Goal: Task Accomplishment & Management: Complete application form

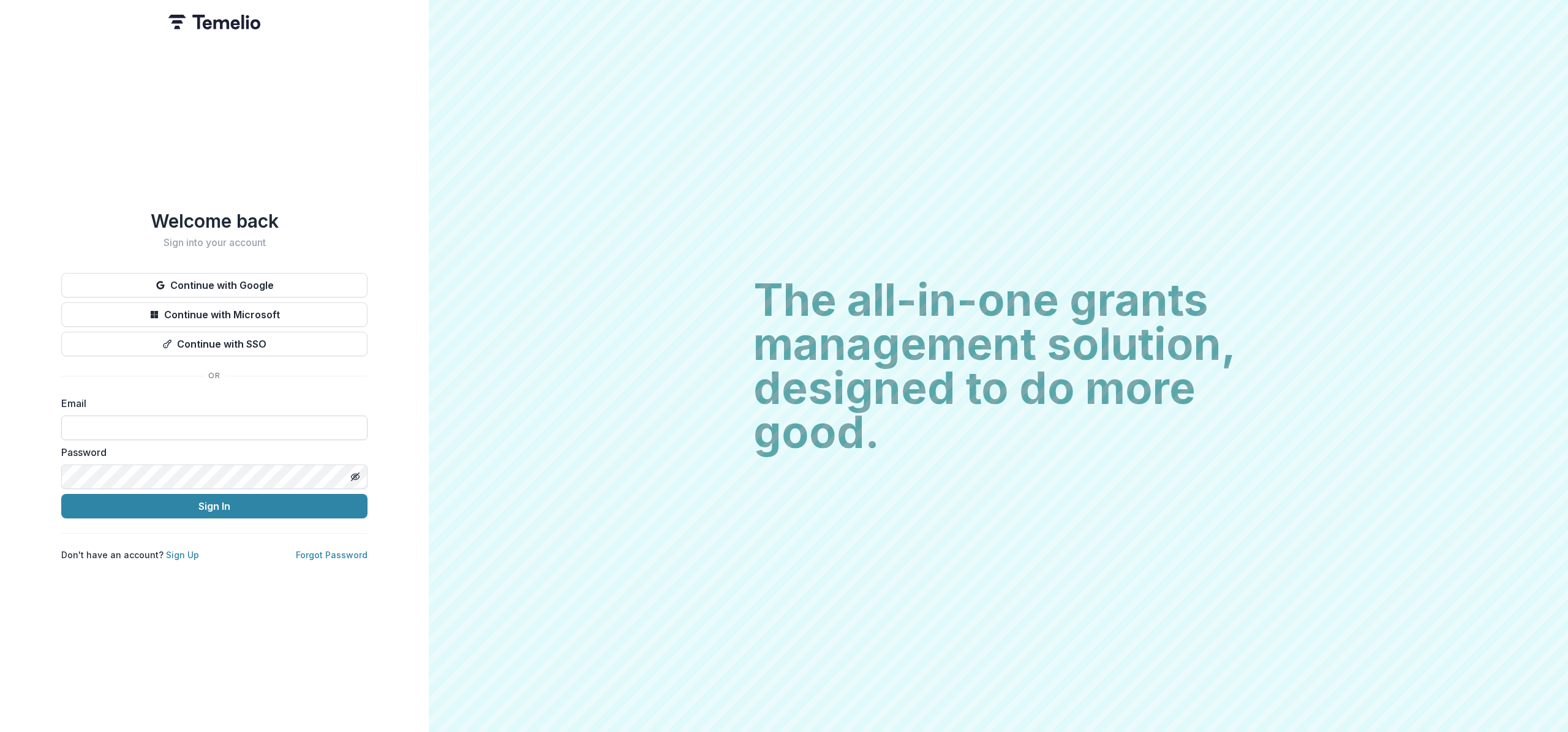
click at [220, 429] on input at bounding box center [214, 429] width 306 height 25
type input "**********"
click at [225, 507] on button "Sign In" at bounding box center [214, 507] width 306 height 25
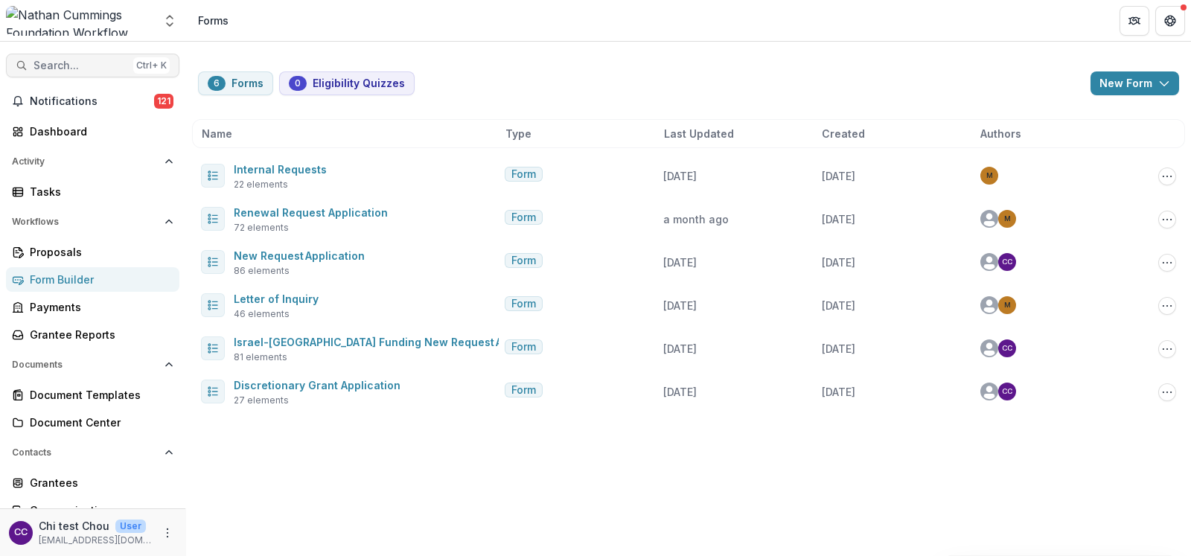
drag, startPoint x: 1890, startPoint y: 42, endPoint x: 21, endPoint y: 61, distance: 1868.9
click at [21, 61] on icon "button" at bounding box center [22, 66] width 12 height 12
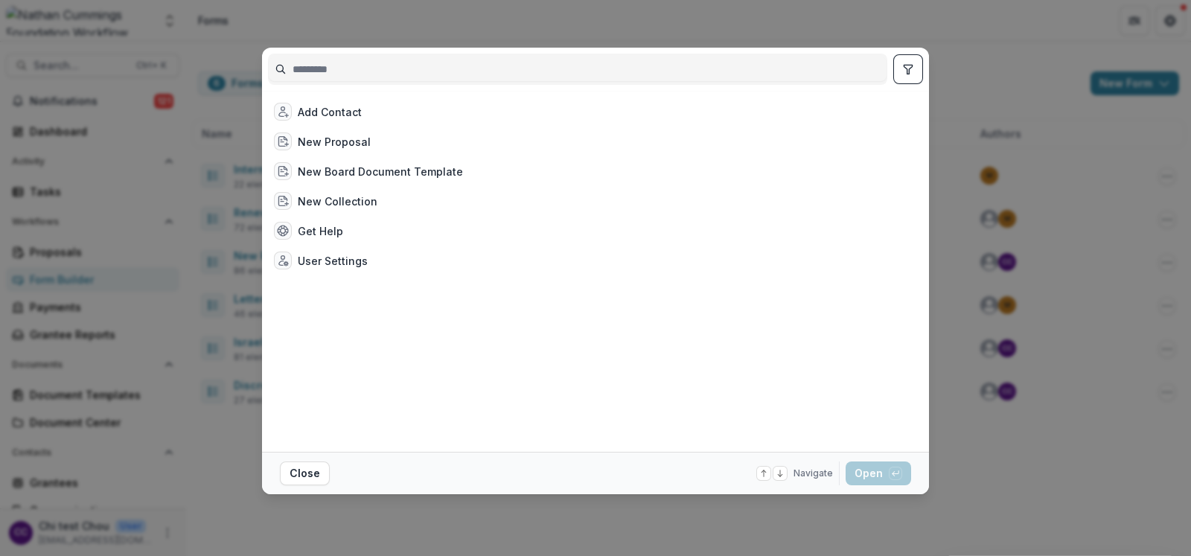
click at [44, 68] on div "Add Contact New Proposal New Board Document Template New Collection Get Help Us…" at bounding box center [595, 278] width 1191 height 556
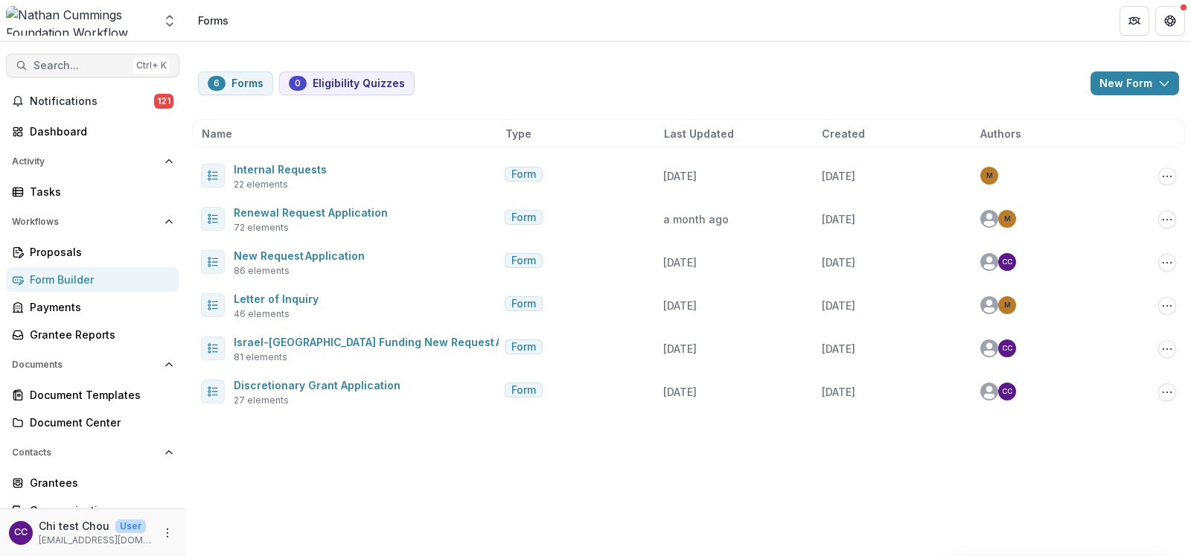
click at [105, 61] on span "Search..." at bounding box center [81, 66] width 94 height 13
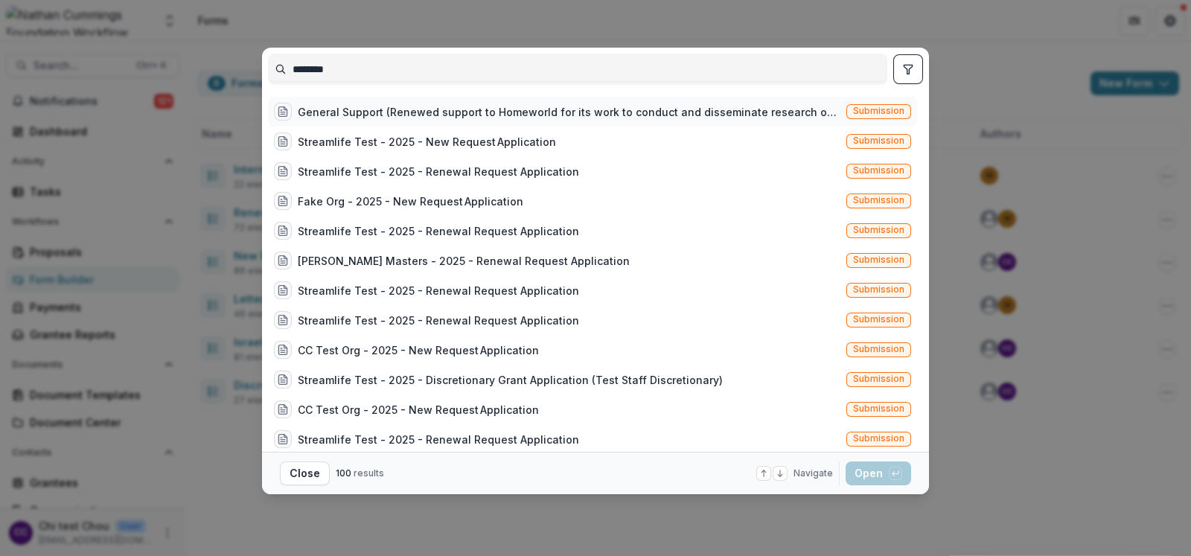
type input "********"
click at [899, 116] on span "Submission" at bounding box center [878, 111] width 51 height 10
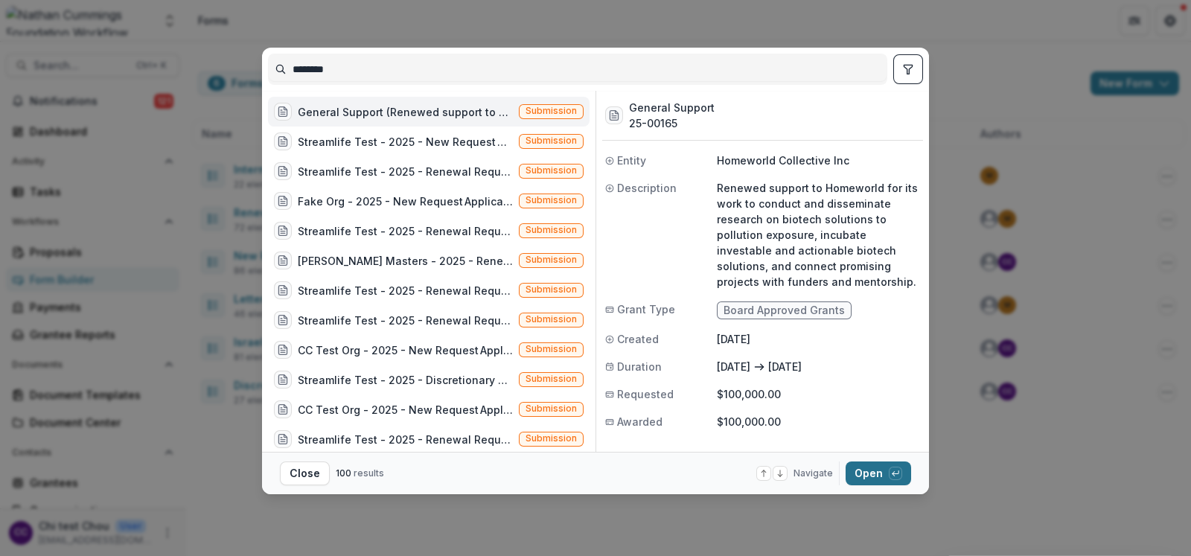
click at [876, 474] on button "Open with enter key" at bounding box center [879, 474] width 66 height 24
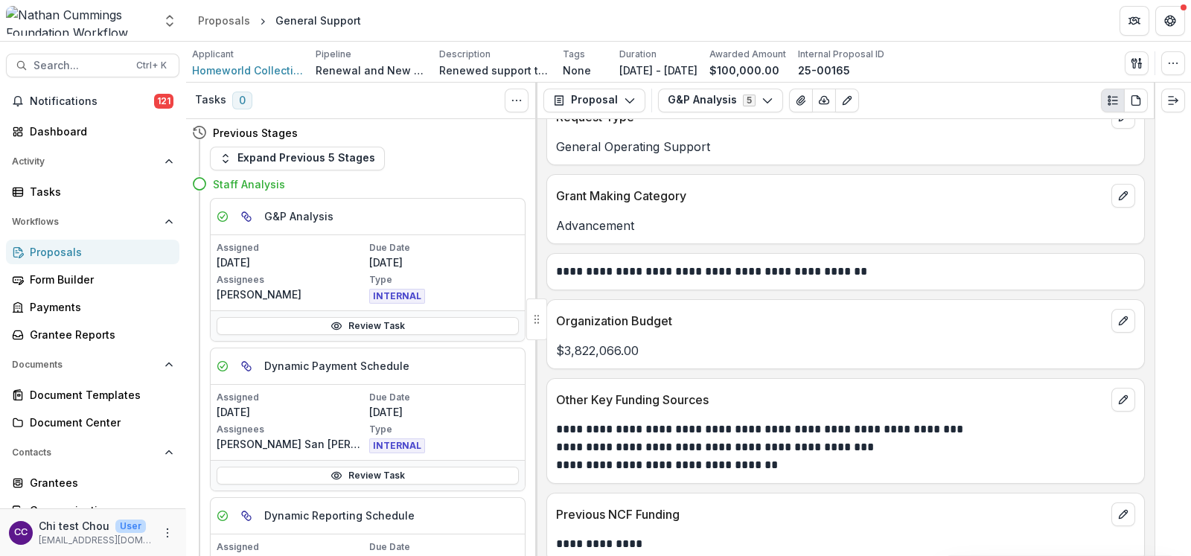
scroll to position [651, 0]
click at [66, 255] on div "Proposals" at bounding box center [99, 252] width 138 height 16
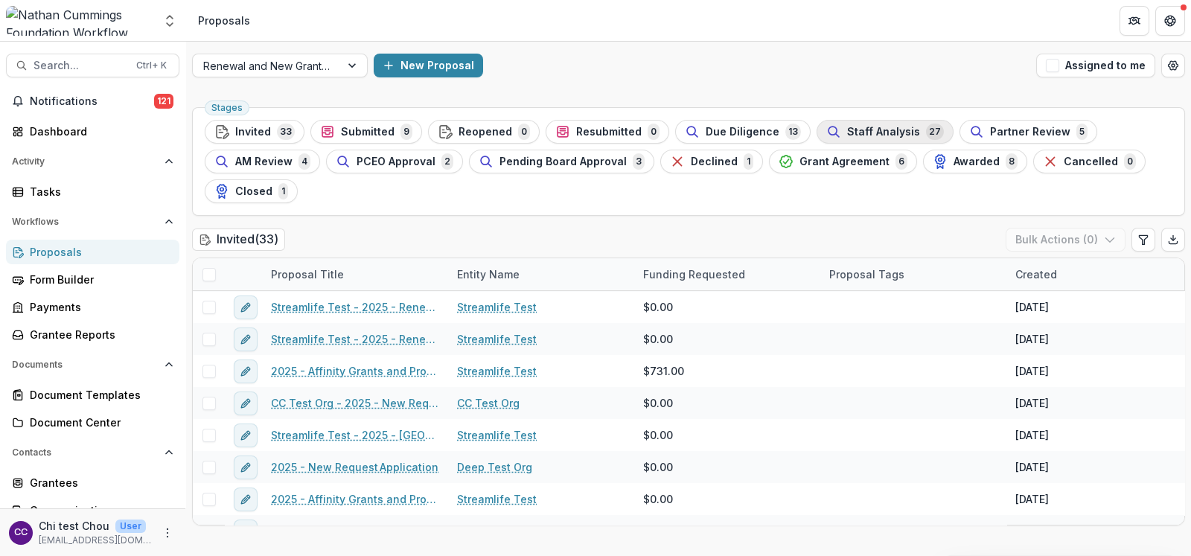
click at [855, 136] on span "Staff Analysis" at bounding box center [883, 132] width 73 height 13
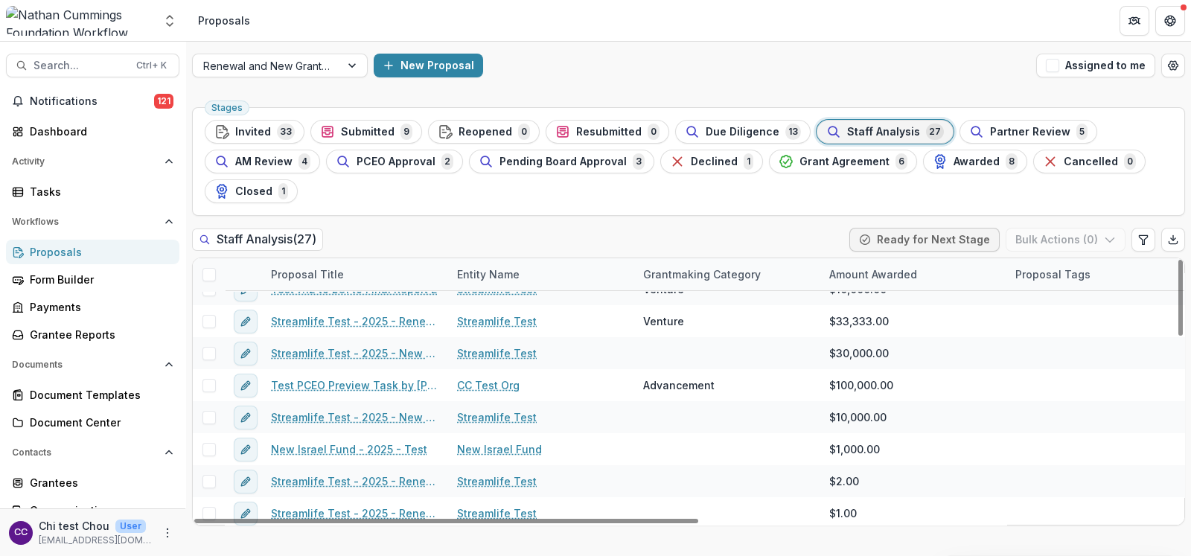
scroll to position [372, 0]
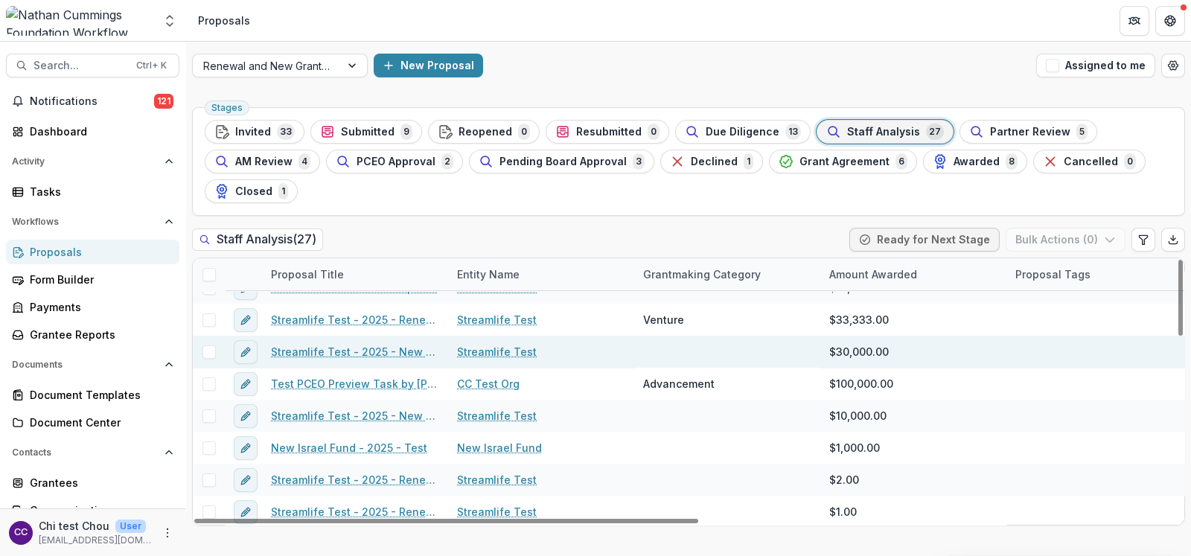
click at [304, 354] on link "Streamlife Test - 2025 - New Request Application" at bounding box center [355, 352] width 168 height 16
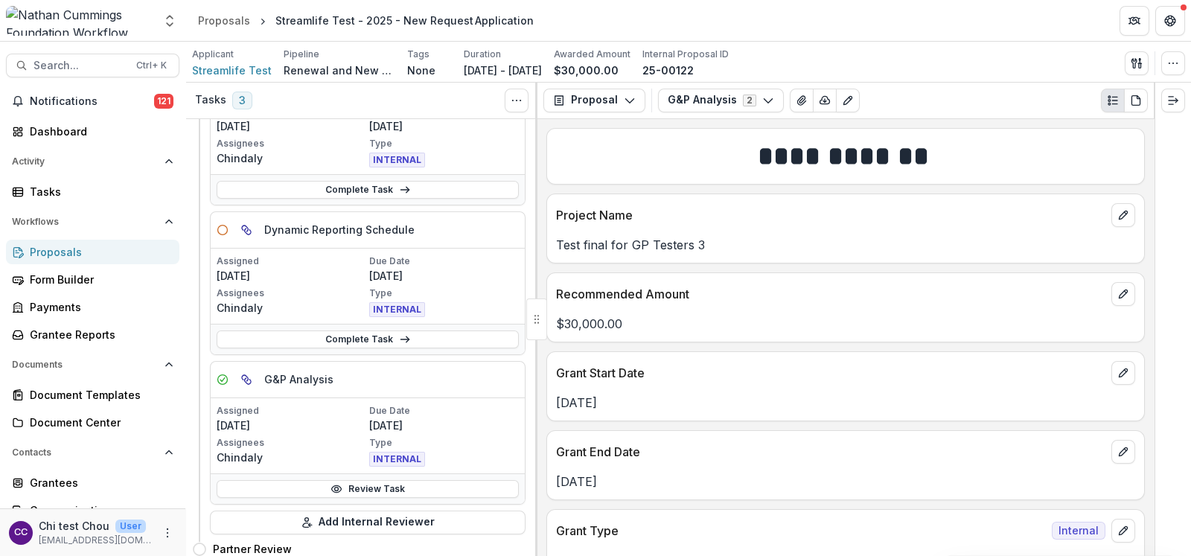
scroll to position [278, 0]
click at [842, 95] on icon "Edit as form" at bounding box center [848, 101] width 12 height 12
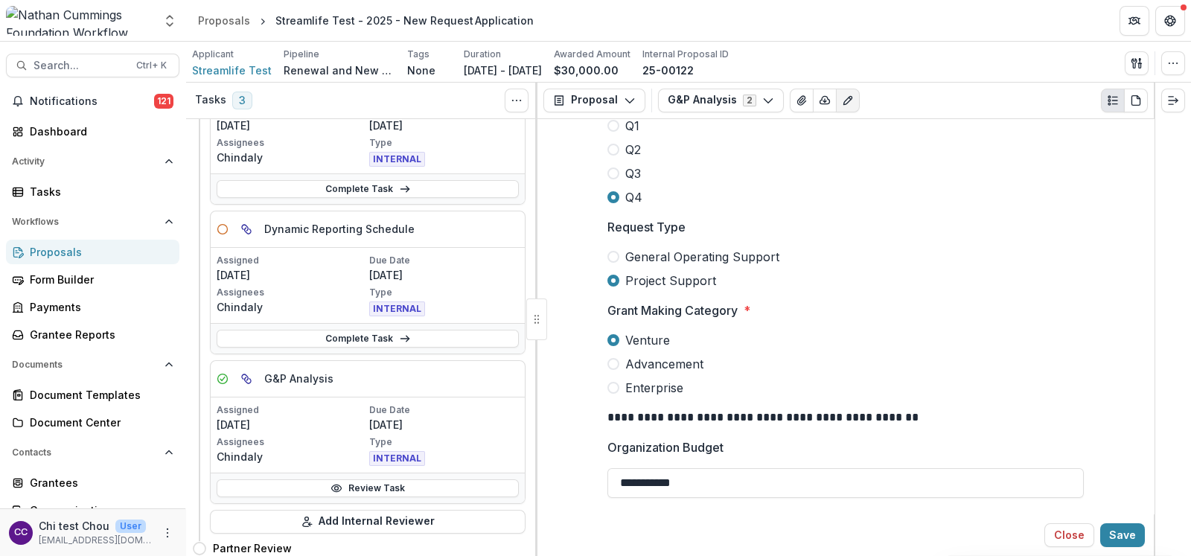
scroll to position [745, 0]
click at [616, 261] on label "General Operating Support" at bounding box center [846, 258] width 477 height 18
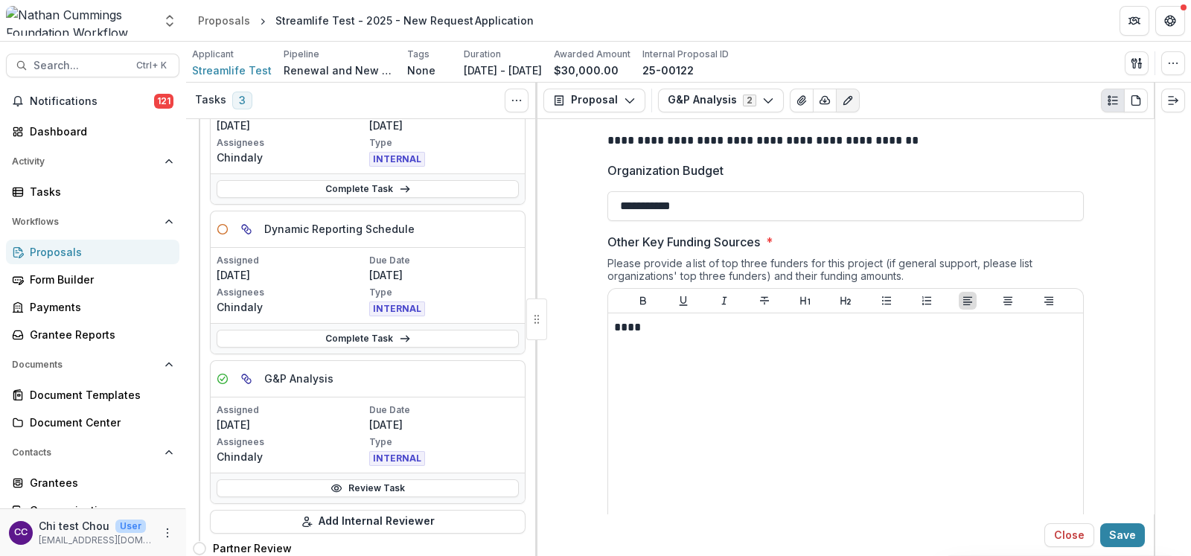
scroll to position [1024, 0]
click at [1128, 529] on button "Save" at bounding box center [1122, 535] width 45 height 24
click at [733, 107] on button "G&P Analysis 2" at bounding box center [721, 101] width 126 height 24
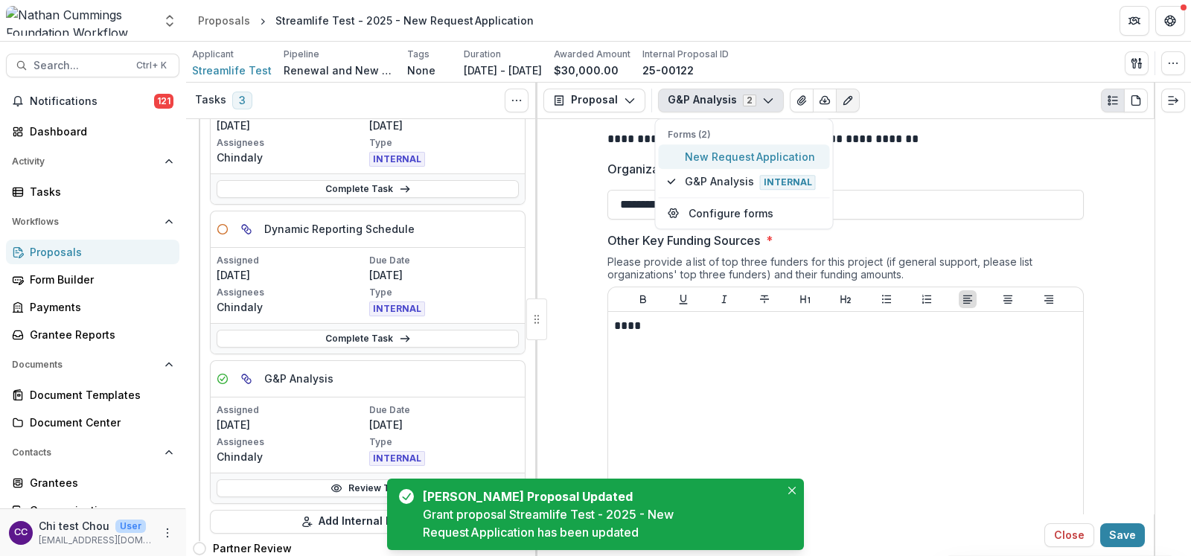
click at [734, 152] on span "New Request Application" at bounding box center [753, 157] width 136 height 16
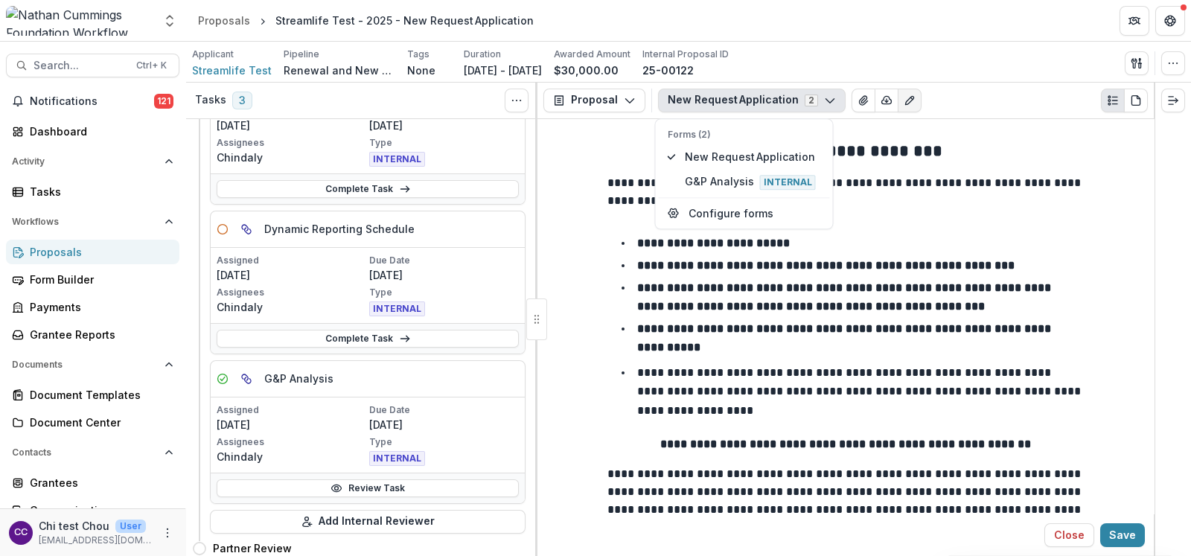
click at [765, 278] on li "**********" at bounding box center [854, 297] width 459 height 38
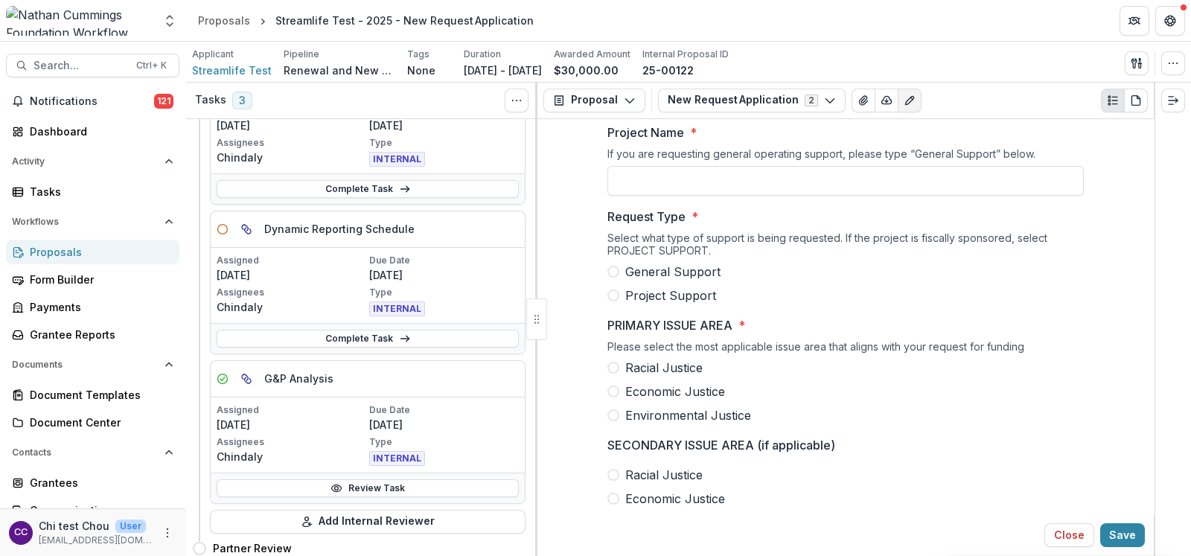
scroll to position [651, 0]
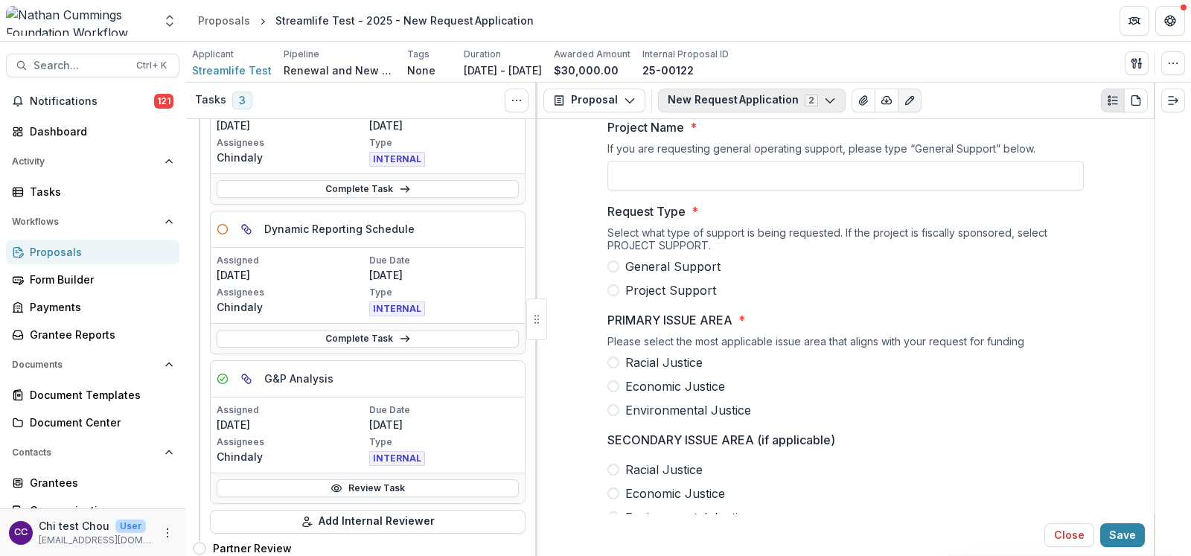
click at [791, 98] on button "New Request Application 2" at bounding box center [752, 101] width 188 height 24
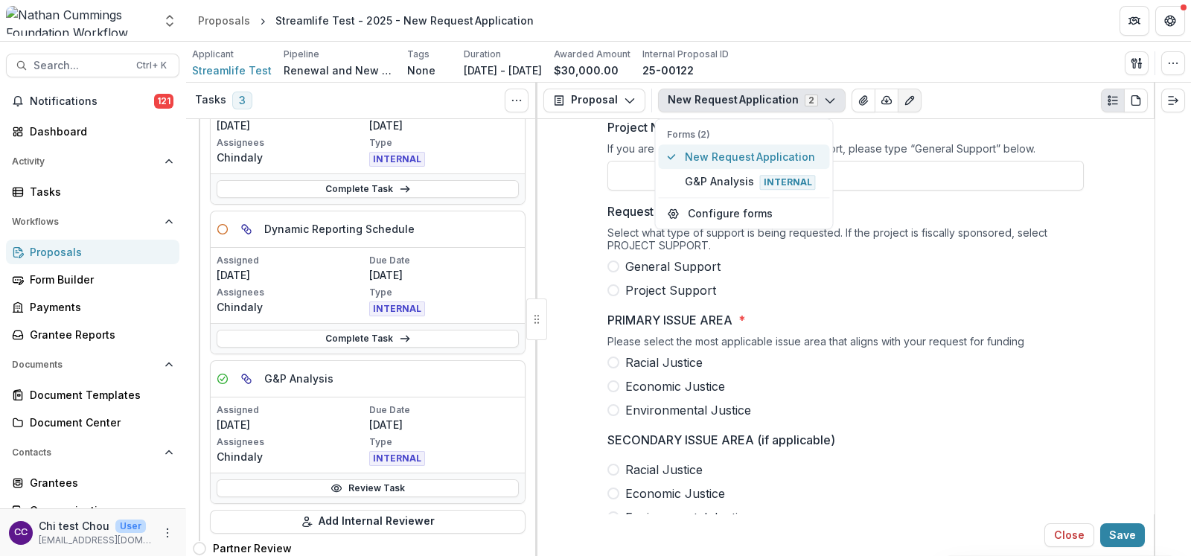
click at [791, 98] on button "New Request Application 2" at bounding box center [752, 101] width 188 height 24
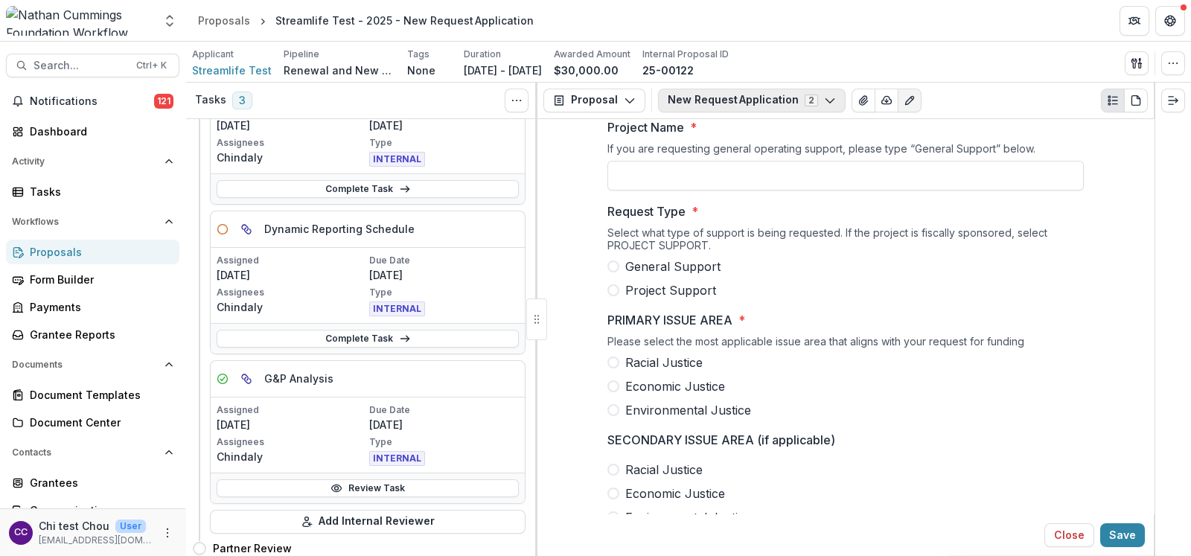
click at [789, 98] on button "New Request Application 2" at bounding box center [752, 101] width 188 height 24
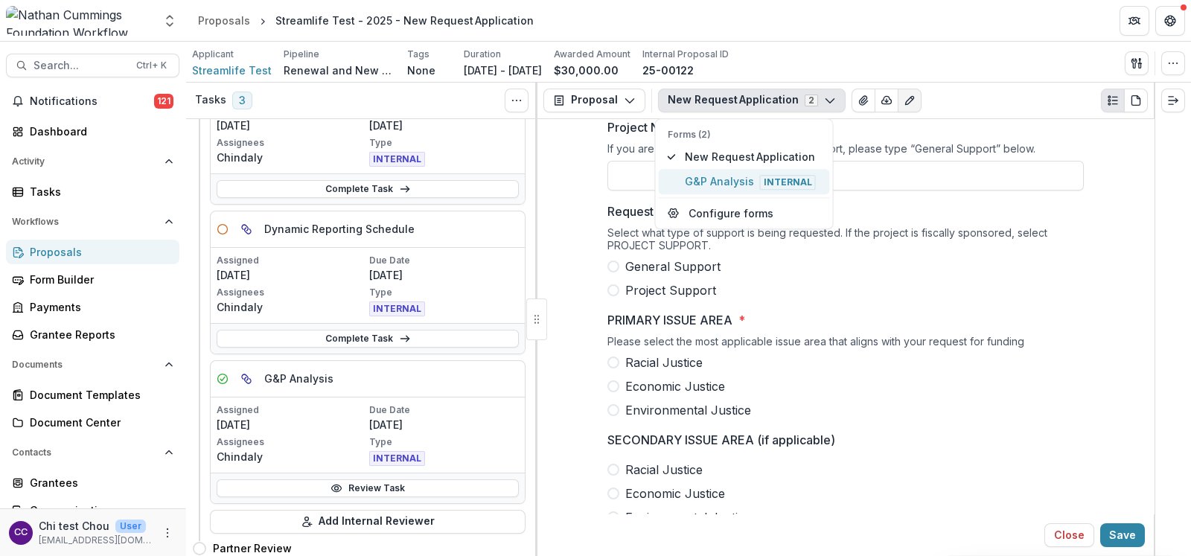
click at [724, 173] on span "G&P Analysis Internal" at bounding box center [753, 181] width 136 height 16
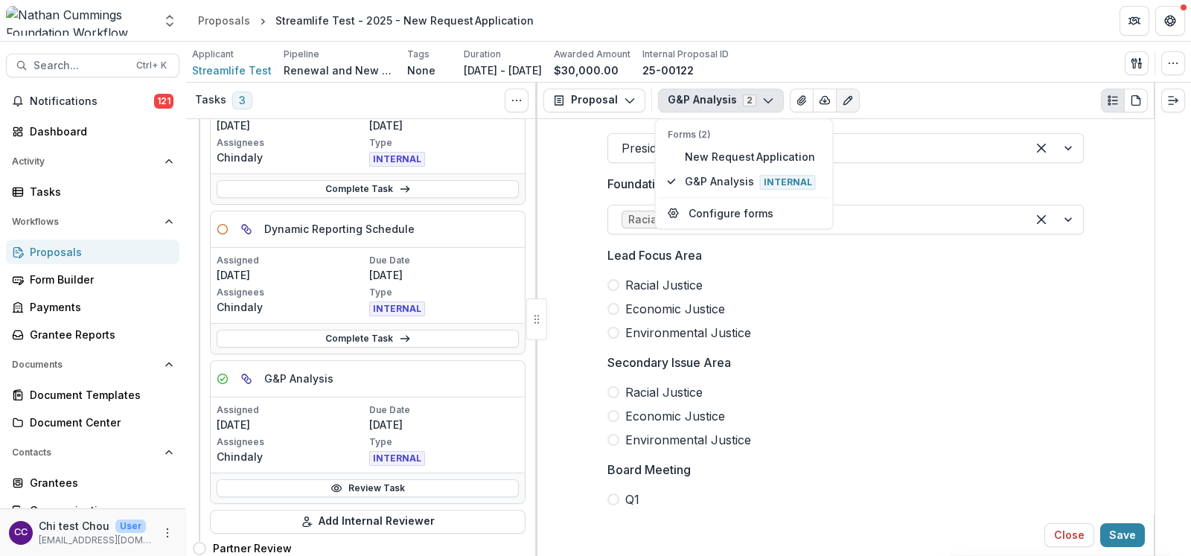
scroll to position [372, 0]
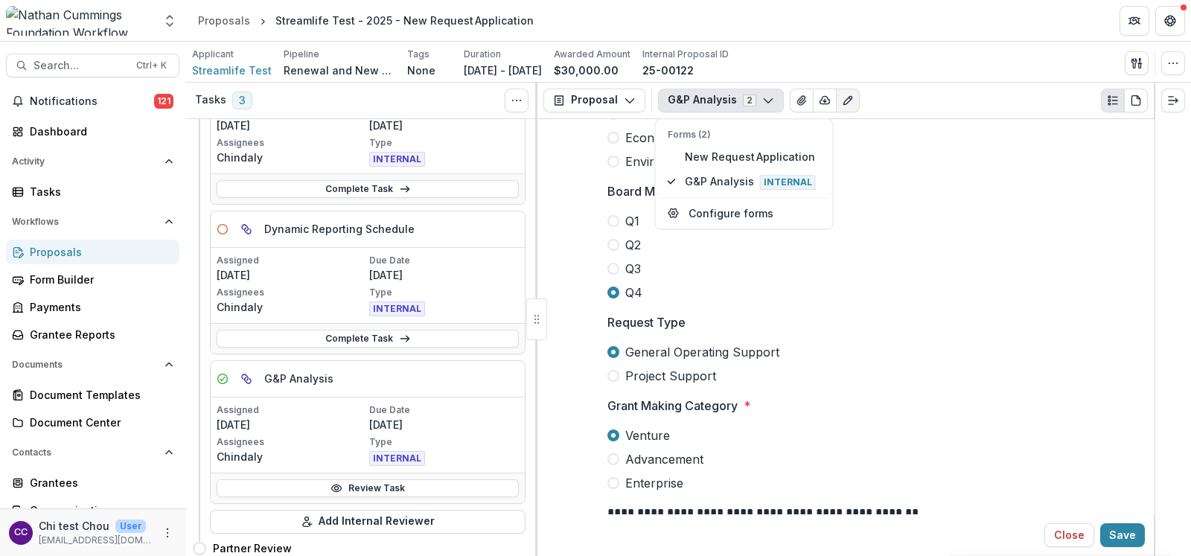
click at [982, 293] on label "Q4" at bounding box center [846, 293] width 477 height 18
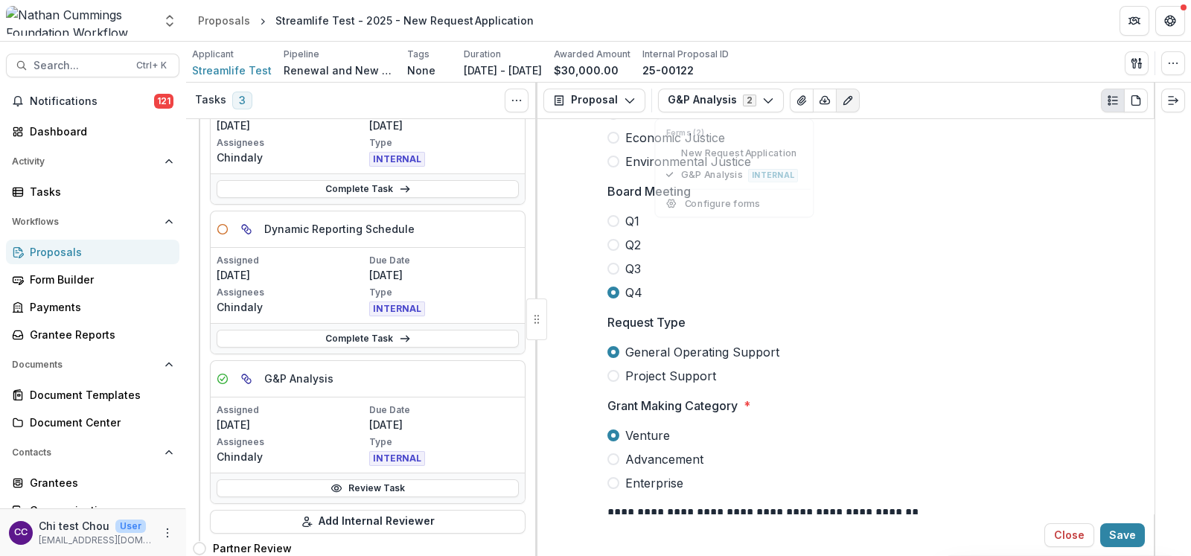
scroll to position [651, 0]
click at [844, 103] on icon "Edit as form" at bounding box center [848, 100] width 8 height 8
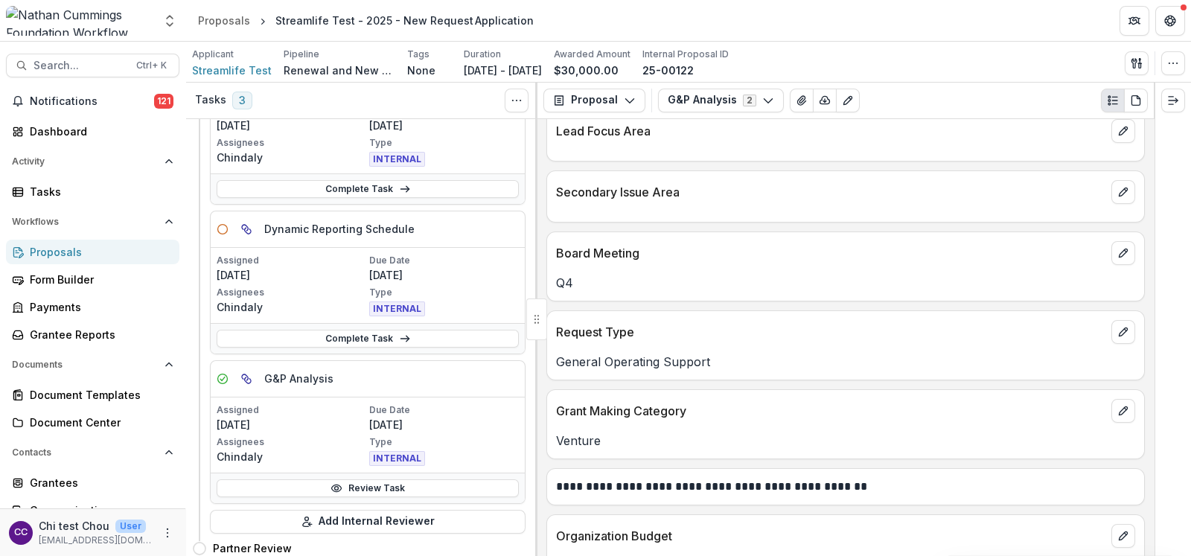
scroll to position [558, 0]
click at [1112, 329] on button "edit" at bounding box center [1124, 331] width 24 height 24
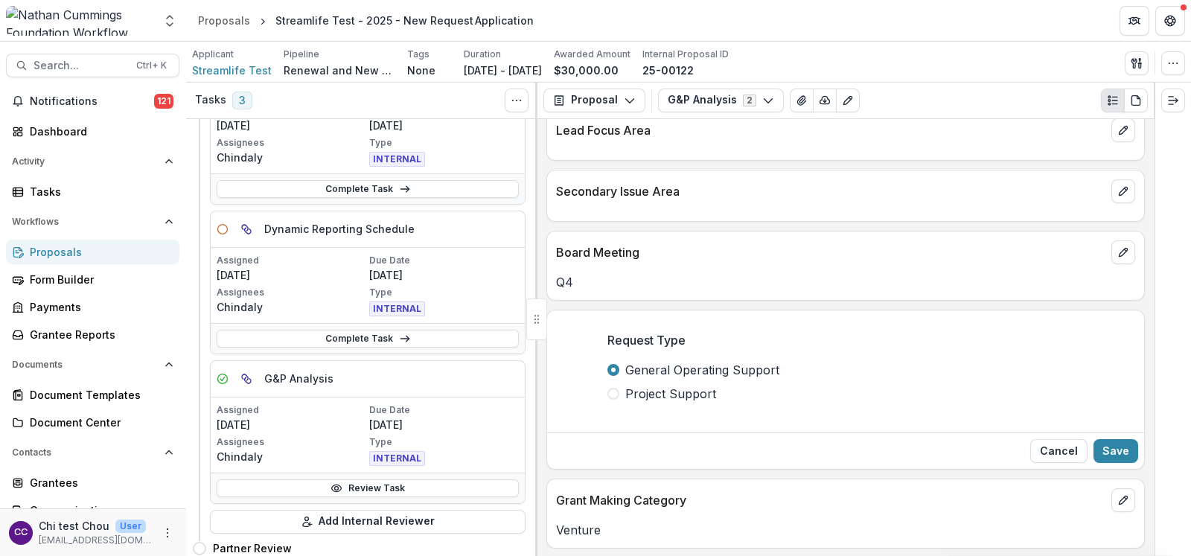
click at [616, 390] on span at bounding box center [614, 394] width 12 height 12
click at [1114, 442] on button "Save" at bounding box center [1116, 451] width 45 height 24
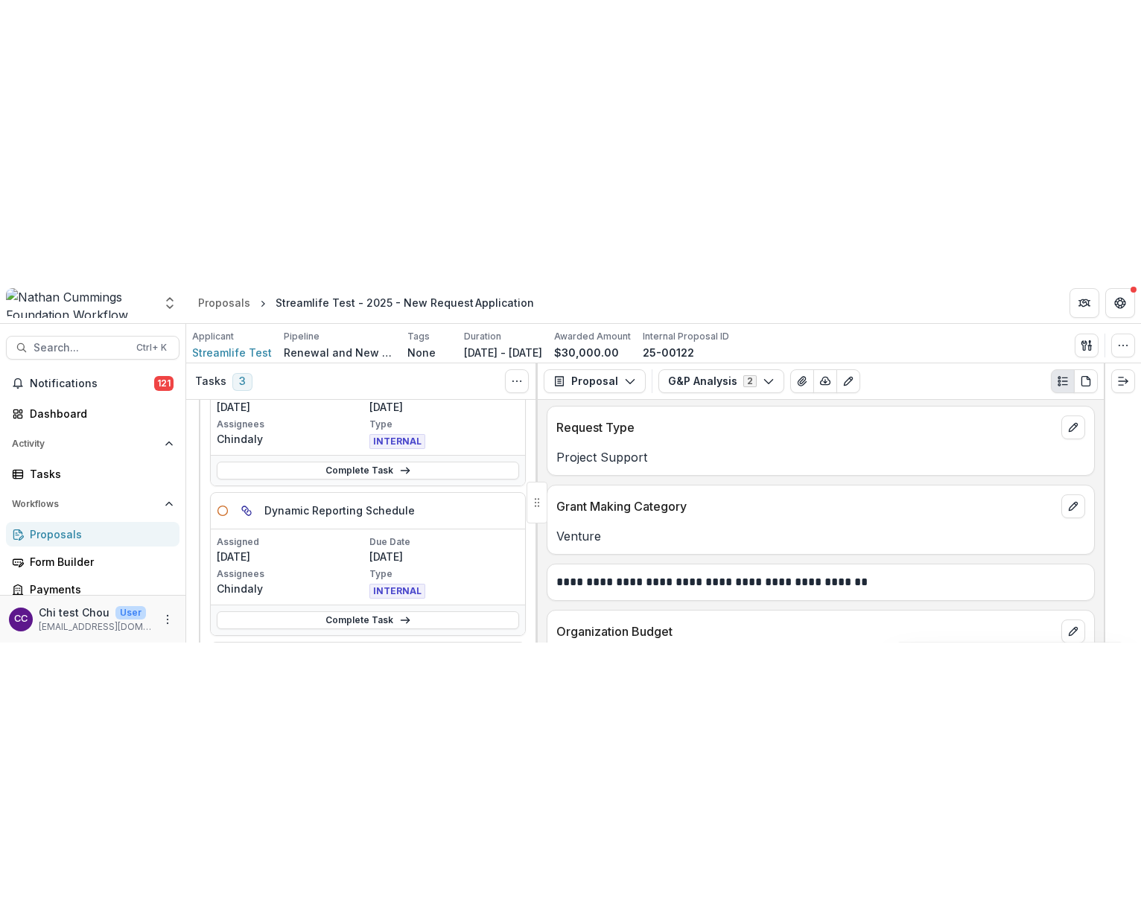
scroll to position [743, 0]
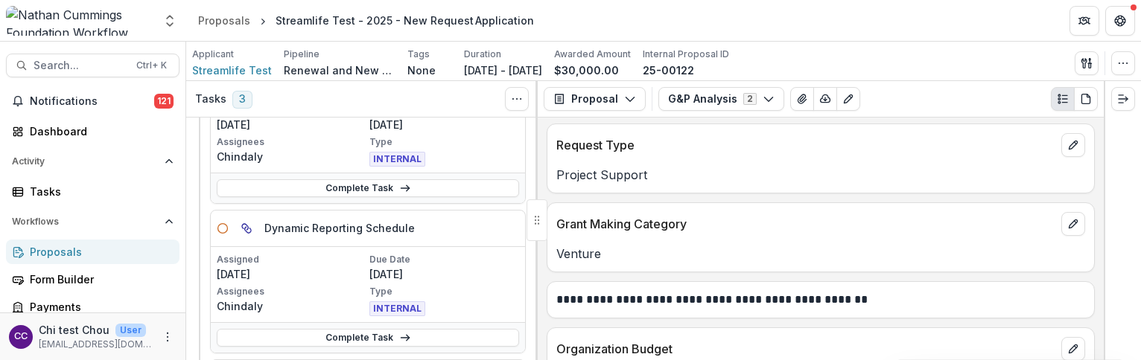
drag, startPoint x: 1176, startPoint y: 391, endPoint x: 188, endPoint y: 351, distance: 988.0
click at [188, 351] on div "Previous Stages Expand Previous 5 Stages Staff Analysis Funding Details Assigne…" at bounding box center [361, 239] width 351 height 243
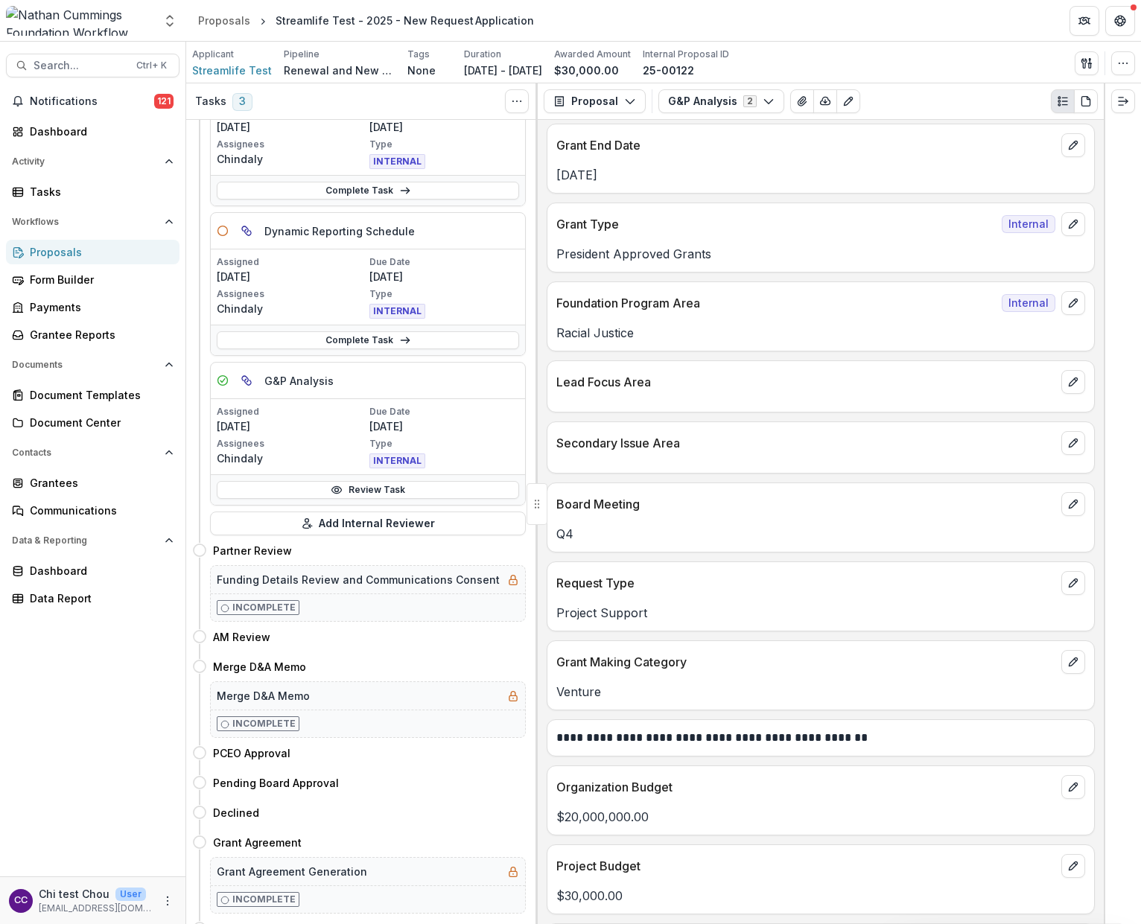
scroll to position [305, 0]
click at [63, 251] on div "Proposals" at bounding box center [99, 252] width 138 height 16
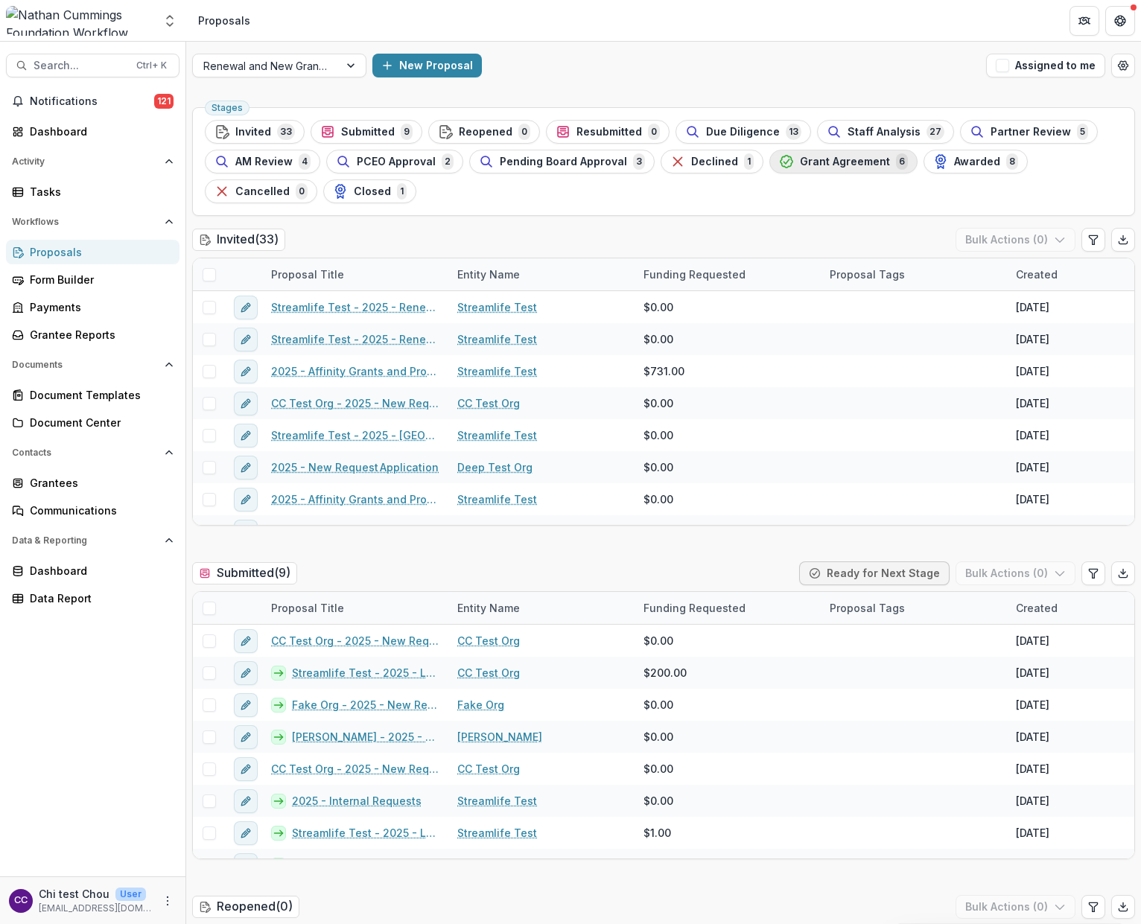
click at [812, 156] on span "Grant Agreement" at bounding box center [845, 162] width 90 height 13
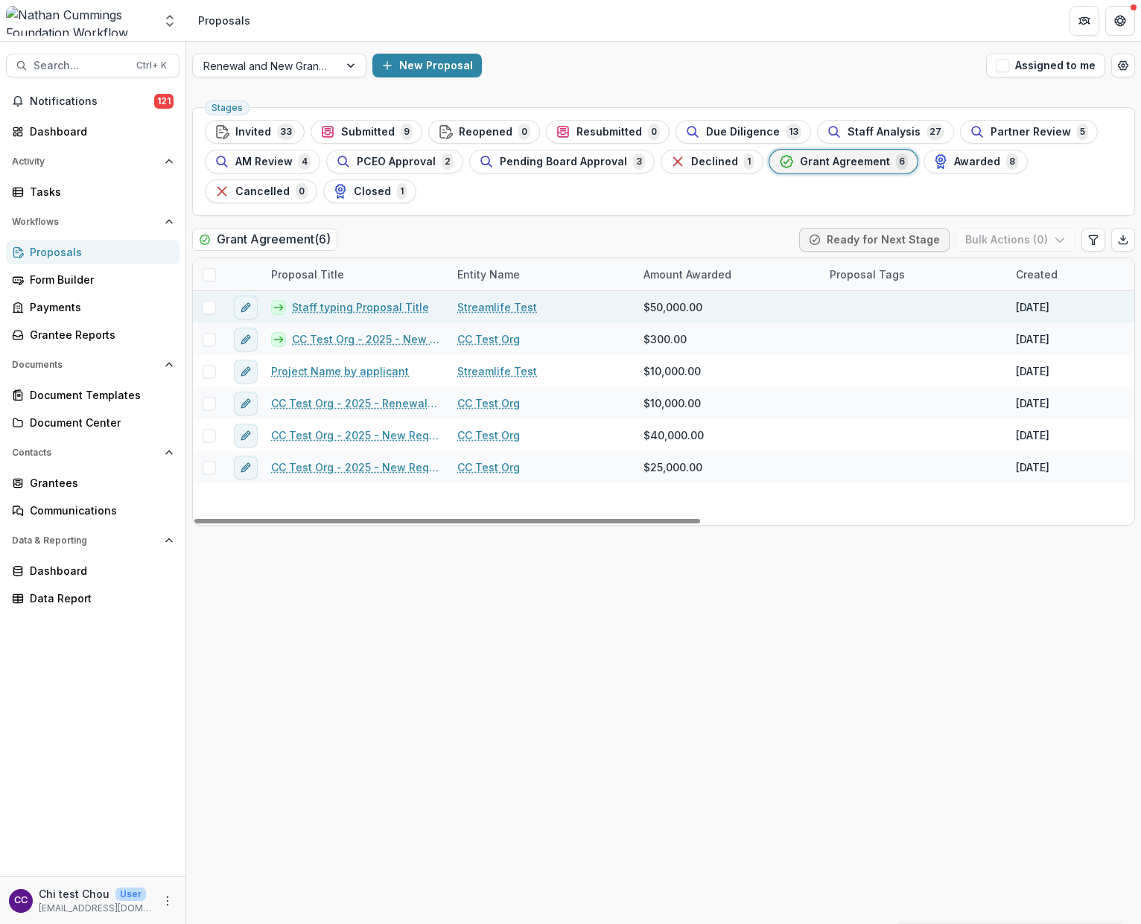
click at [380, 307] on link "Staff typing Proposal Title" at bounding box center [360, 307] width 137 height 16
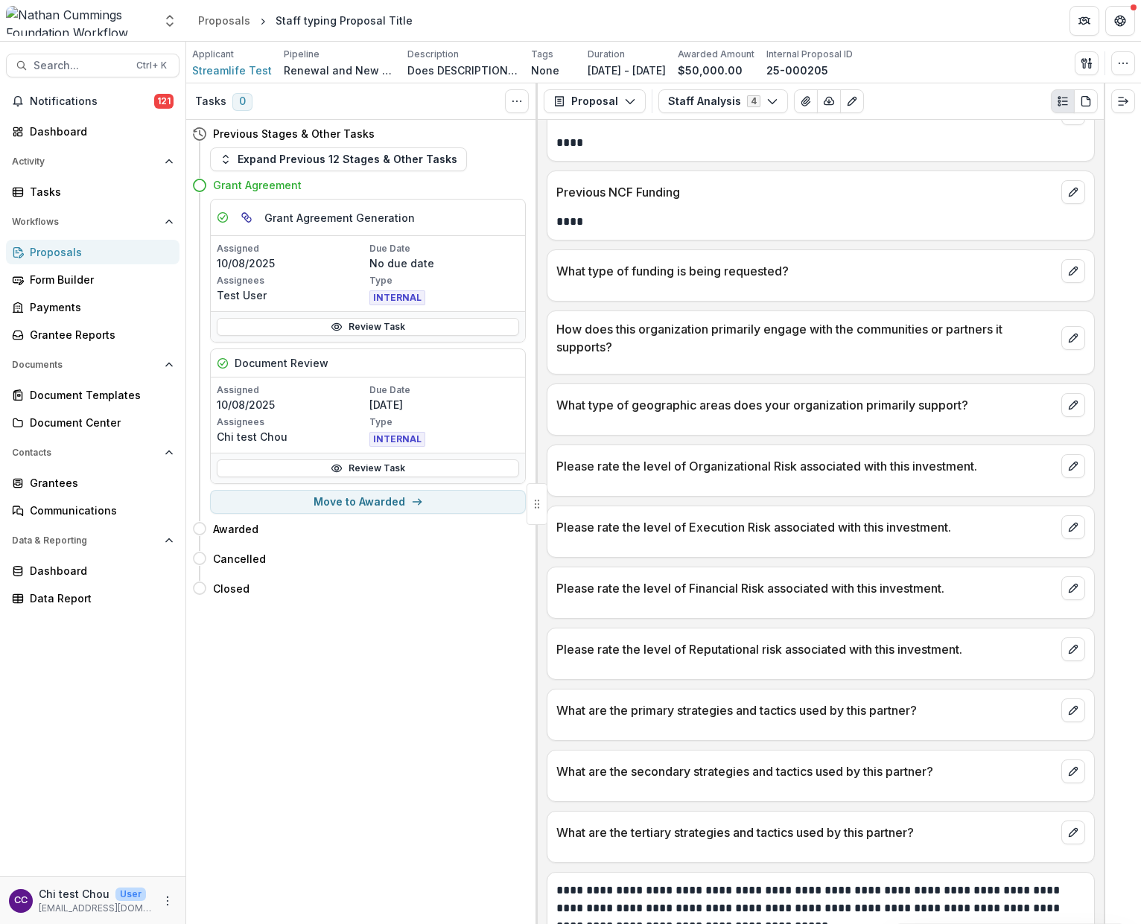
scroll to position [1016, 0]
click at [847, 95] on icon "Edit as form" at bounding box center [852, 101] width 12 height 12
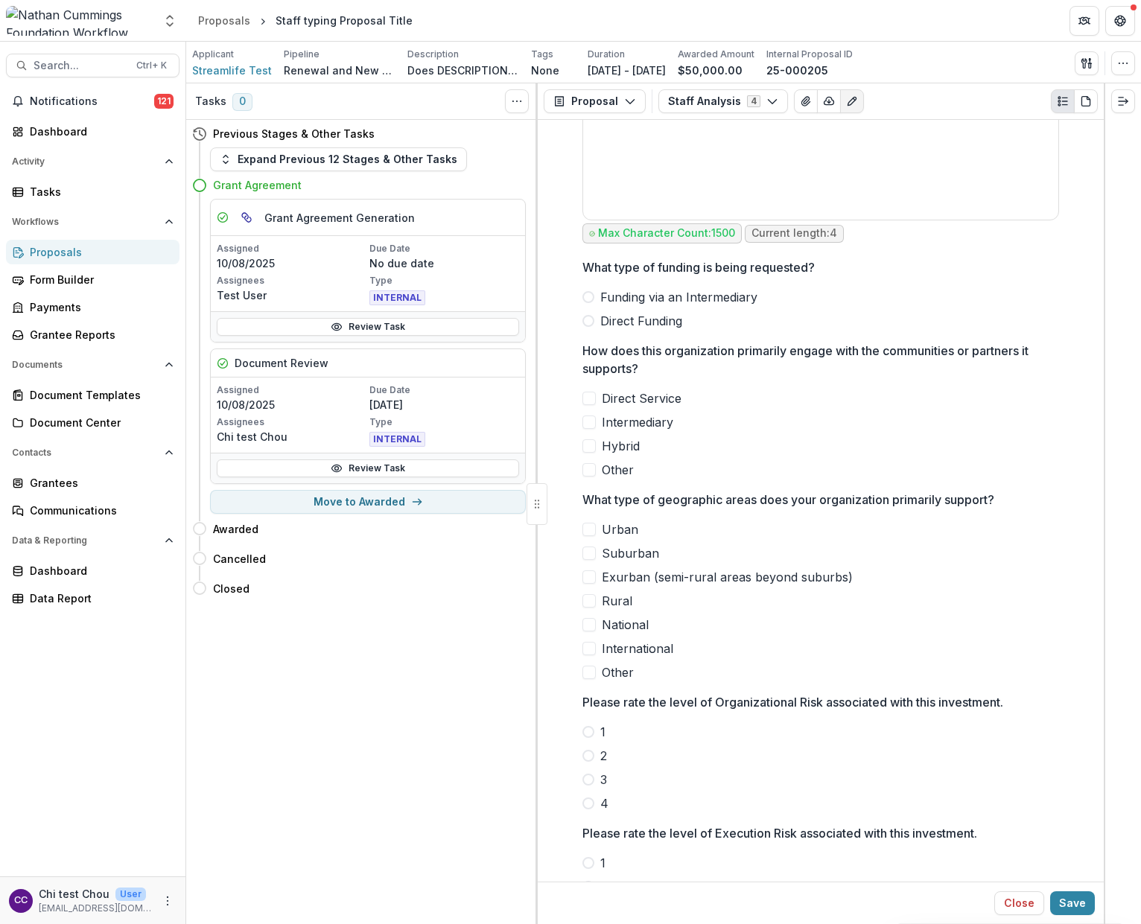
scroll to position [1588, 0]
click at [597, 679] on label "Other" at bounding box center [820, 673] width 477 height 18
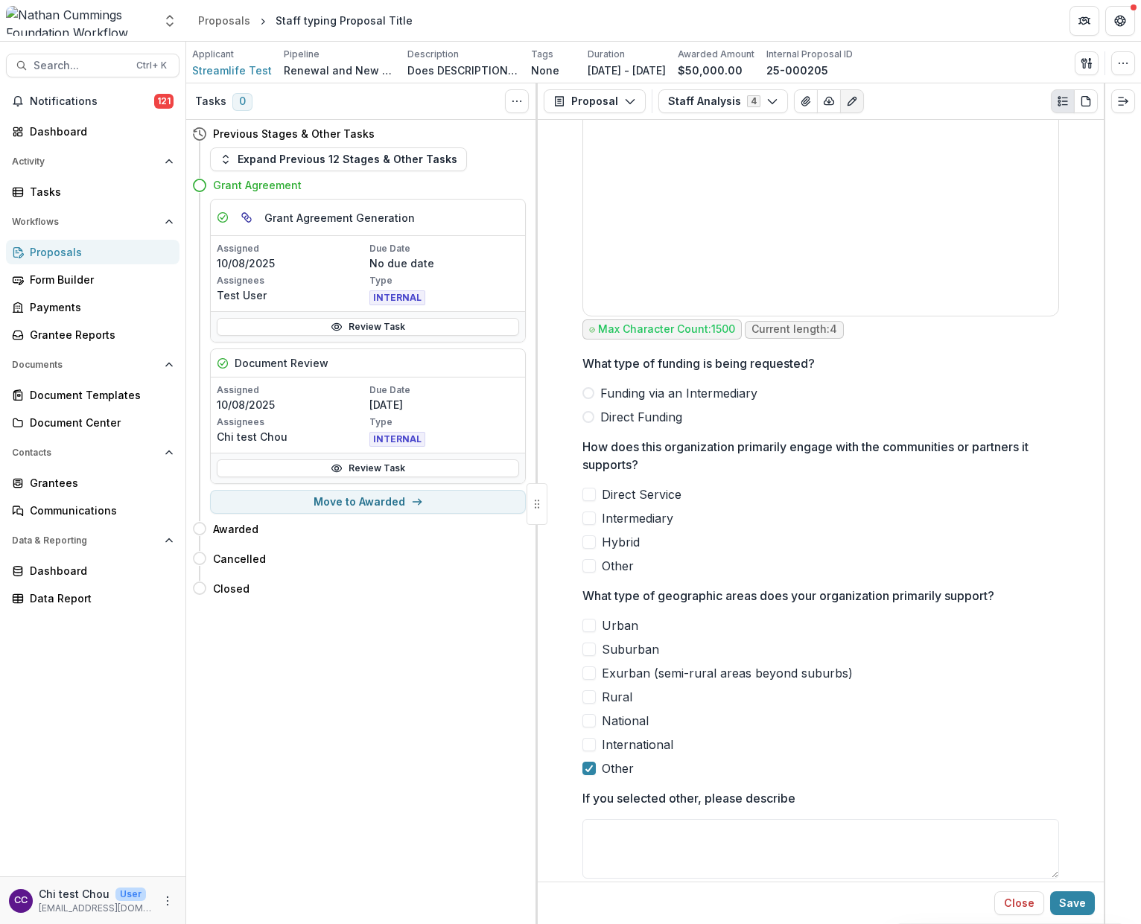
scroll to position [1489, 0]
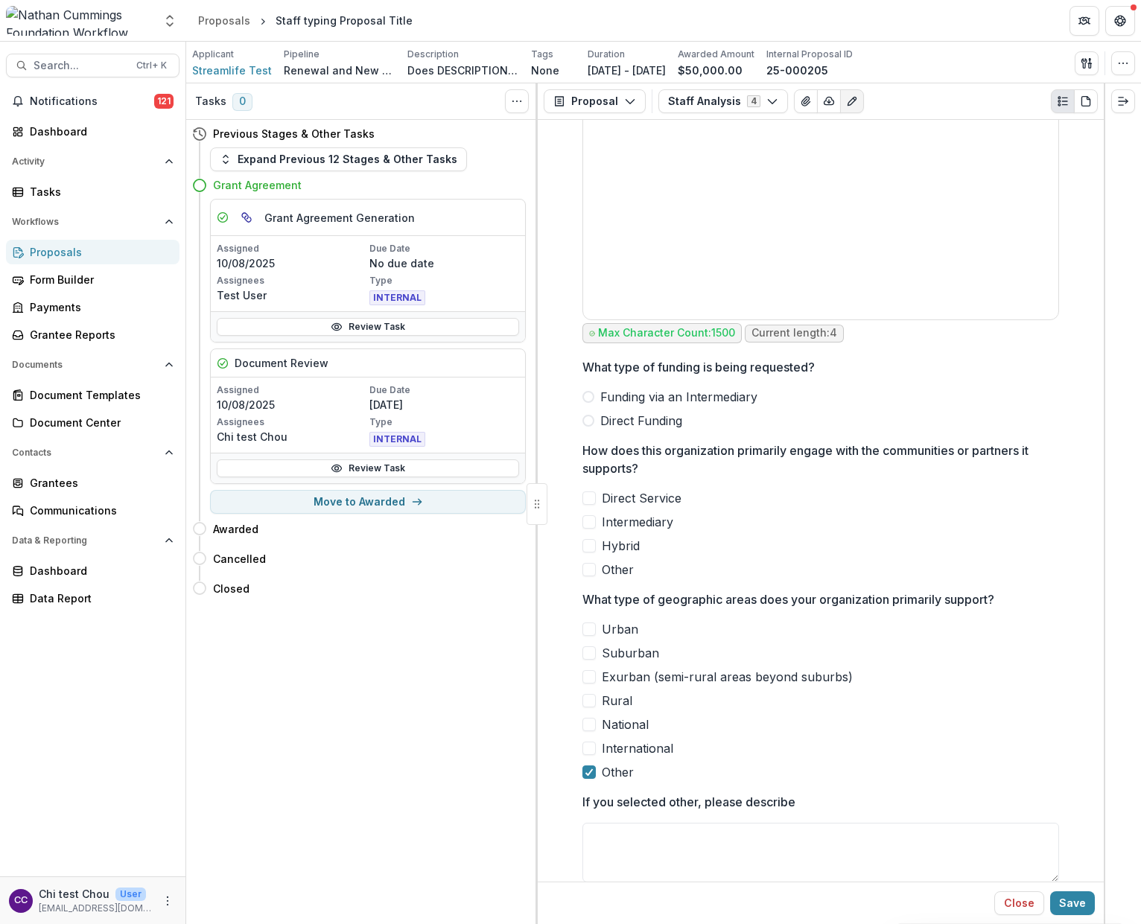
click at [582, 576] on span at bounding box center [588, 569] width 13 height 13
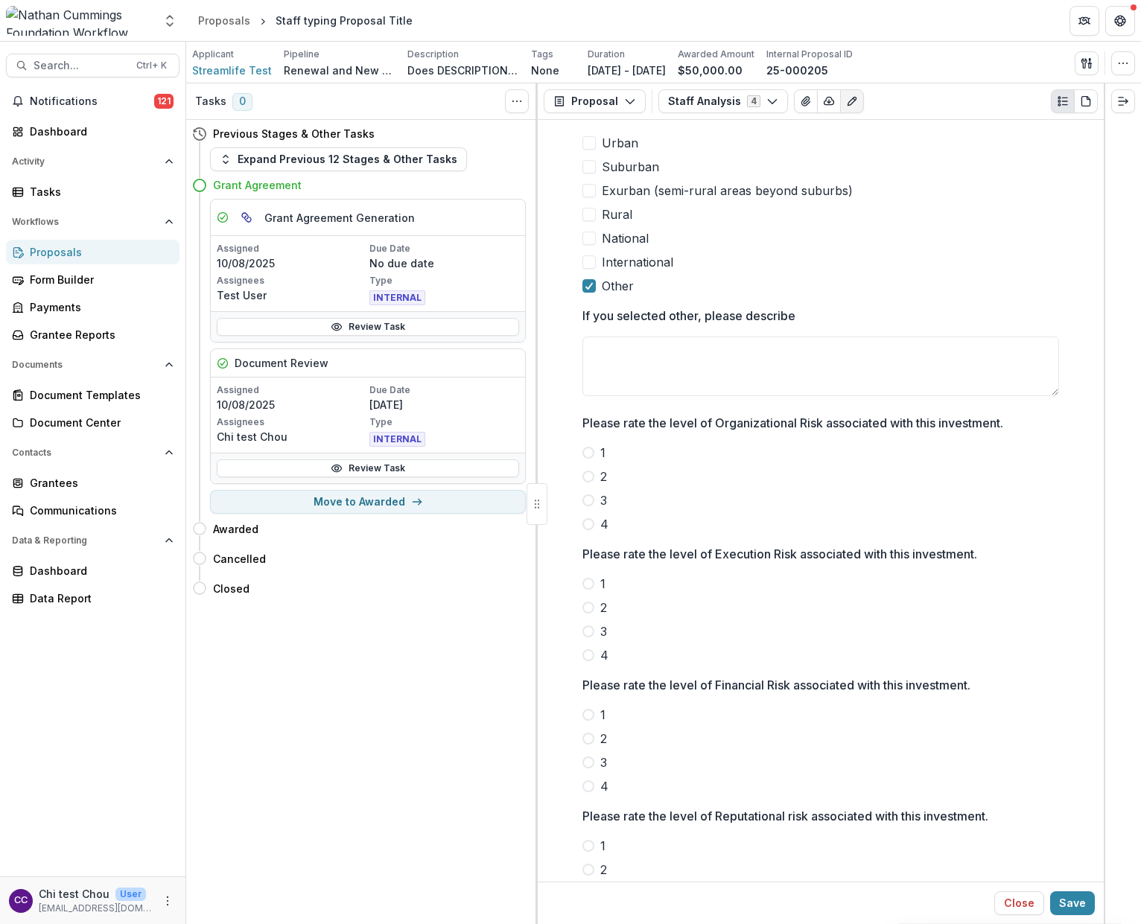
scroll to position [2083, 0]
click at [587, 447] on label "1" at bounding box center [820, 452] width 477 height 18
click at [587, 482] on span at bounding box center [588, 476] width 12 height 12
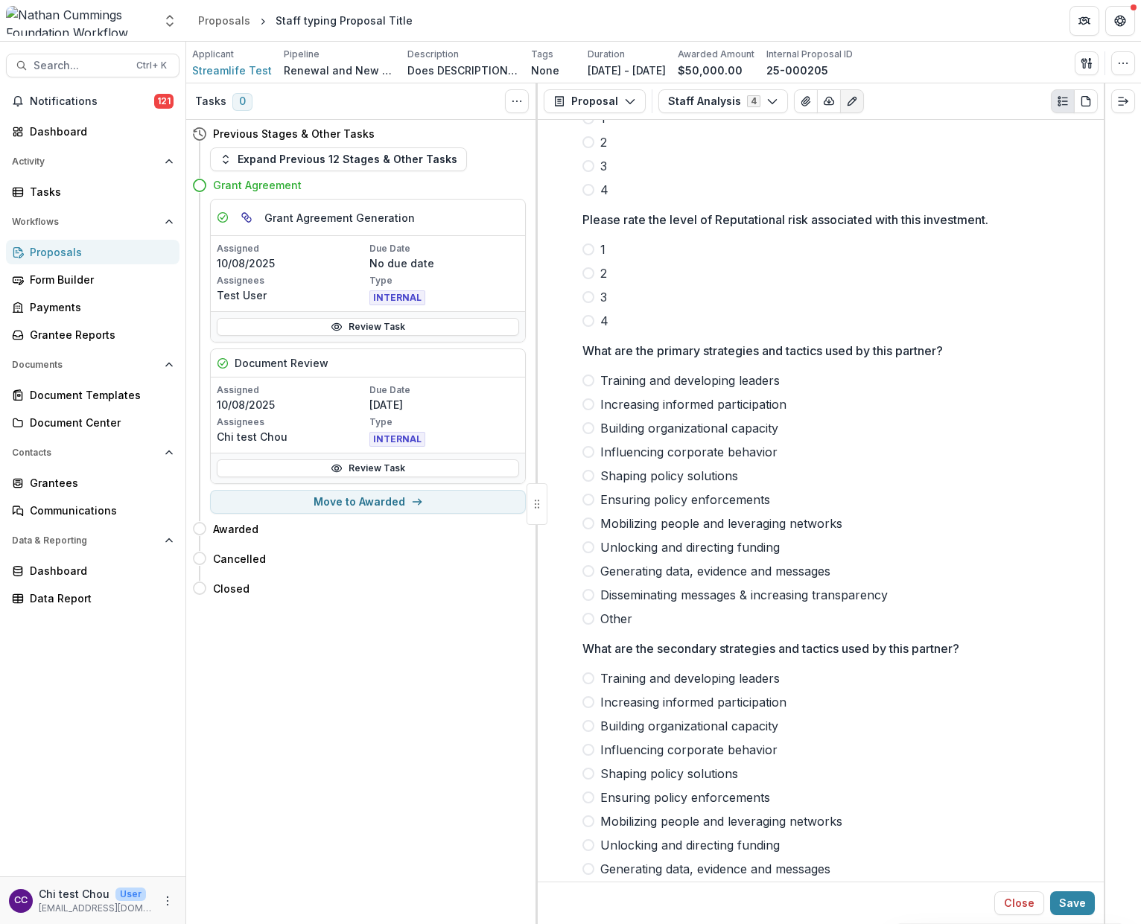
scroll to position [2680, 0]
click at [593, 624] on label "Other" at bounding box center [820, 617] width 477 height 18
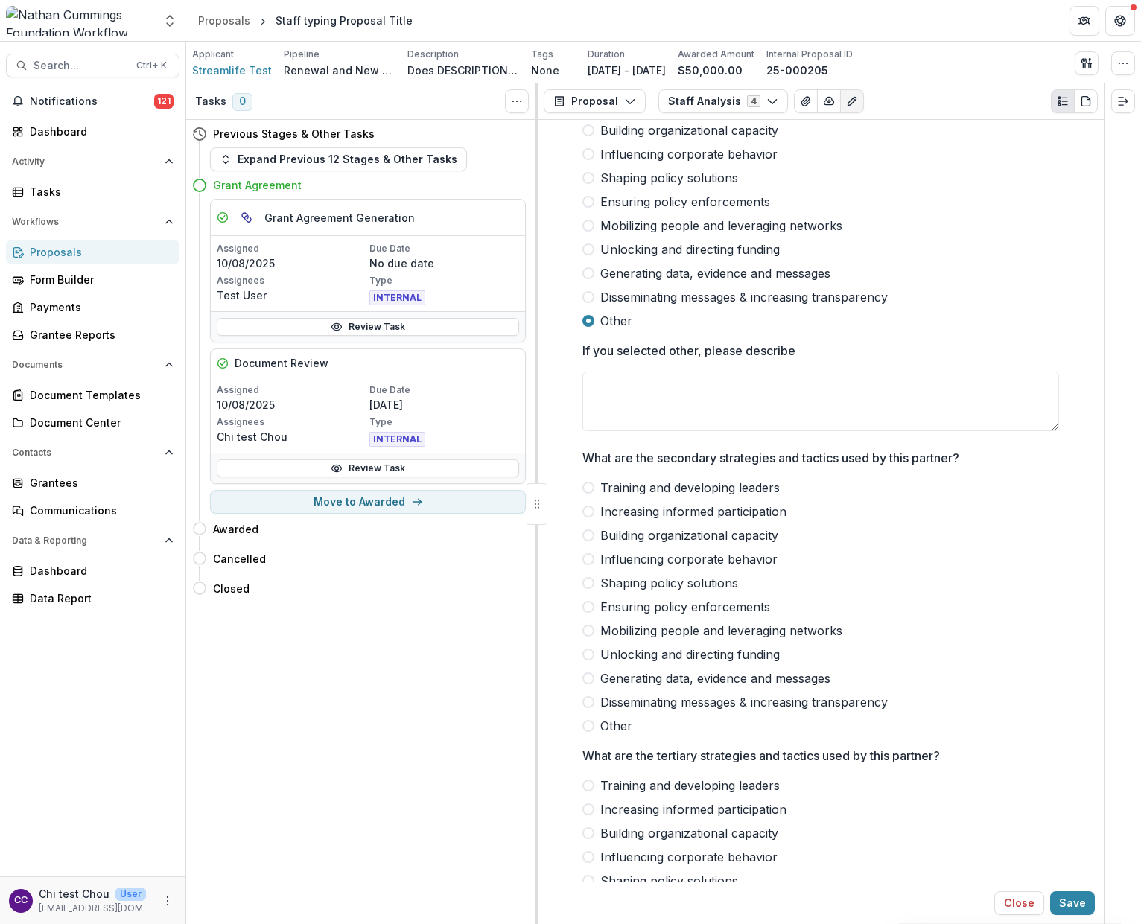
scroll to position [2978, 0]
click at [582, 730] on span at bounding box center [588, 724] width 12 height 12
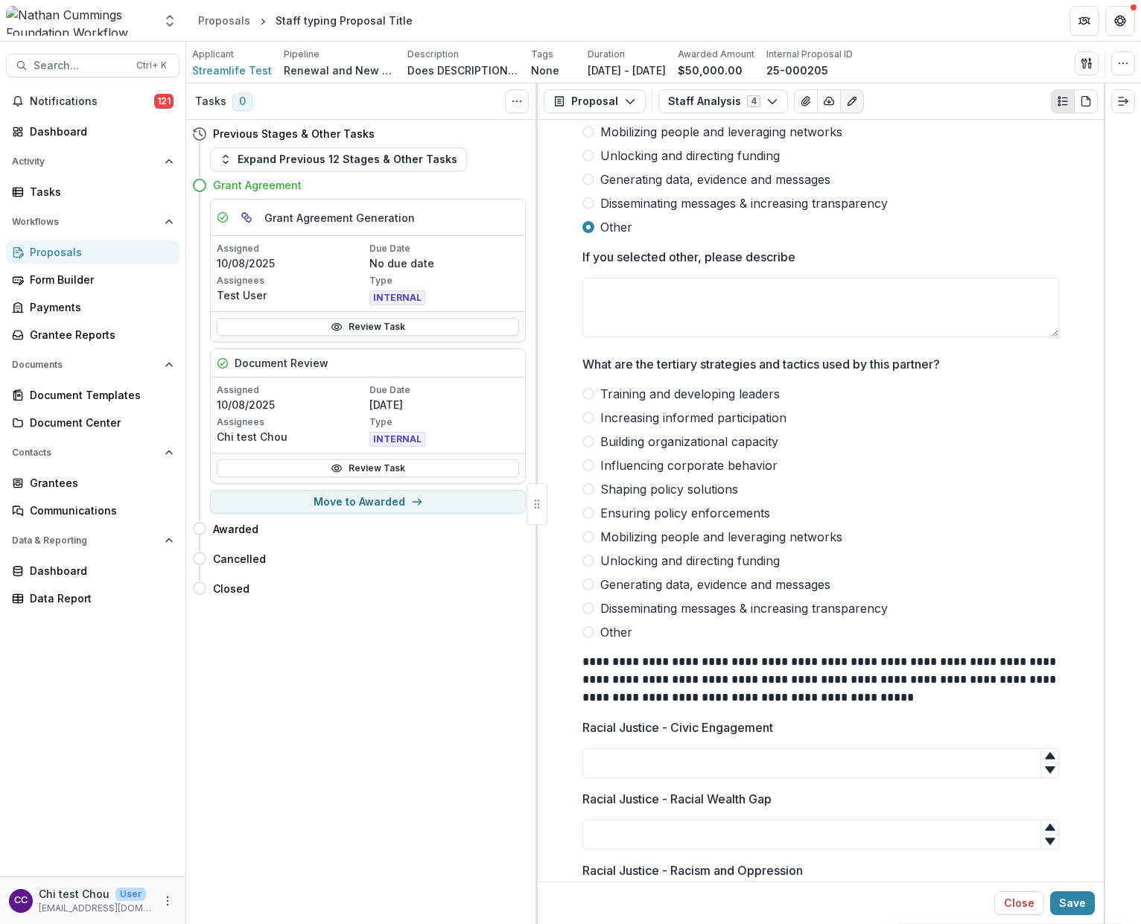
scroll to position [3476, 0]
click at [727, 640] on label "Other" at bounding box center [820, 631] width 477 height 18
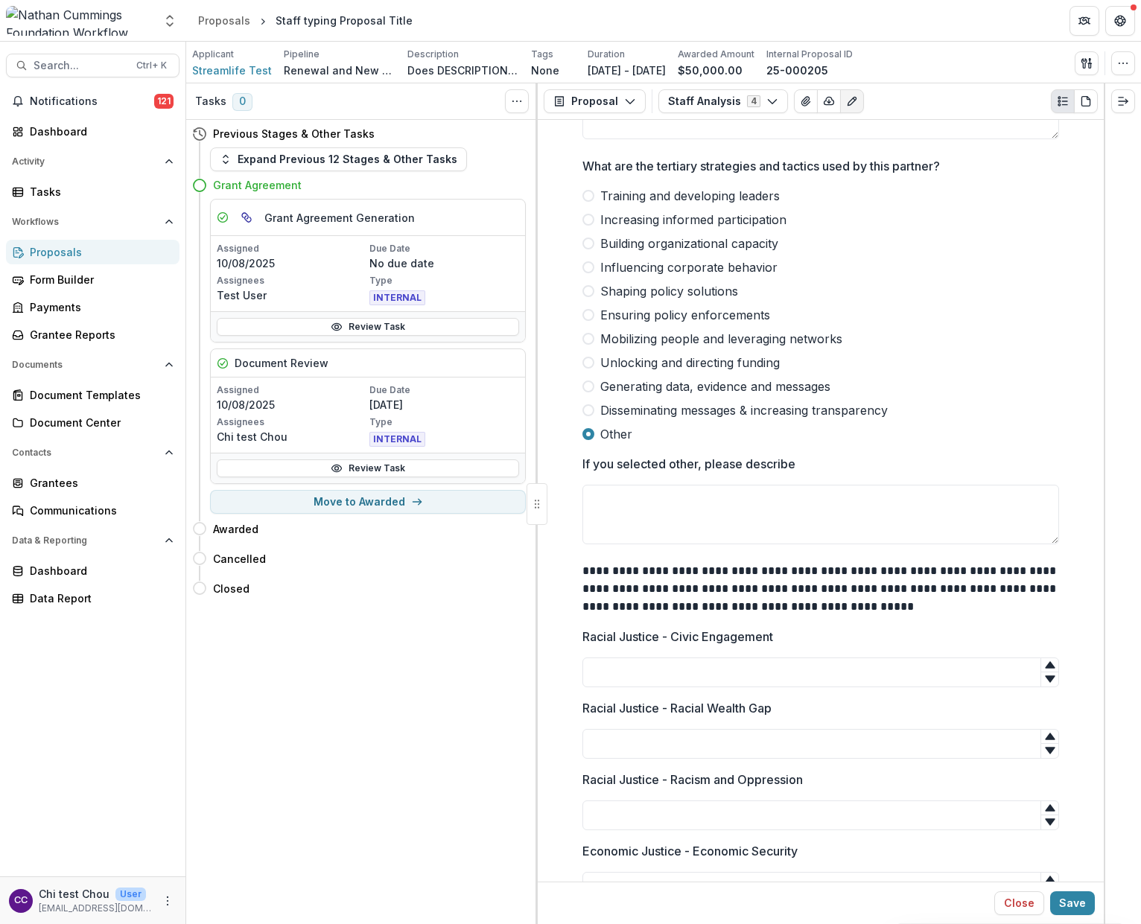
scroll to position [3675, 0]
click at [946, 674] on input "Racial Justice - Civic Engagement" at bounding box center [820, 671] width 477 height 30
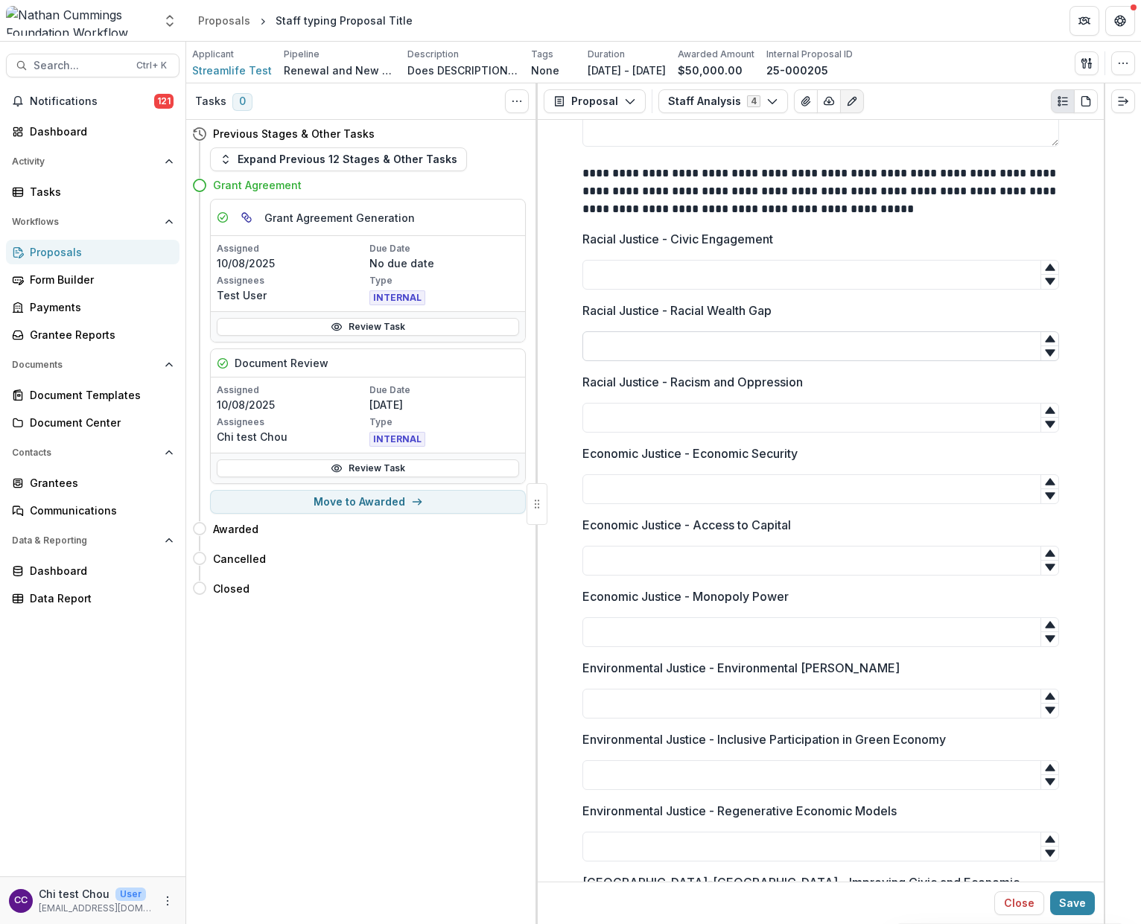
scroll to position [4072, 0]
type input "**"
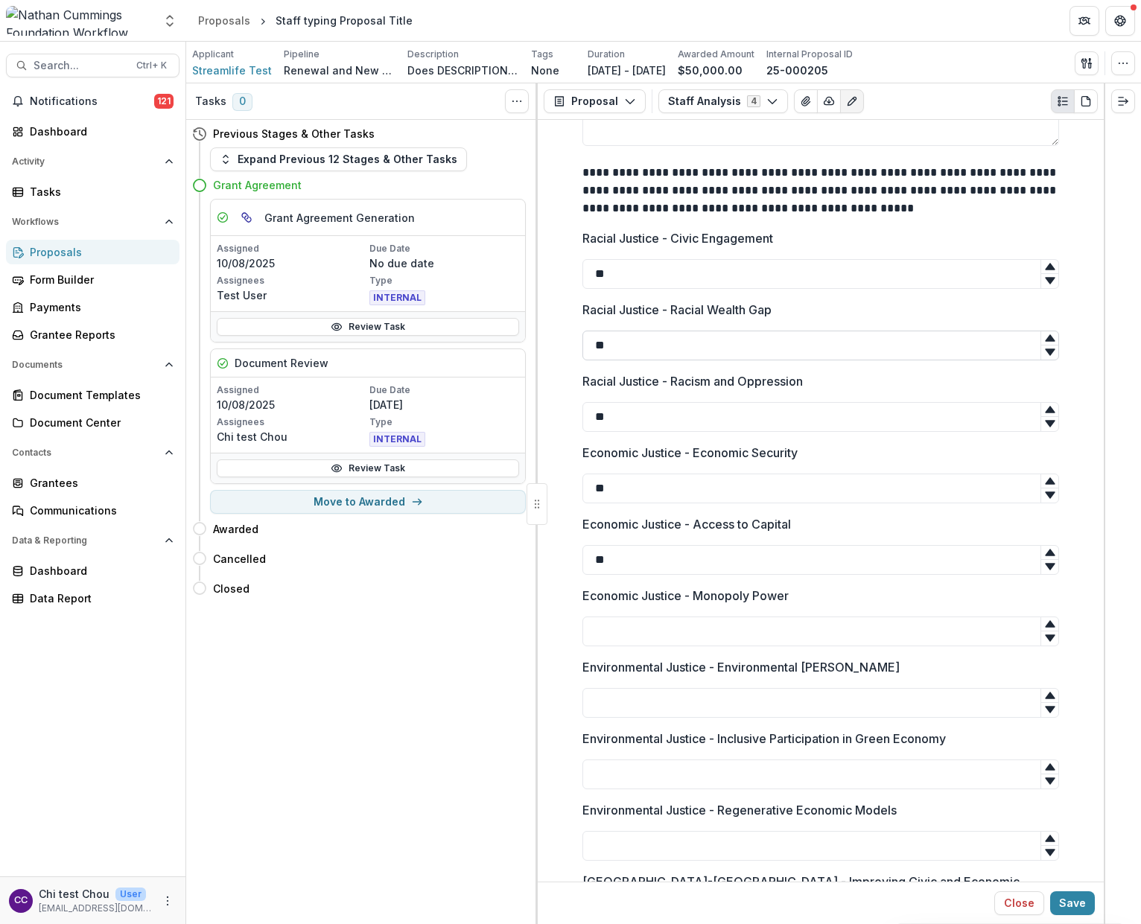
type input "**"
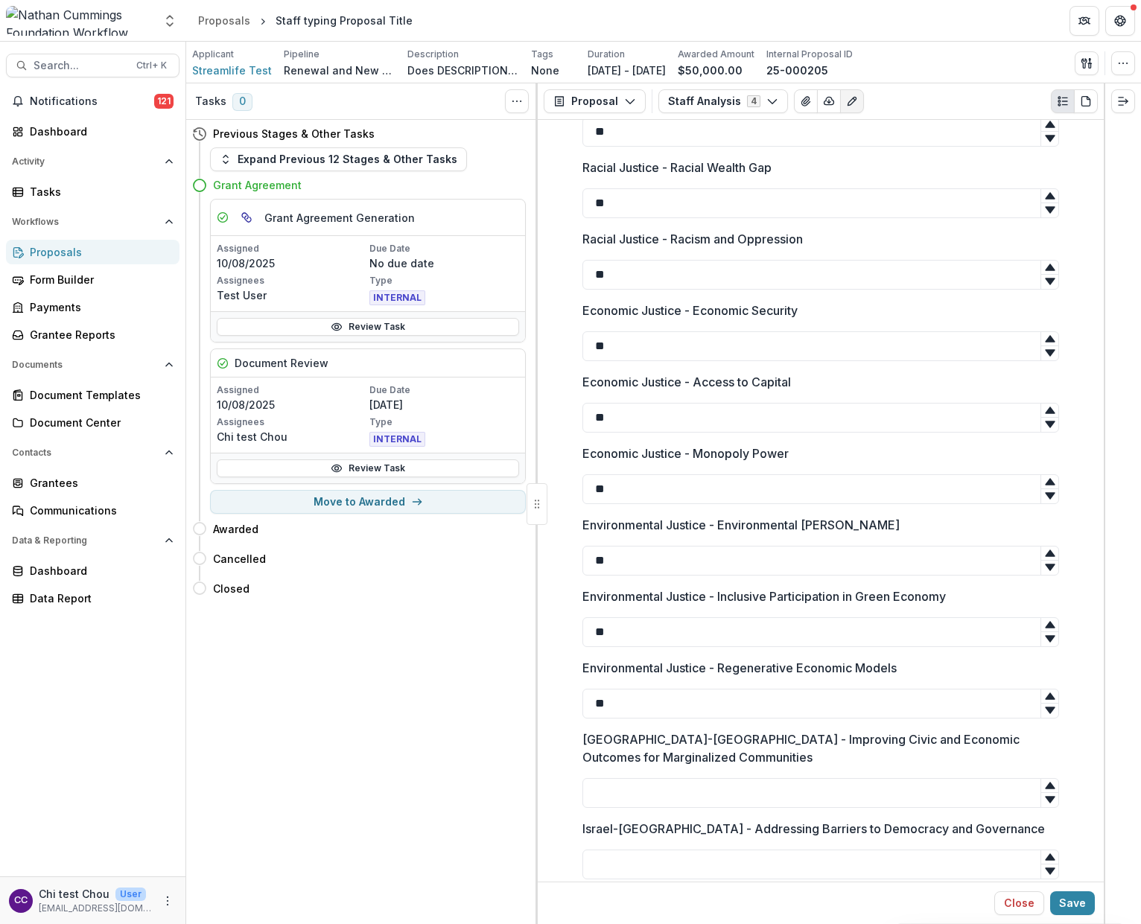
scroll to position [4213, 0]
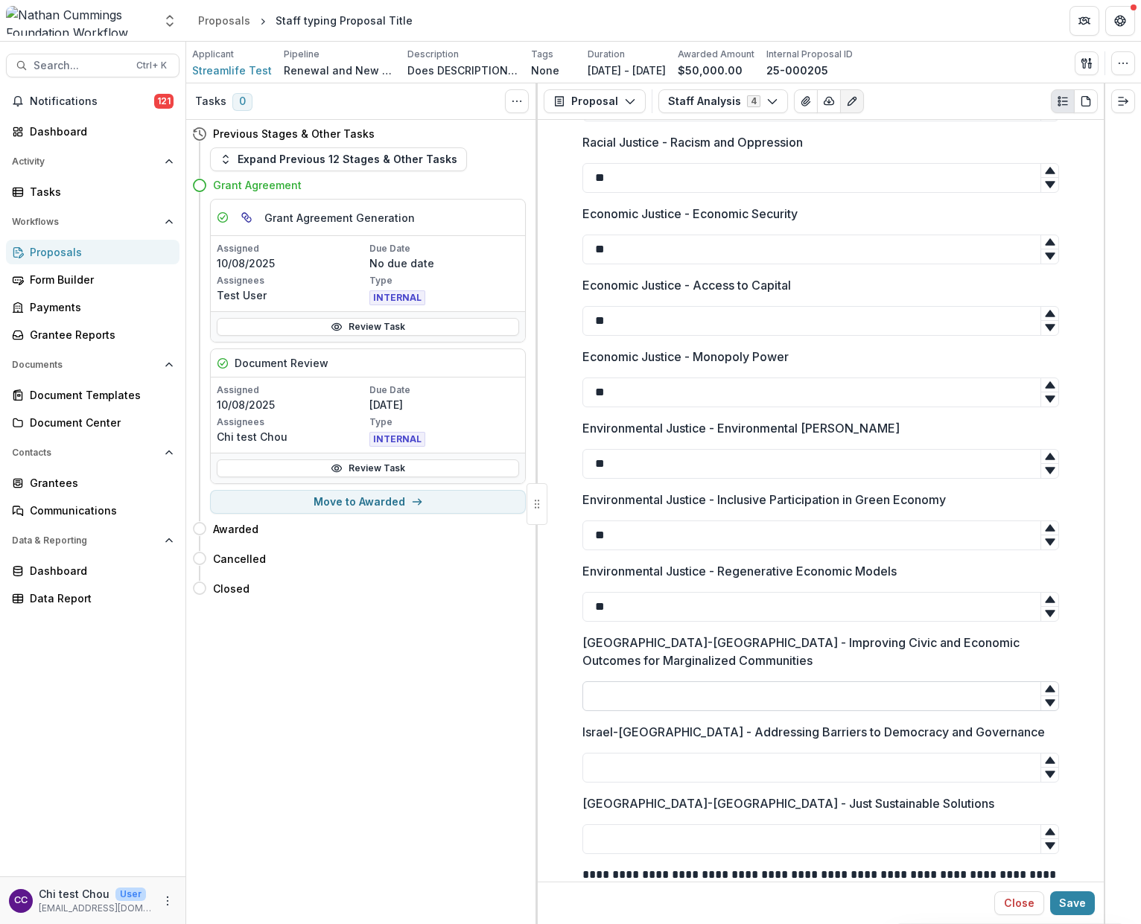
click at [627, 697] on input "[GEOGRAPHIC_DATA]-[GEOGRAPHIC_DATA] - Improving Civic and Economic Outcomes for…" at bounding box center [820, 696] width 477 height 30
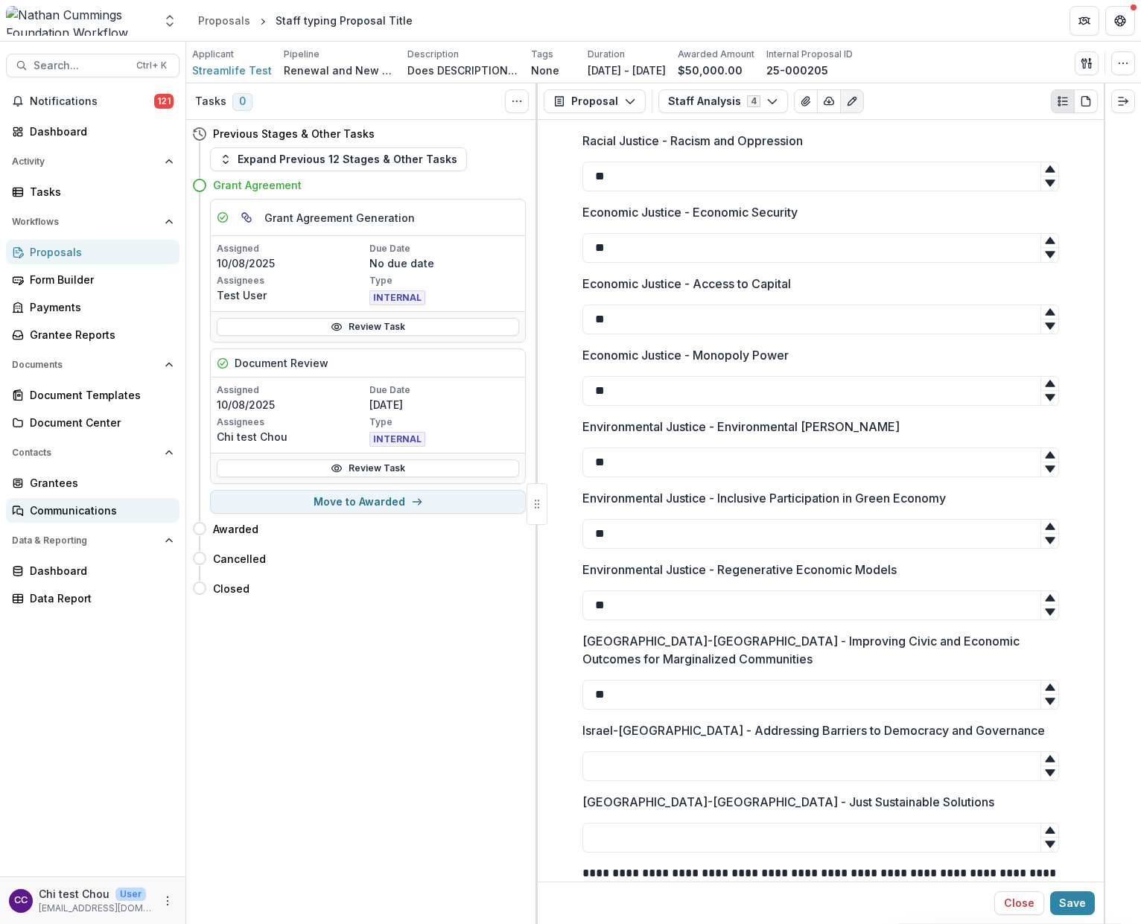
type input "**"
click at [1103, 444] on div at bounding box center [1121, 503] width 37 height 841
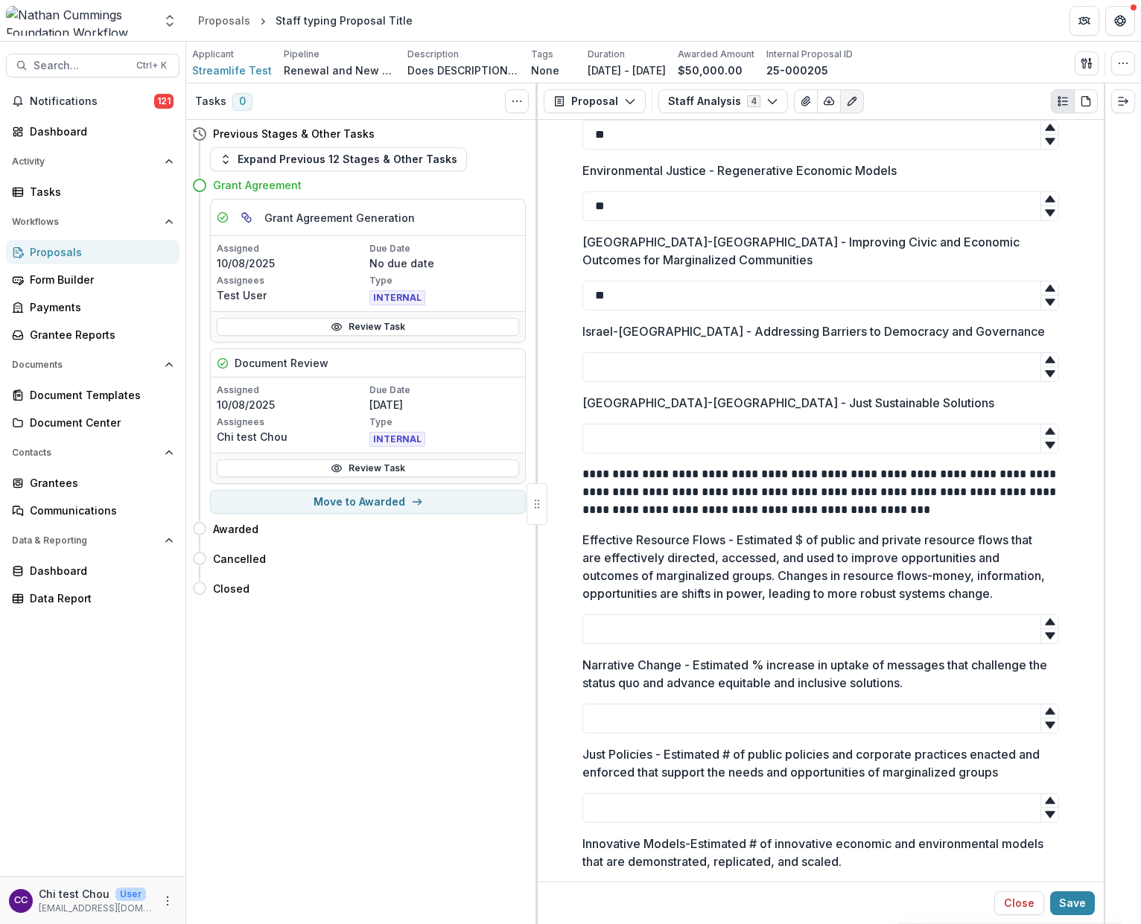
scroll to position [4710, 0]
click at [675, 627] on input "Effective Resource Flows - Estimated $ of public and private resource flows tha…" at bounding box center [820, 631] width 477 height 30
click at [674, 579] on p "Effective Resource Flows - Estimated $ of public and private resource flows tha…" at bounding box center [816, 567] width 468 height 71
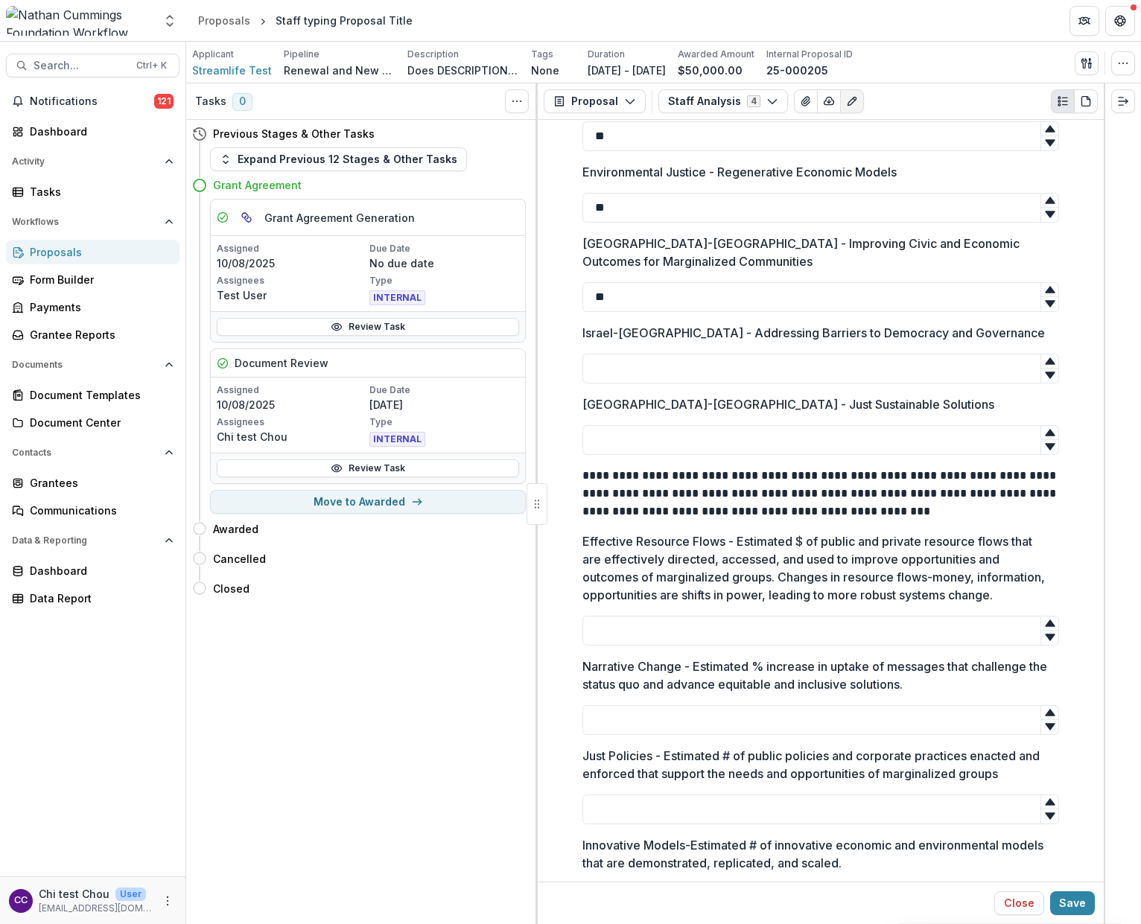
click at [674, 616] on input "Effective Resource Flows - Estimated $ of public and private resource flows tha…" at bounding box center [820, 631] width 477 height 30
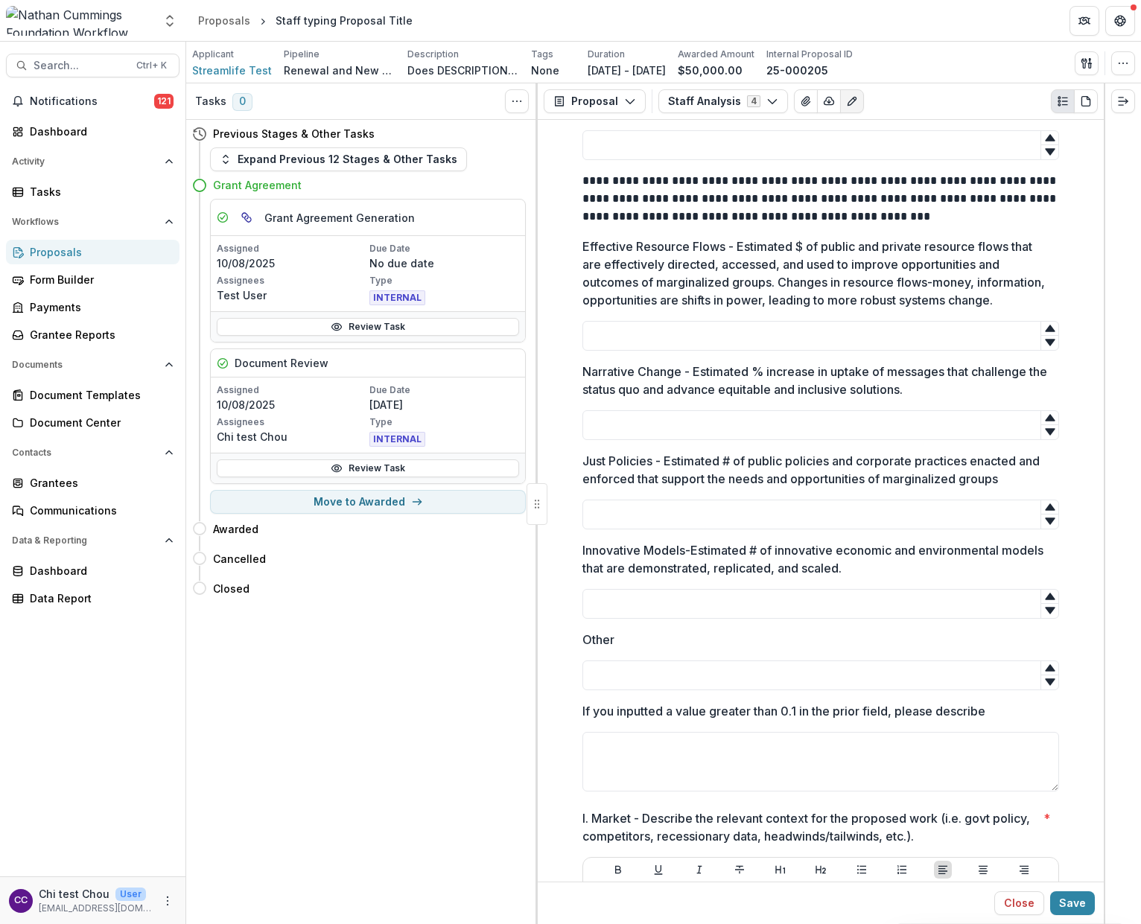
scroll to position [5006, 0]
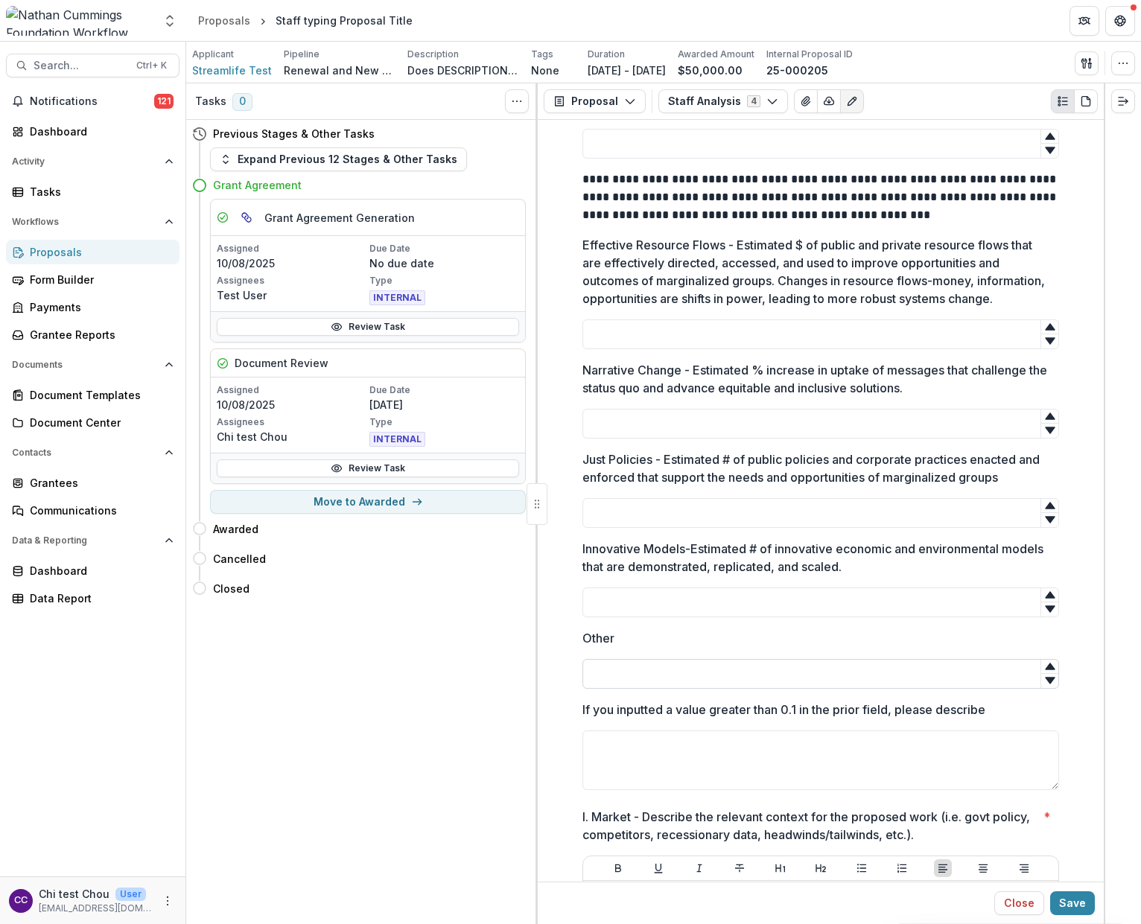
click at [674, 680] on input "Other" at bounding box center [820, 674] width 477 height 30
type input "*"
click at [661, 796] on div "If you inputted a value greater than 0.1 in the prior field, please describe" at bounding box center [820, 748] width 477 height 95
click at [647, 769] on textarea "If you inputted a value greater than 0.1 in the prior field, please describe" at bounding box center [820, 760] width 477 height 60
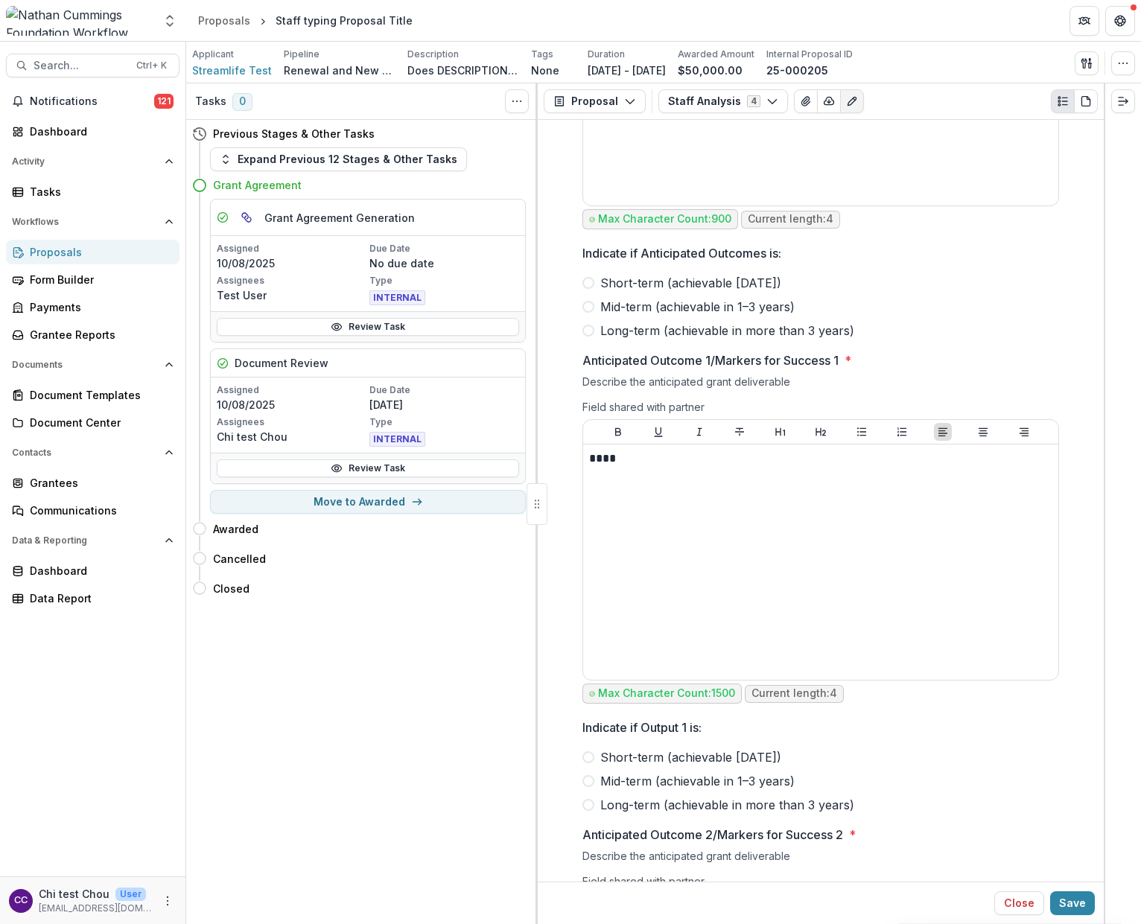
scroll to position [8778, 0]
click at [456, 751] on div "Tasks 0 Show Cancelled Tasks Previous Stages & Other Tasks Expand Previous 12 S…" at bounding box center [361, 503] width 351 height 841
click at [605, 99] on button "Proposal" at bounding box center [595, 101] width 102 height 24
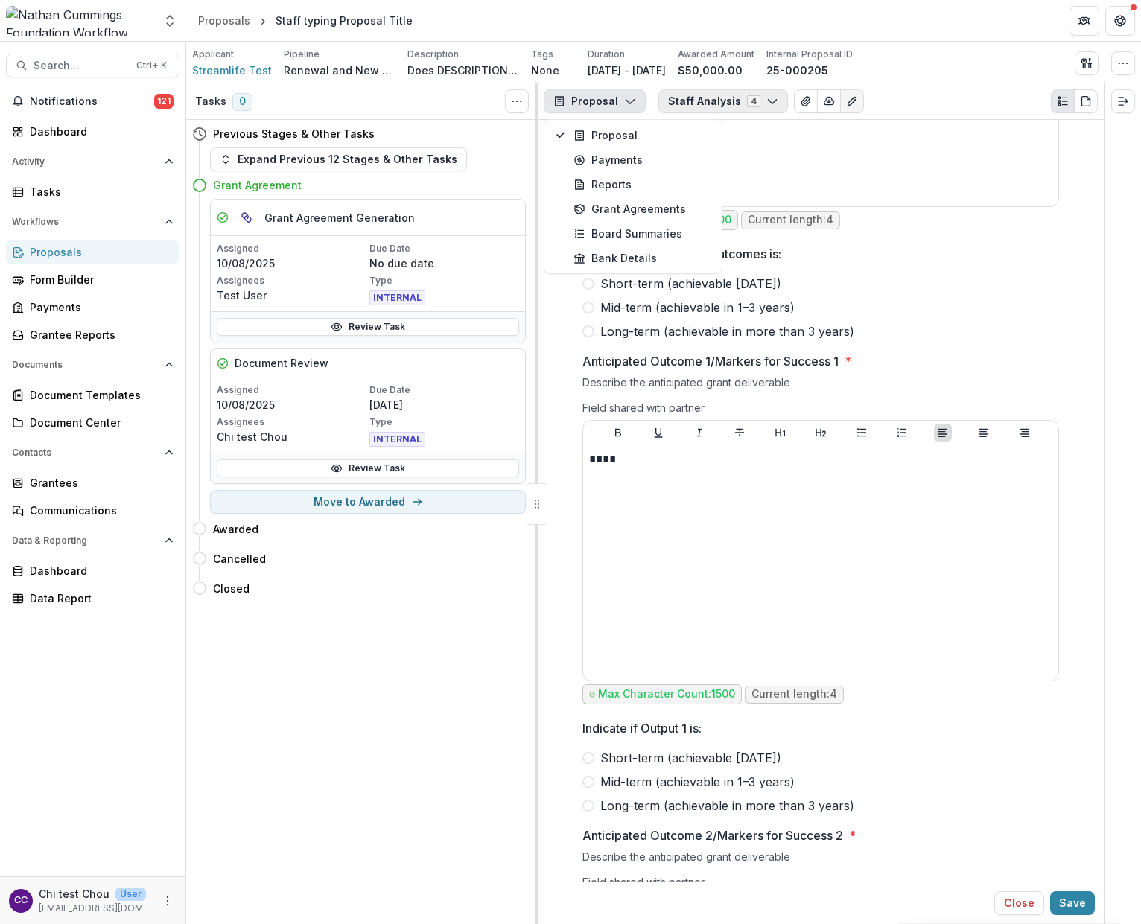
click at [701, 99] on button "Staff Analysis 4" at bounding box center [723, 101] width 130 height 24
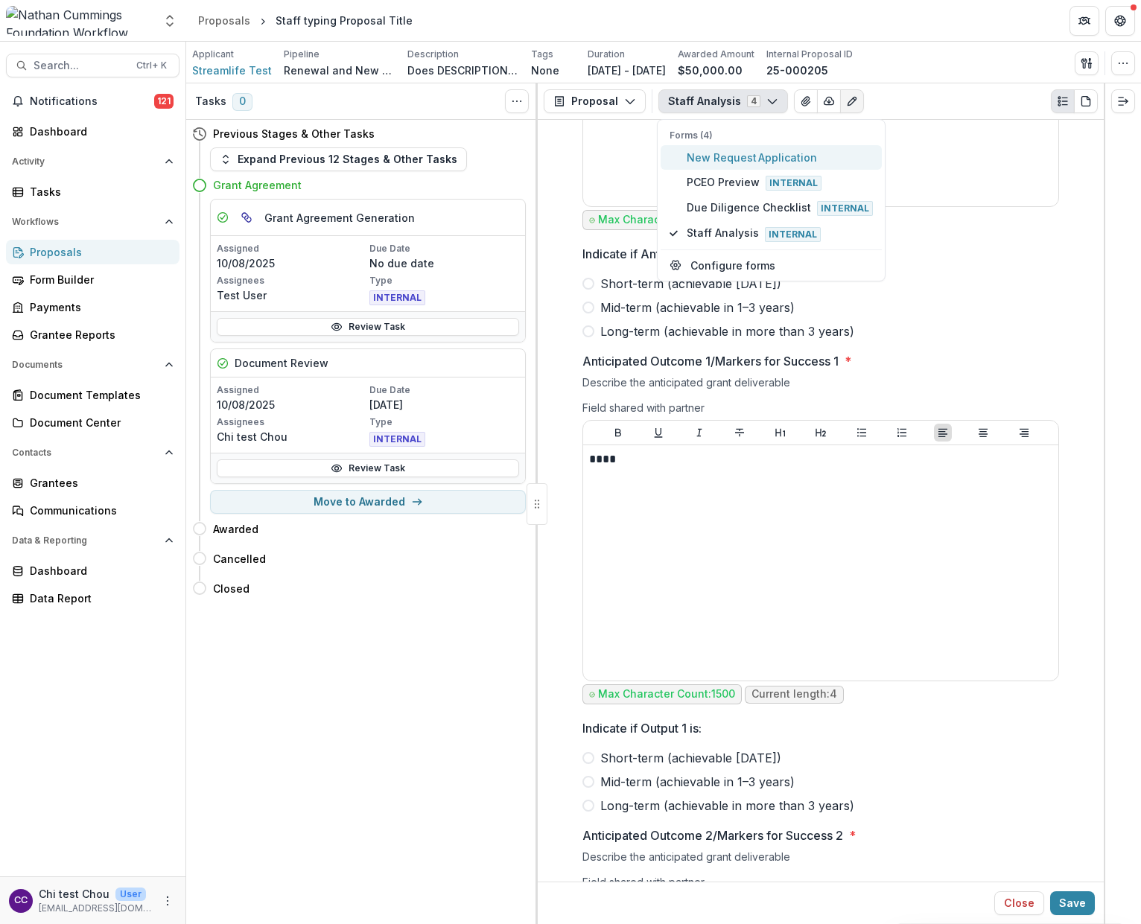
click at [727, 164] on span "New Request Application" at bounding box center [779, 158] width 186 height 16
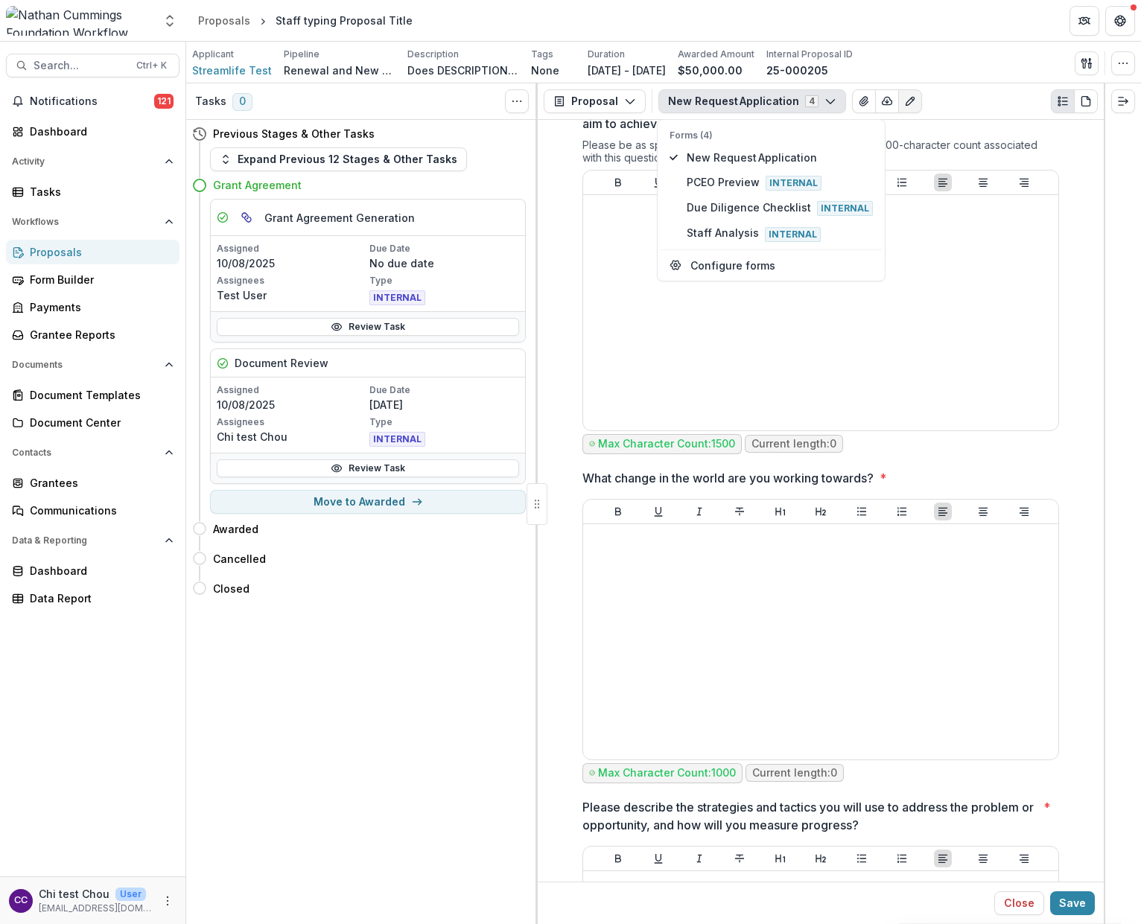
scroll to position [2947, 0]
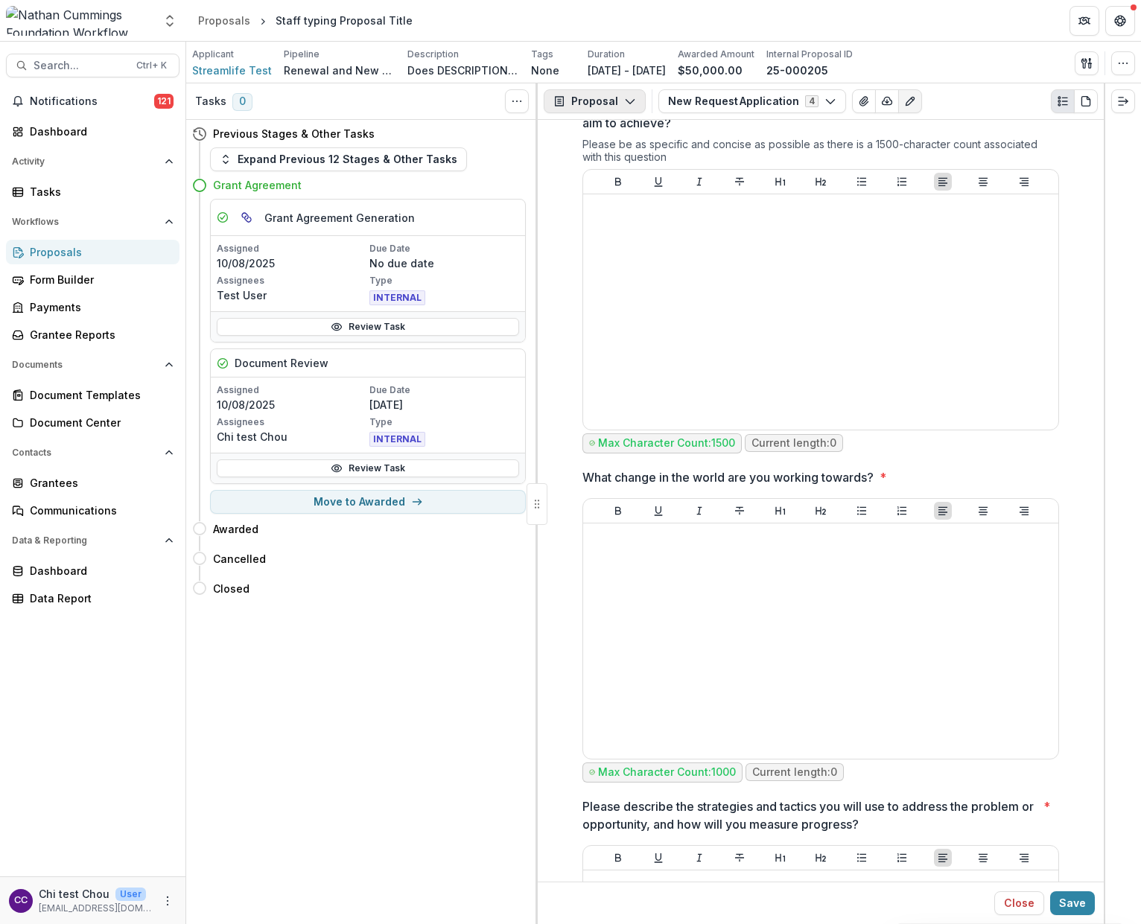
click at [629, 99] on icon "button" at bounding box center [630, 101] width 12 height 12
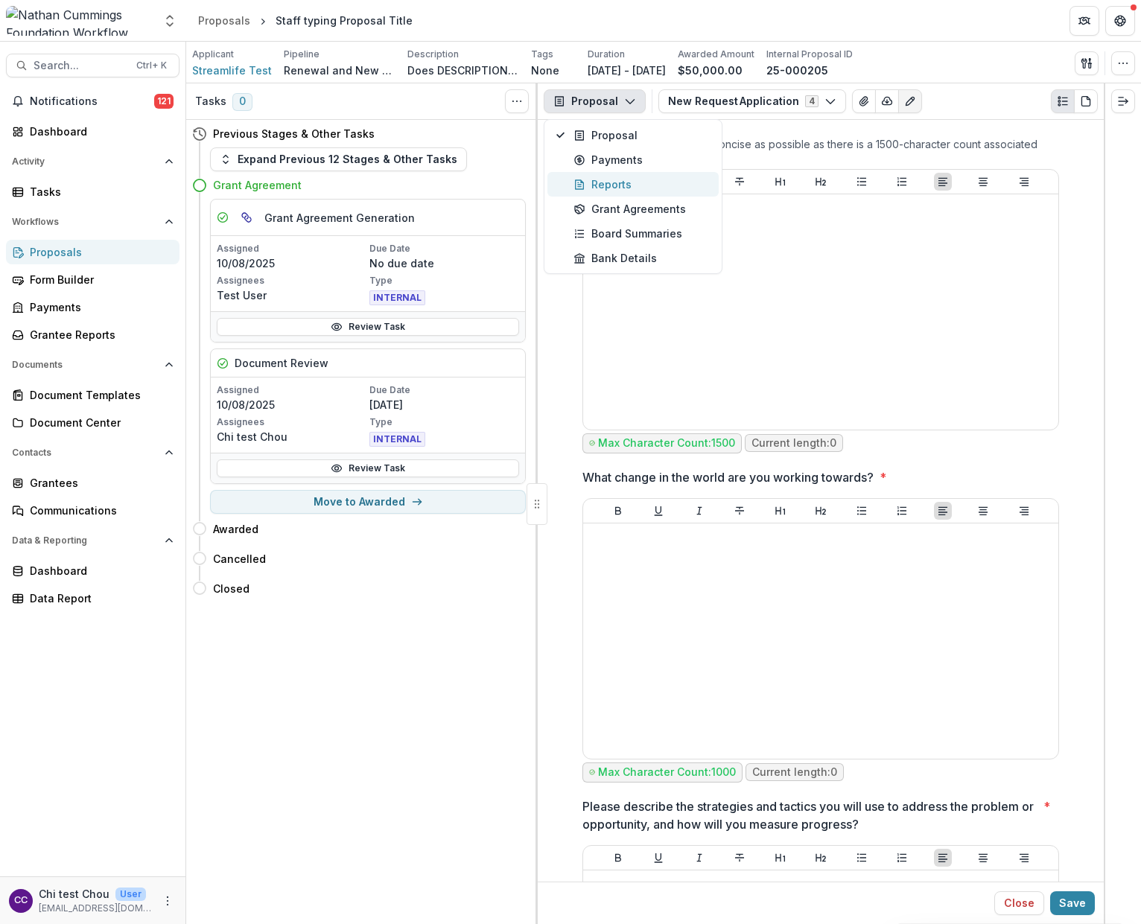
click at [619, 183] on div "Reports" at bounding box center [641, 184] width 136 height 16
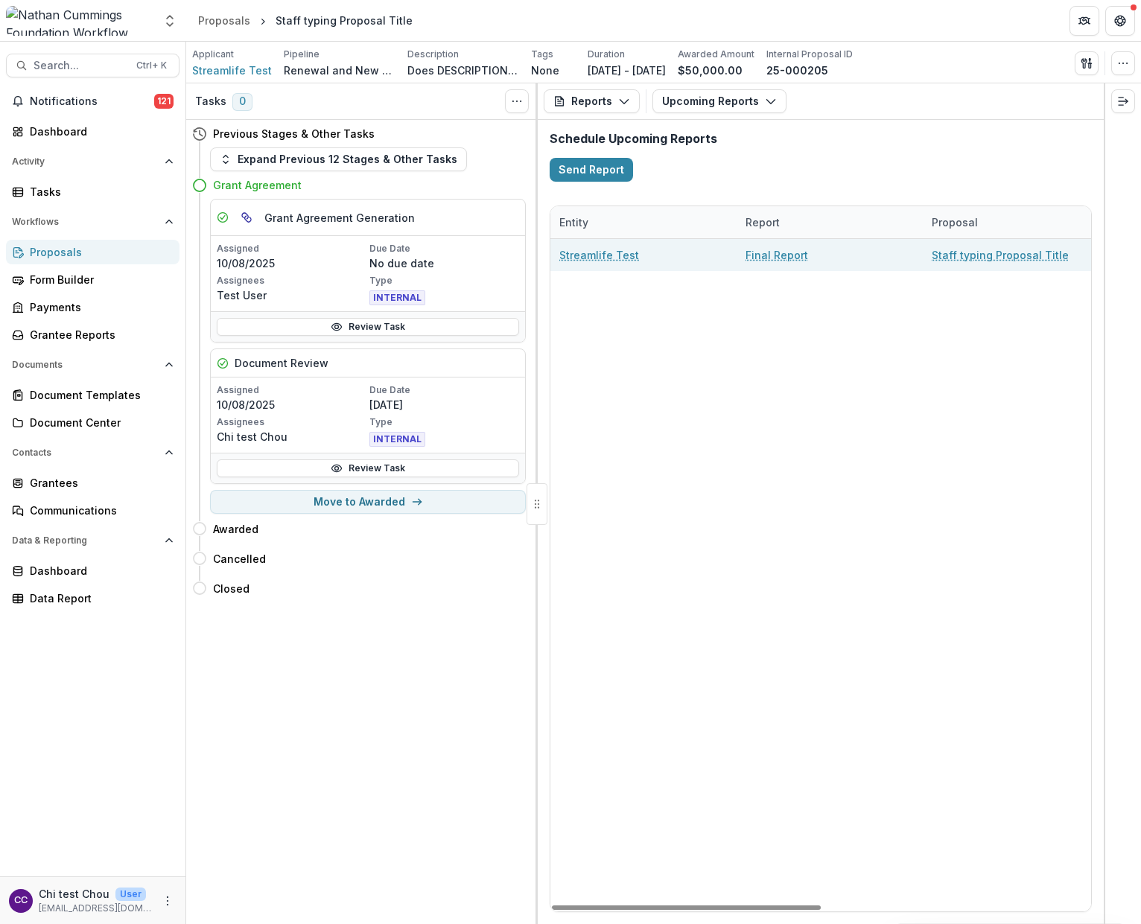
click at [774, 261] on link "Final Report" at bounding box center [776, 255] width 63 height 16
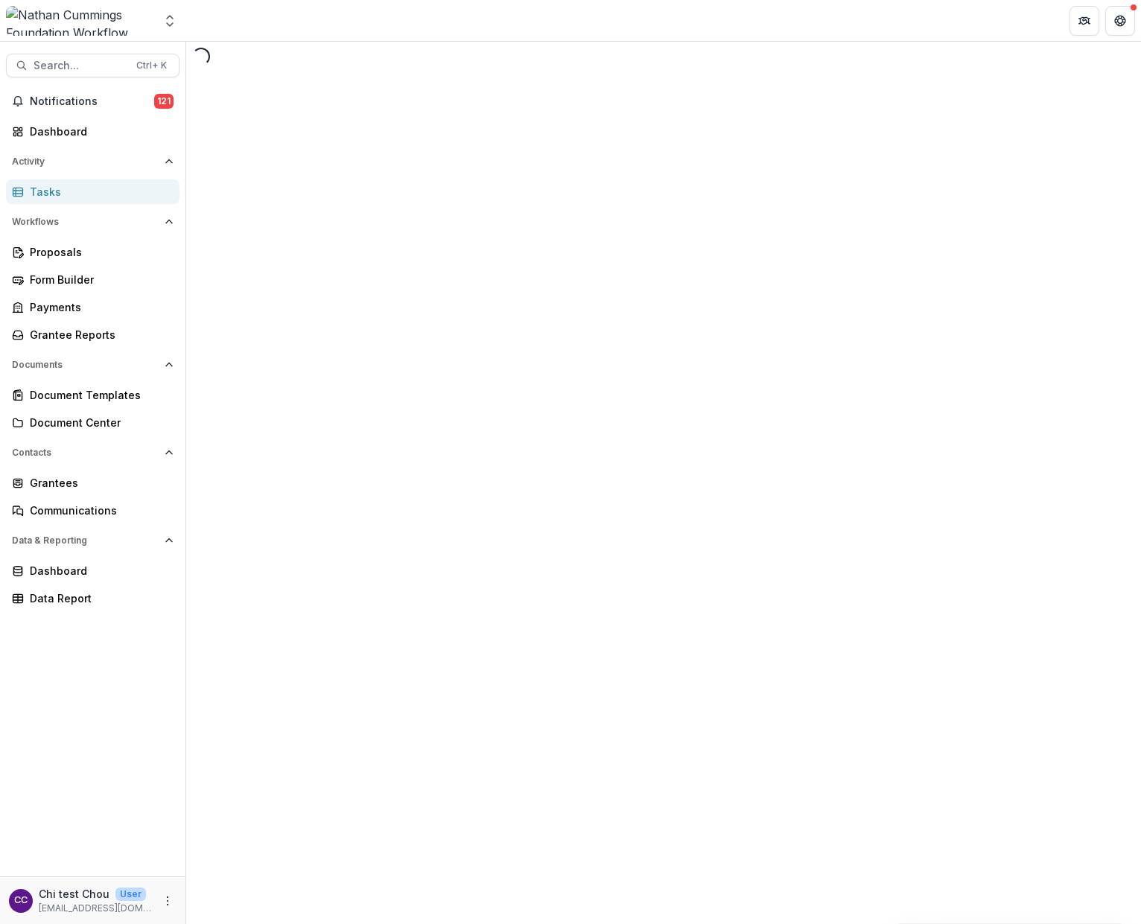
select select "********"
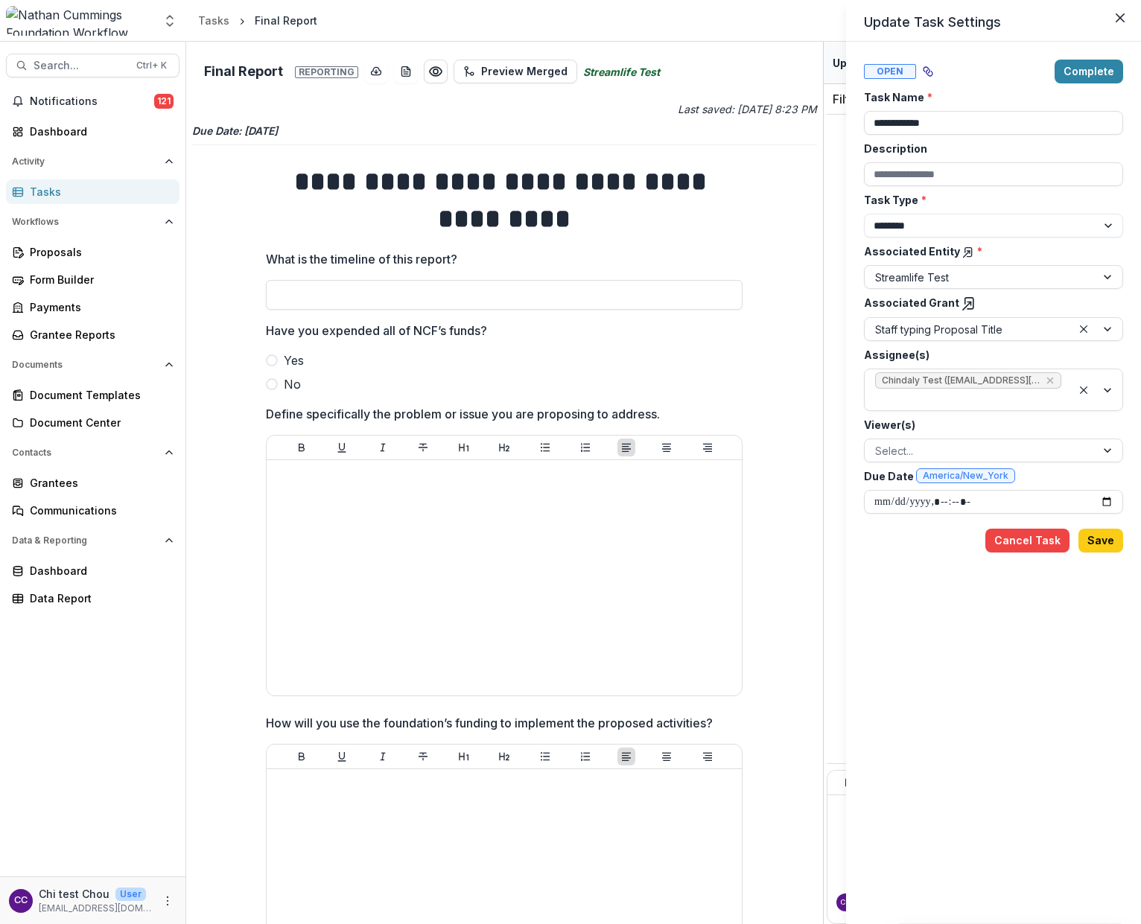
click at [397, 287] on div "**********" at bounding box center [570, 462] width 1141 height 924
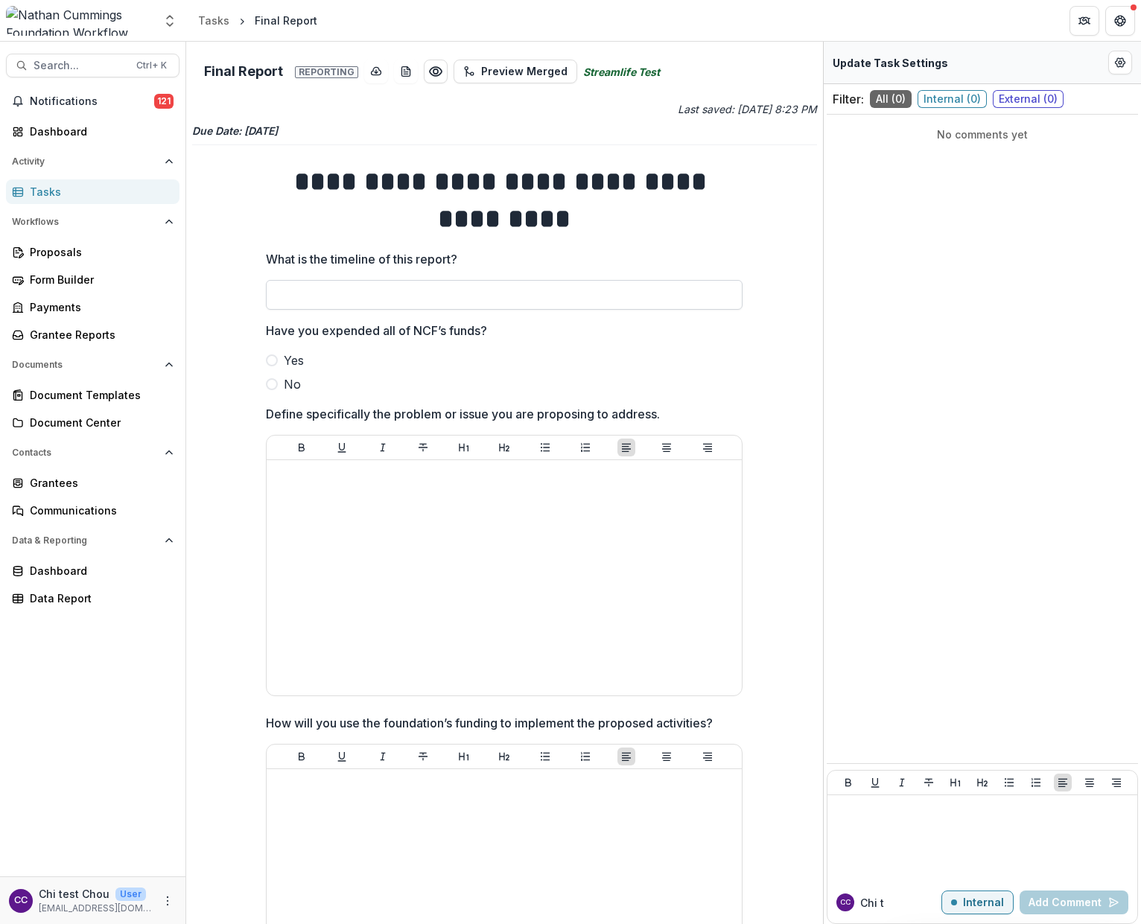
click at [397, 304] on input "What is the timeline of this report?" at bounding box center [504, 295] width 477 height 30
type input "**********"
click at [272, 358] on span at bounding box center [272, 360] width 12 height 12
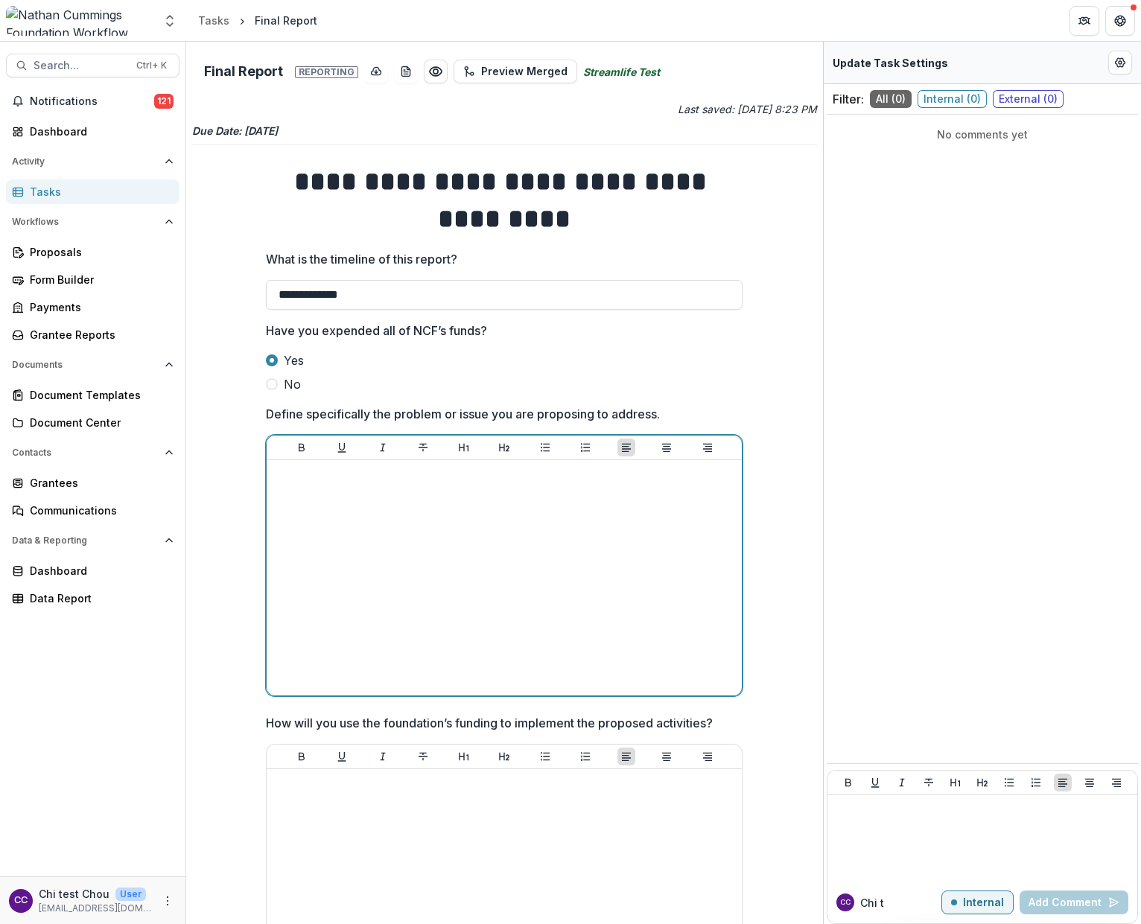
click at [345, 510] on div at bounding box center [503, 577] width 463 height 223
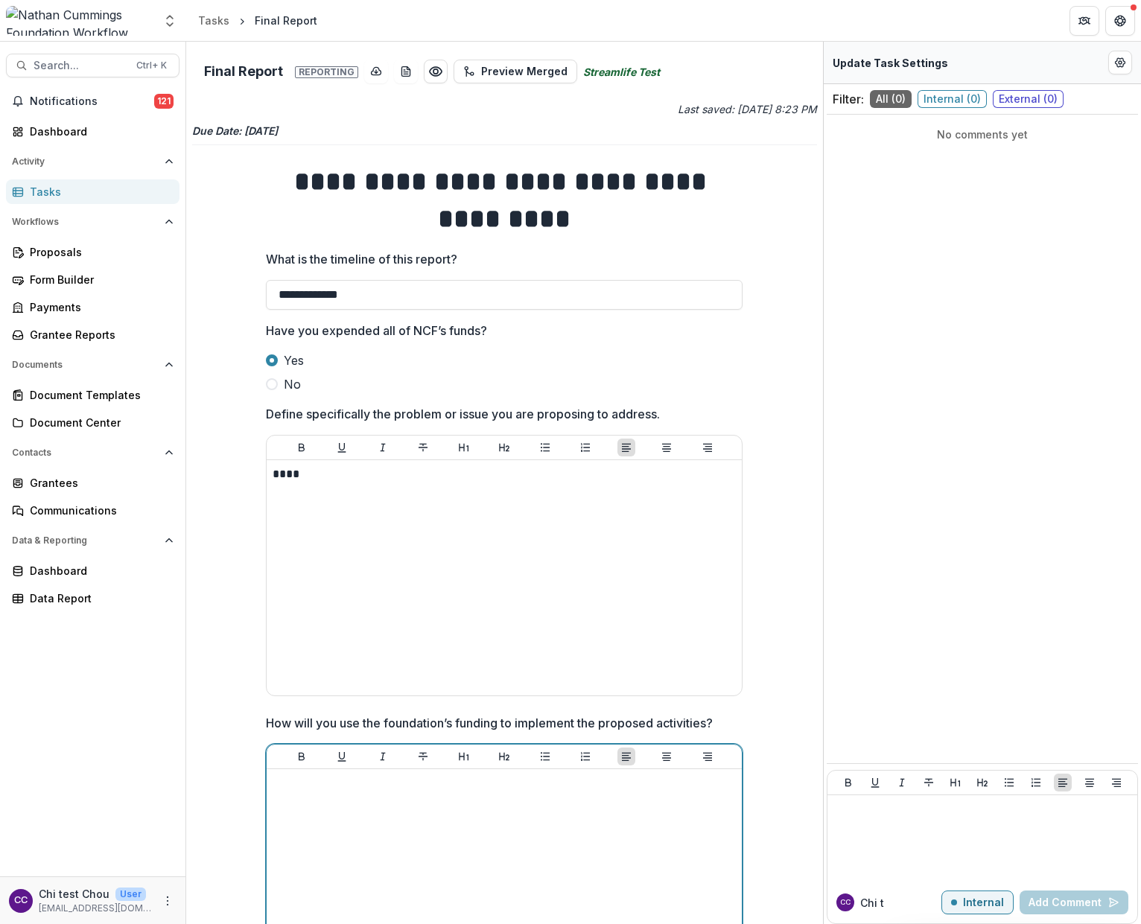
click at [338, 817] on div at bounding box center [503, 886] width 463 height 223
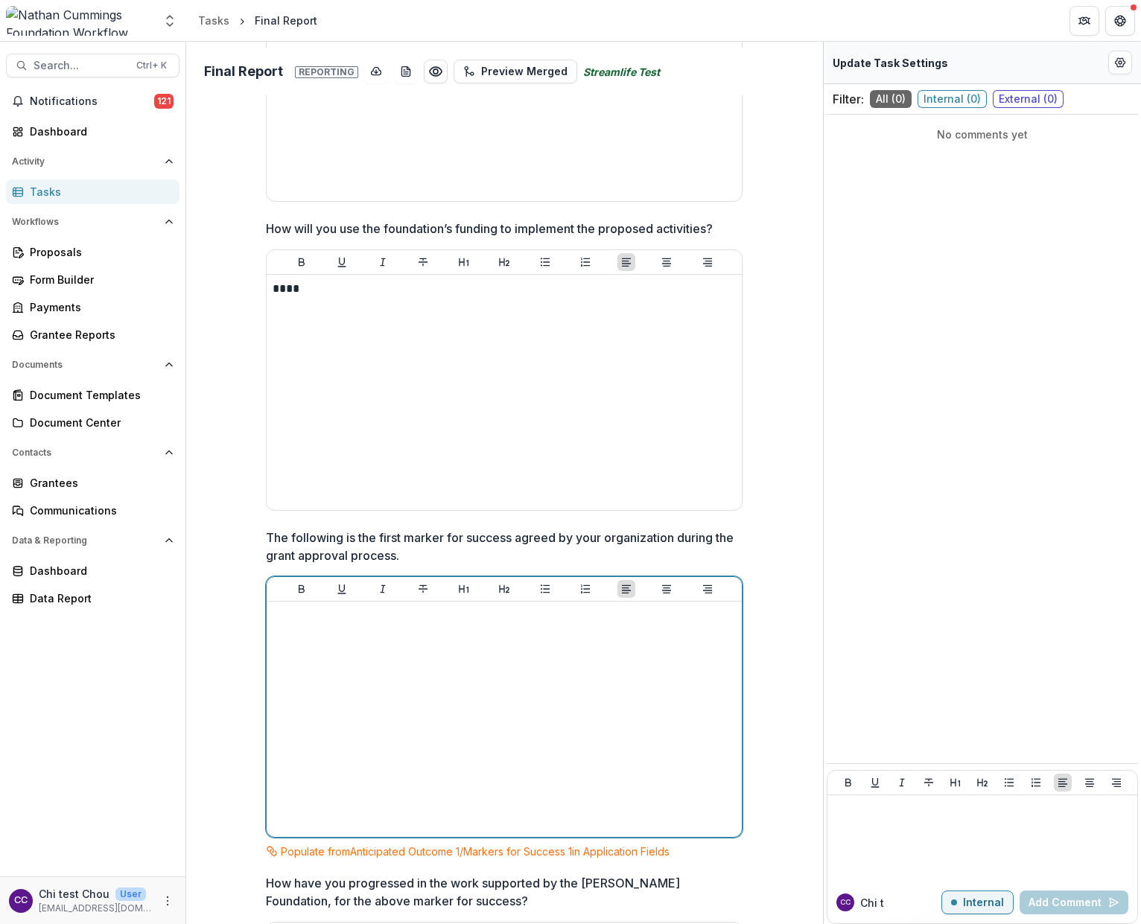
click at [350, 733] on div at bounding box center [503, 719] width 463 height 223
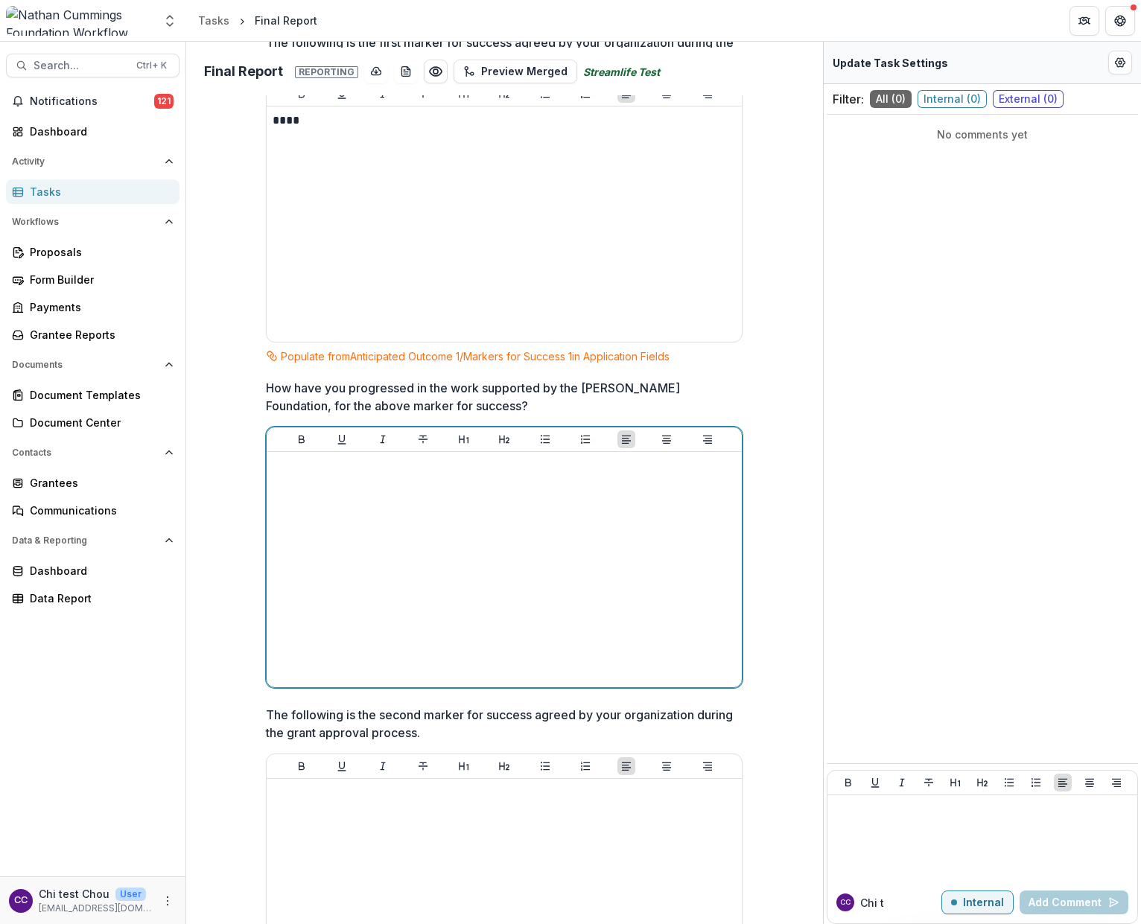
click at [344, 570] on div at bounding box center [503, 569] width 463 height 223
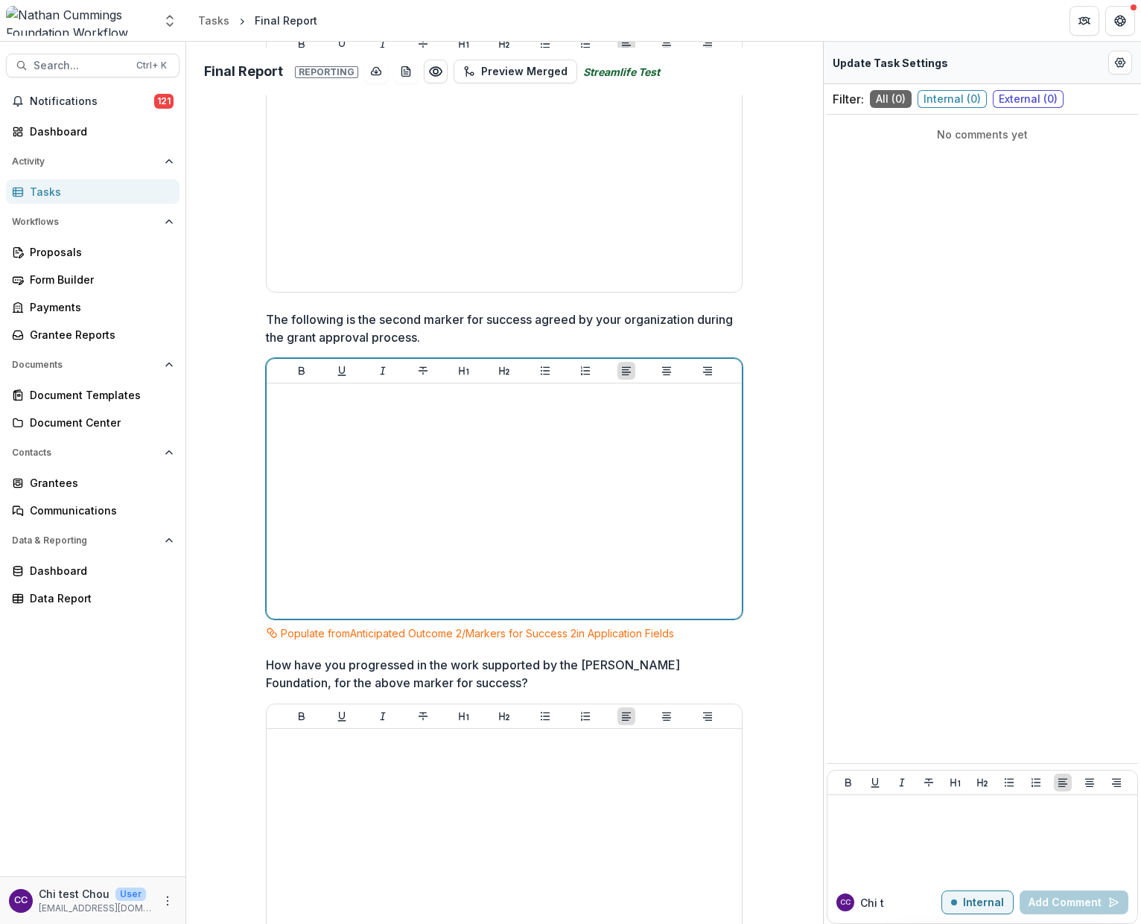
click at [371, 560] on div at bounding box center [503, 500] width 463 height 223
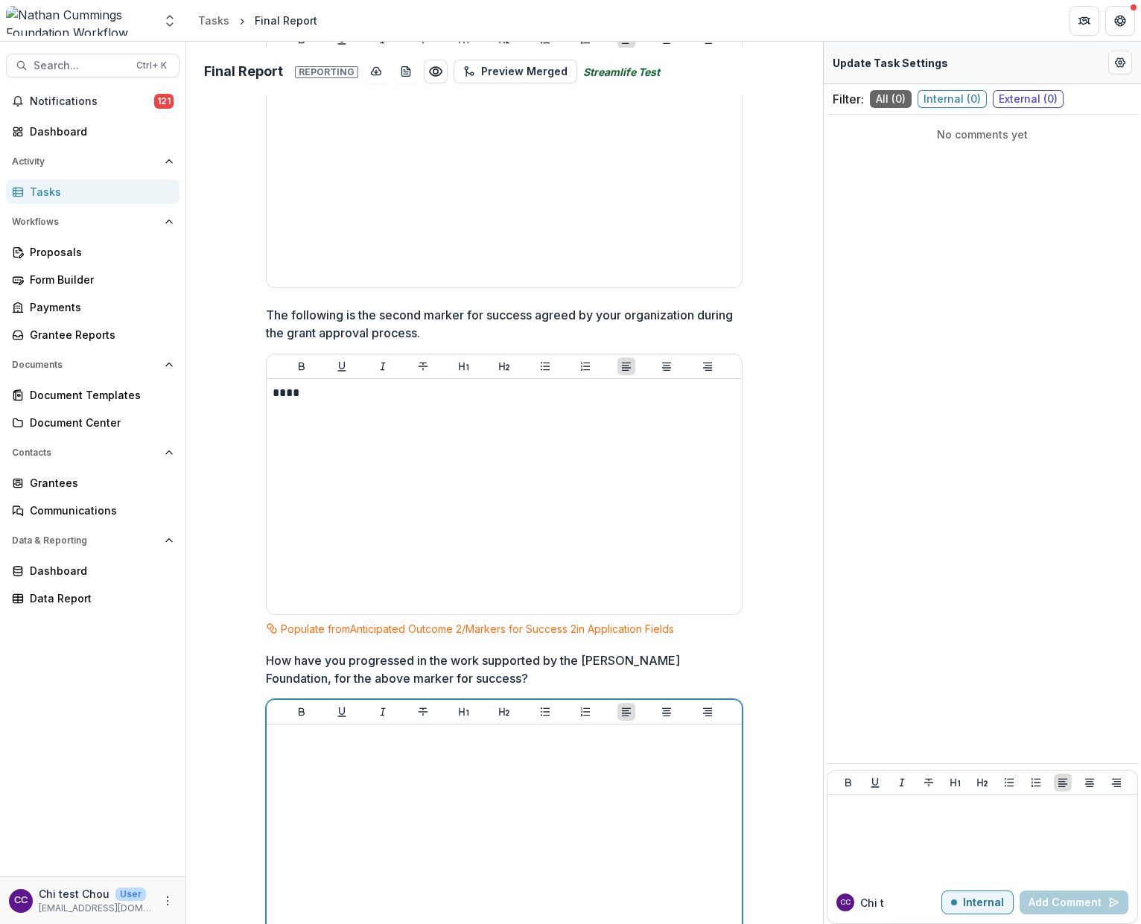
click at [325, 813] on div at bounding box center [503, 841] width 463 height 223
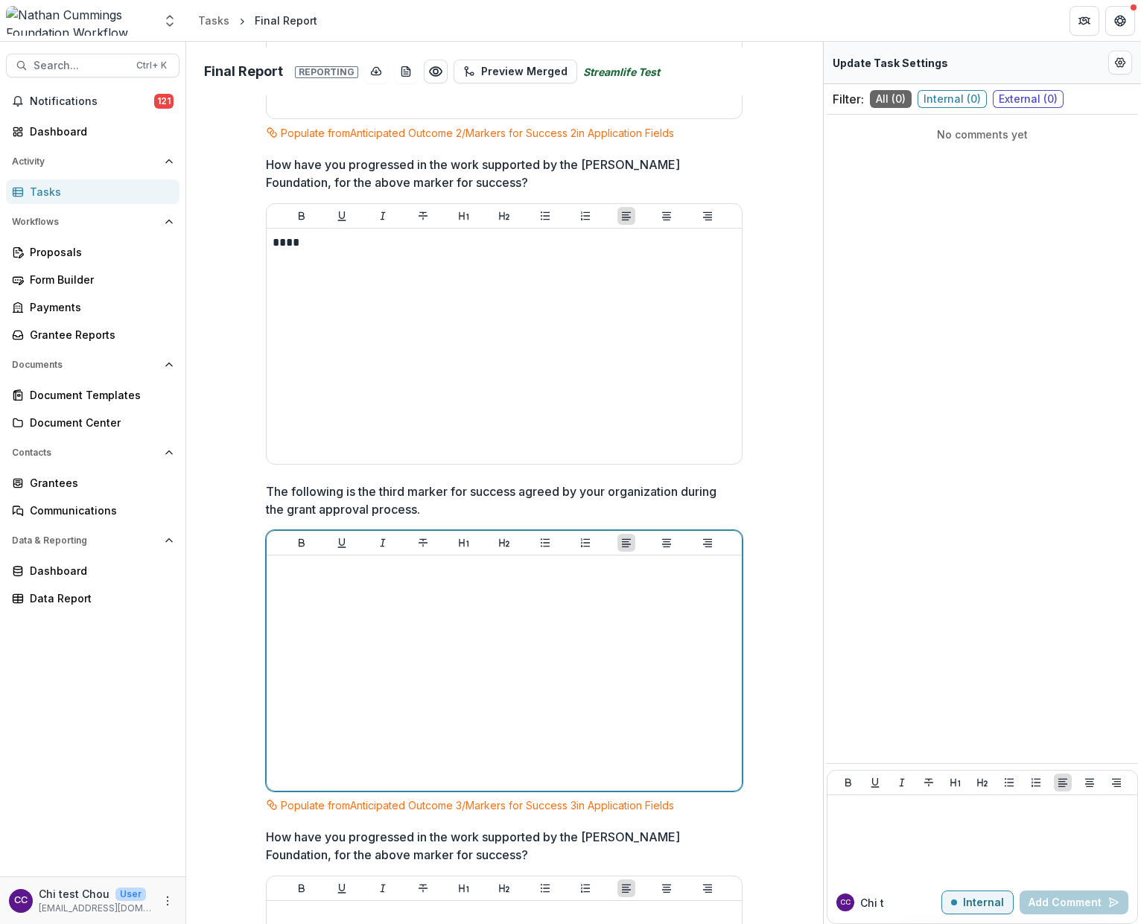
click at [344, 665] on div at bounding box center [503, 672] width 463 height 223
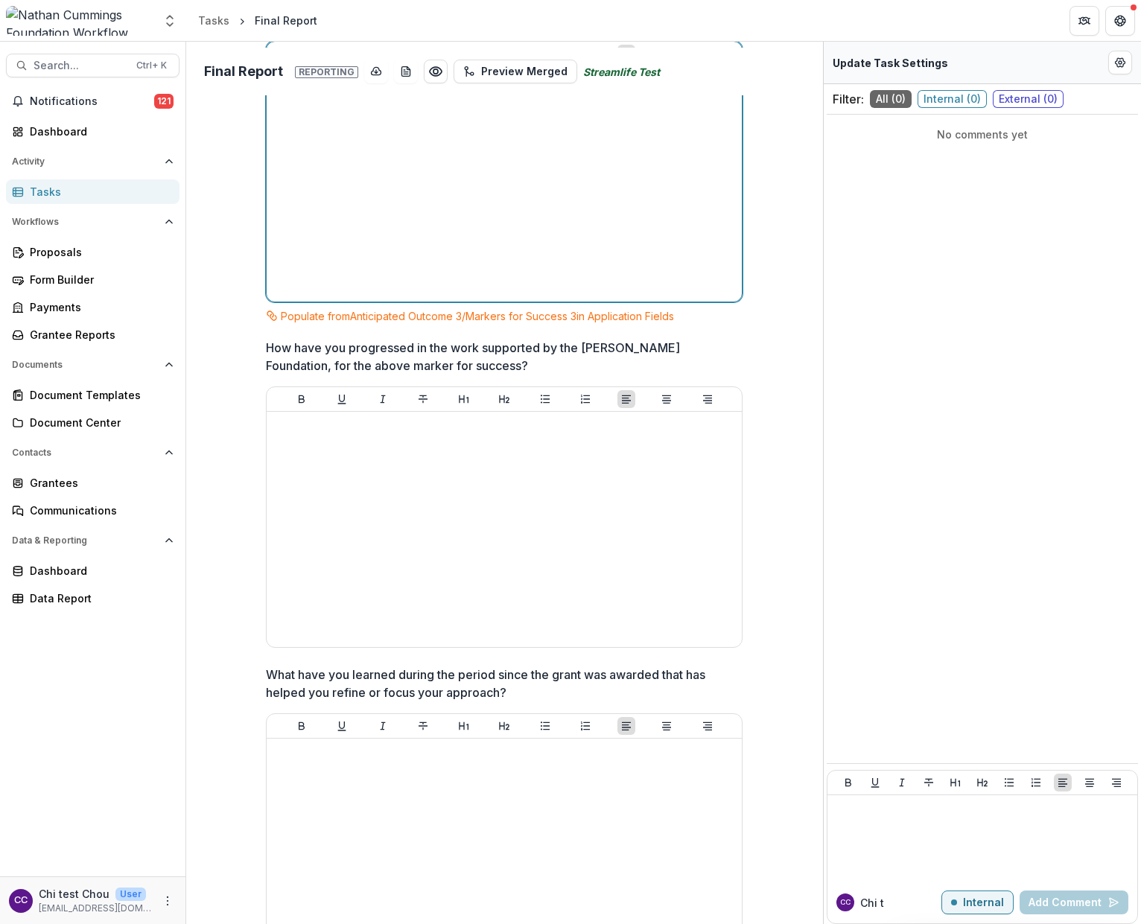
scroll to position [2381, 0]
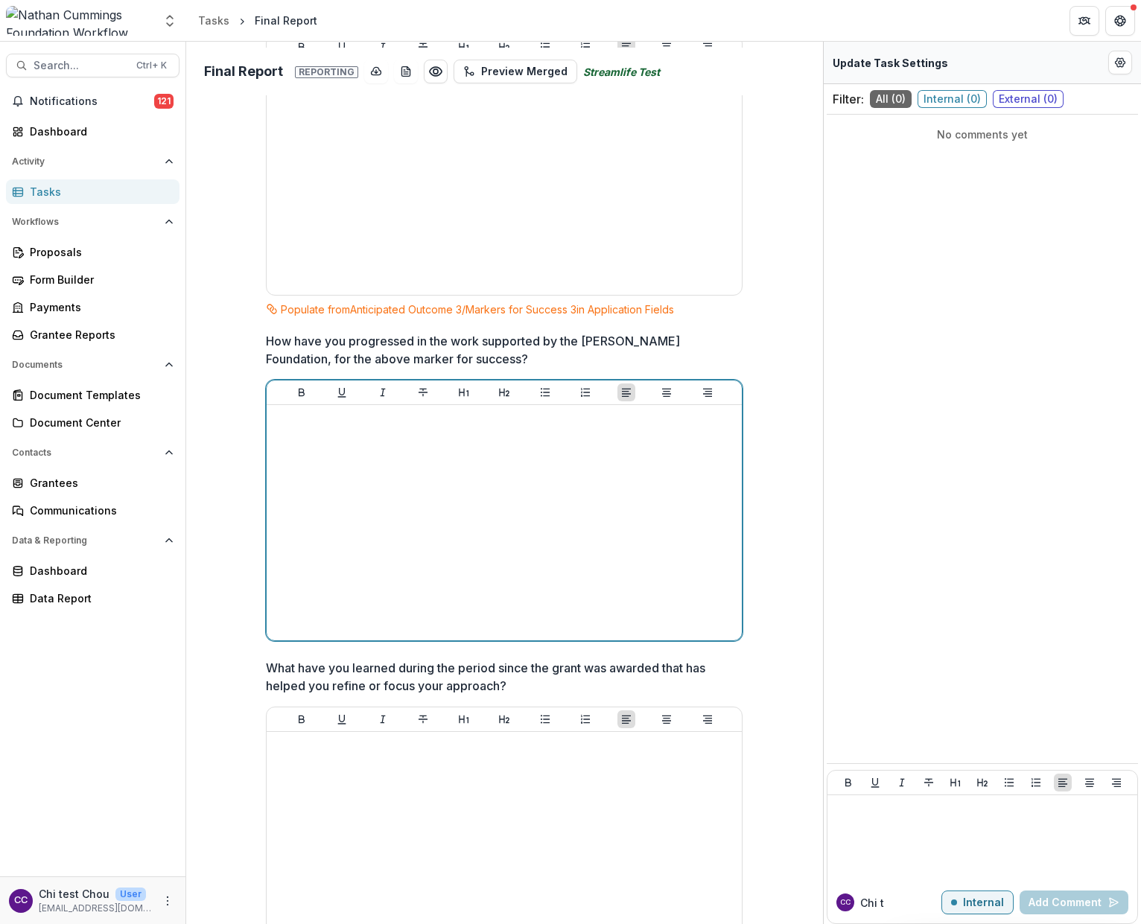
click at [351, 501] on div at bounding box center [503, 522] width 463 height 223
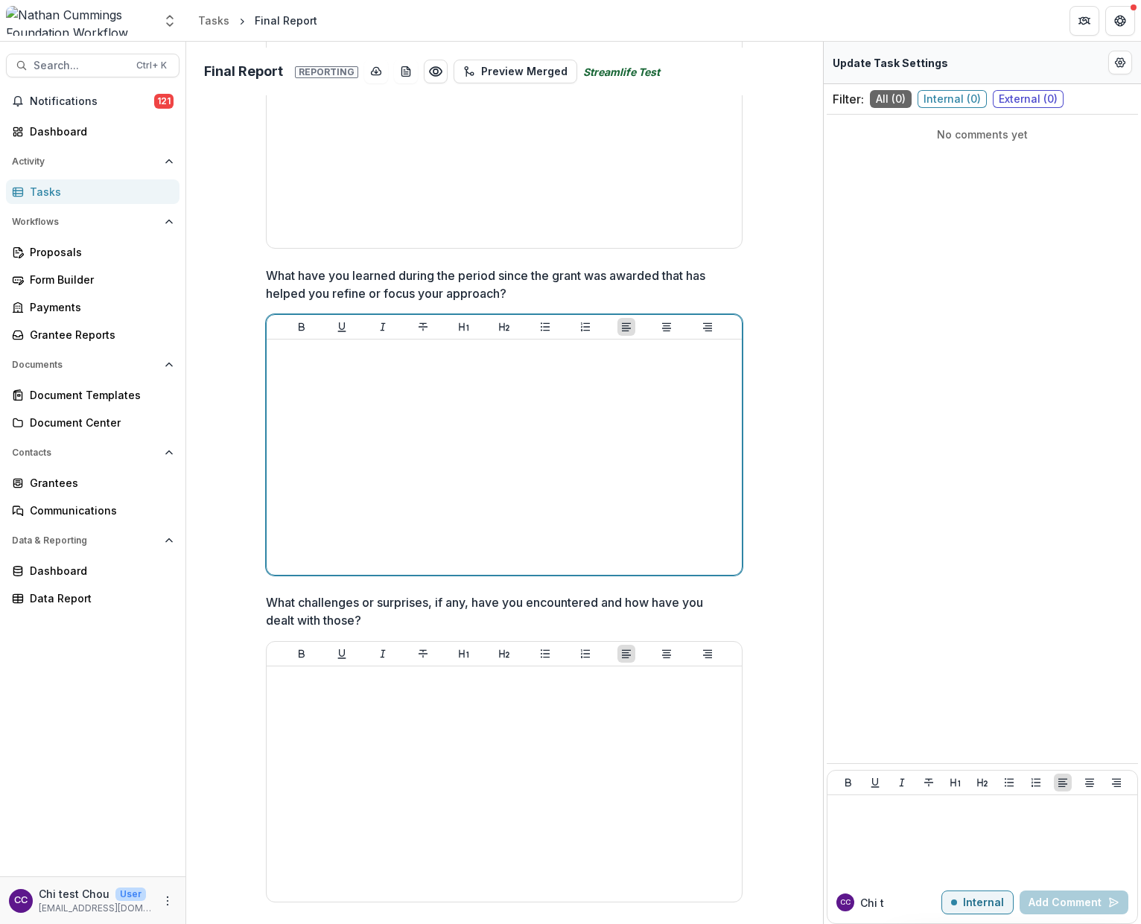
click at [351, 503] on div at bounding box center [503, 456] width 463 height 223
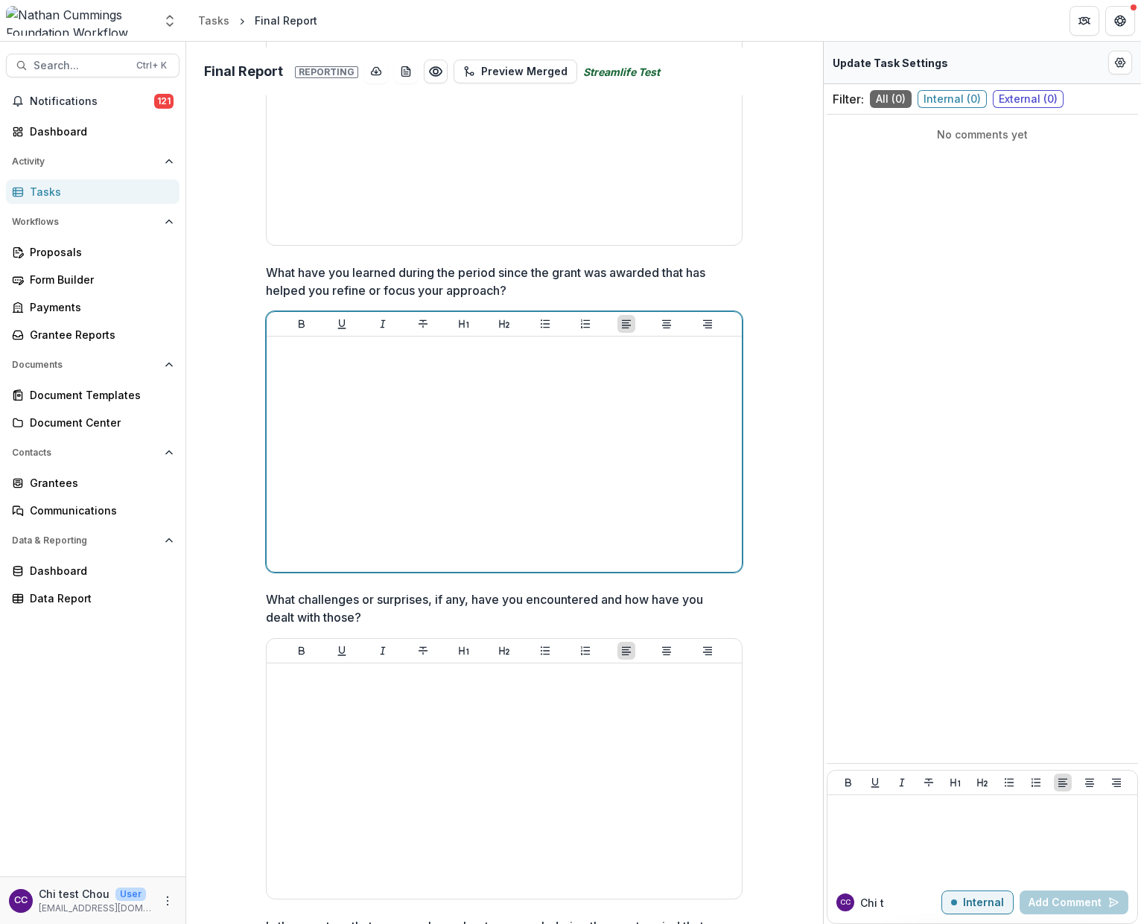
scroll to position [2779, 0]
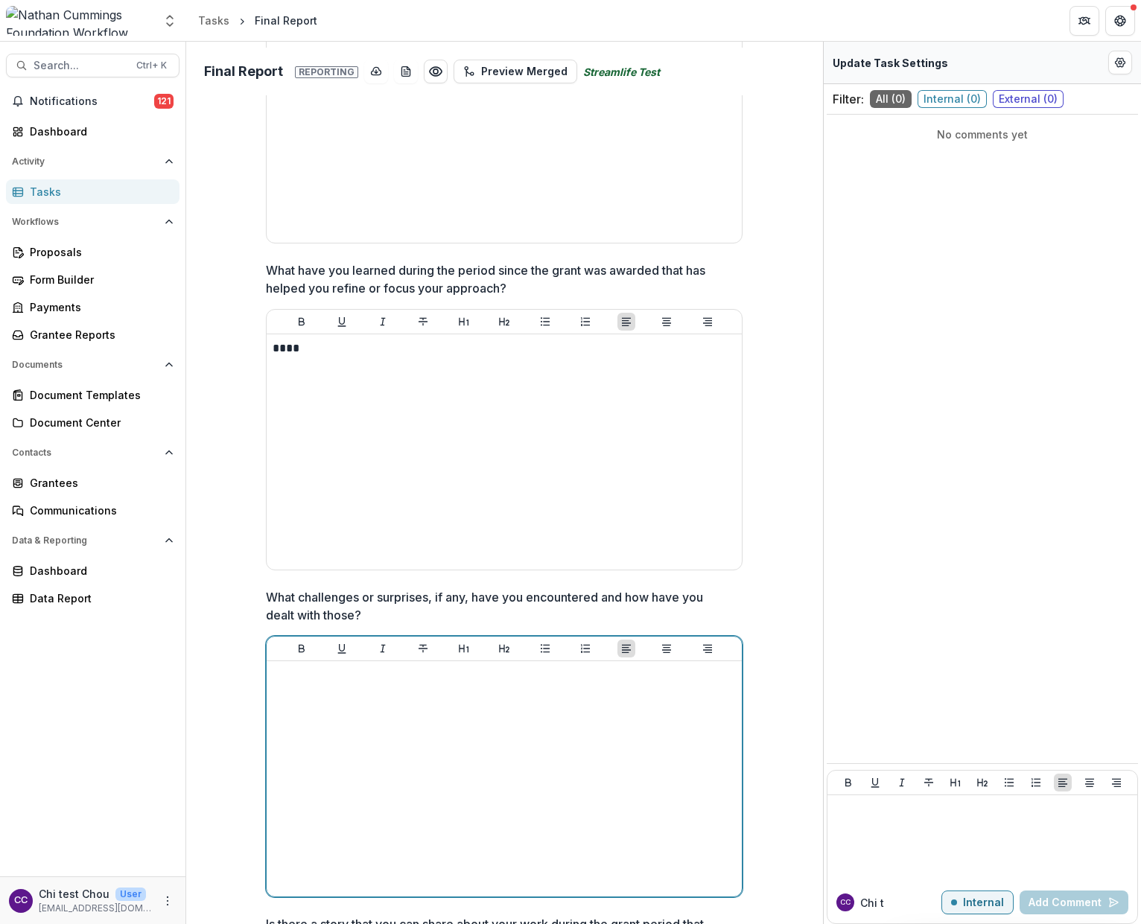
click at [348, 728] on div at bounding box center [503, 778] width 463 height 223
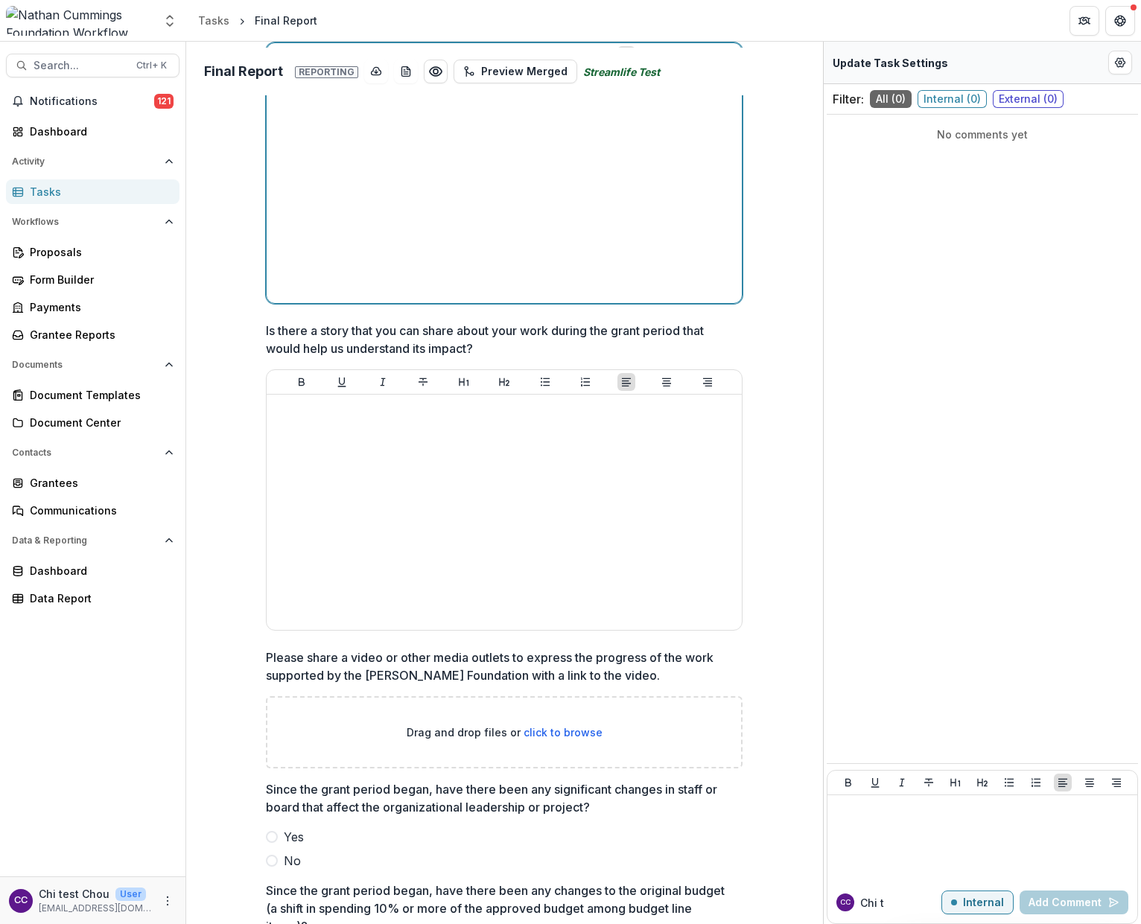
scroll to position [3374, 0]
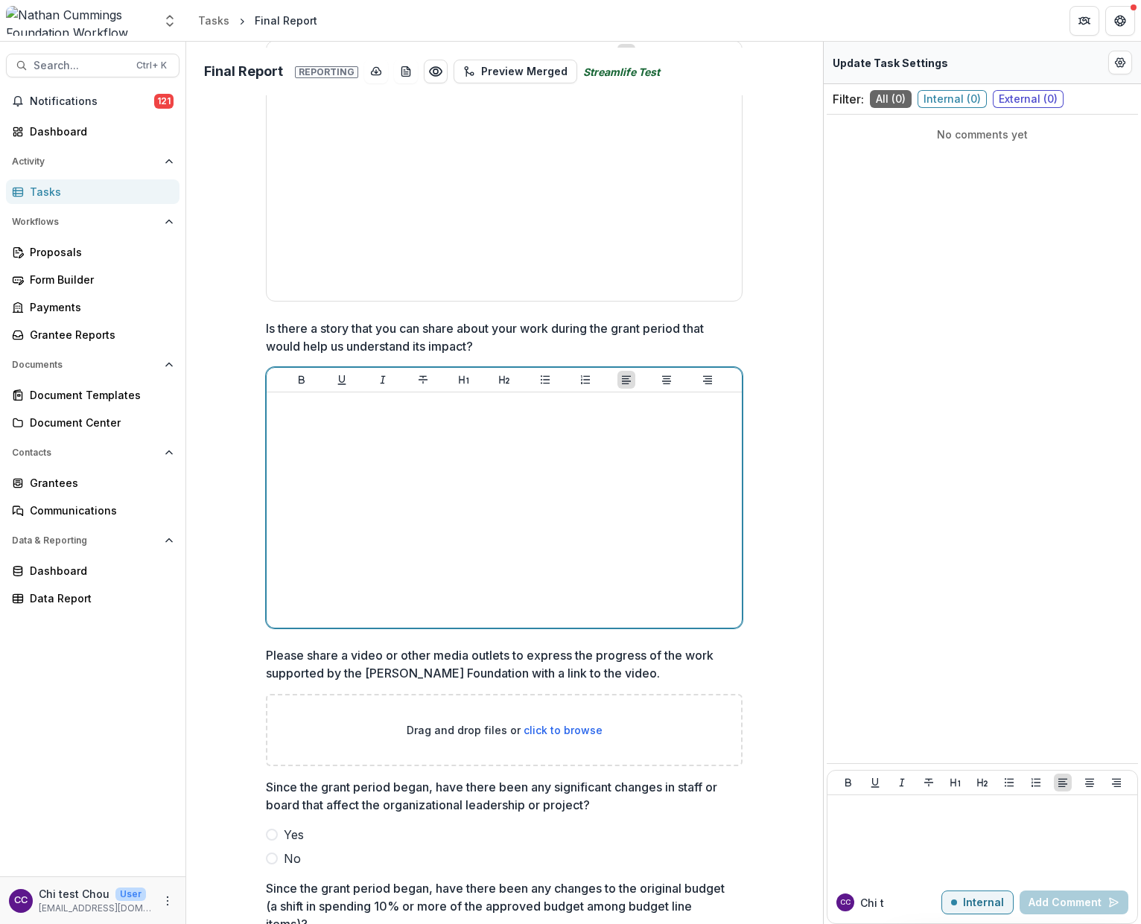
click at [351, 498] on div at bounding box center [503, 509] width 463 height 223
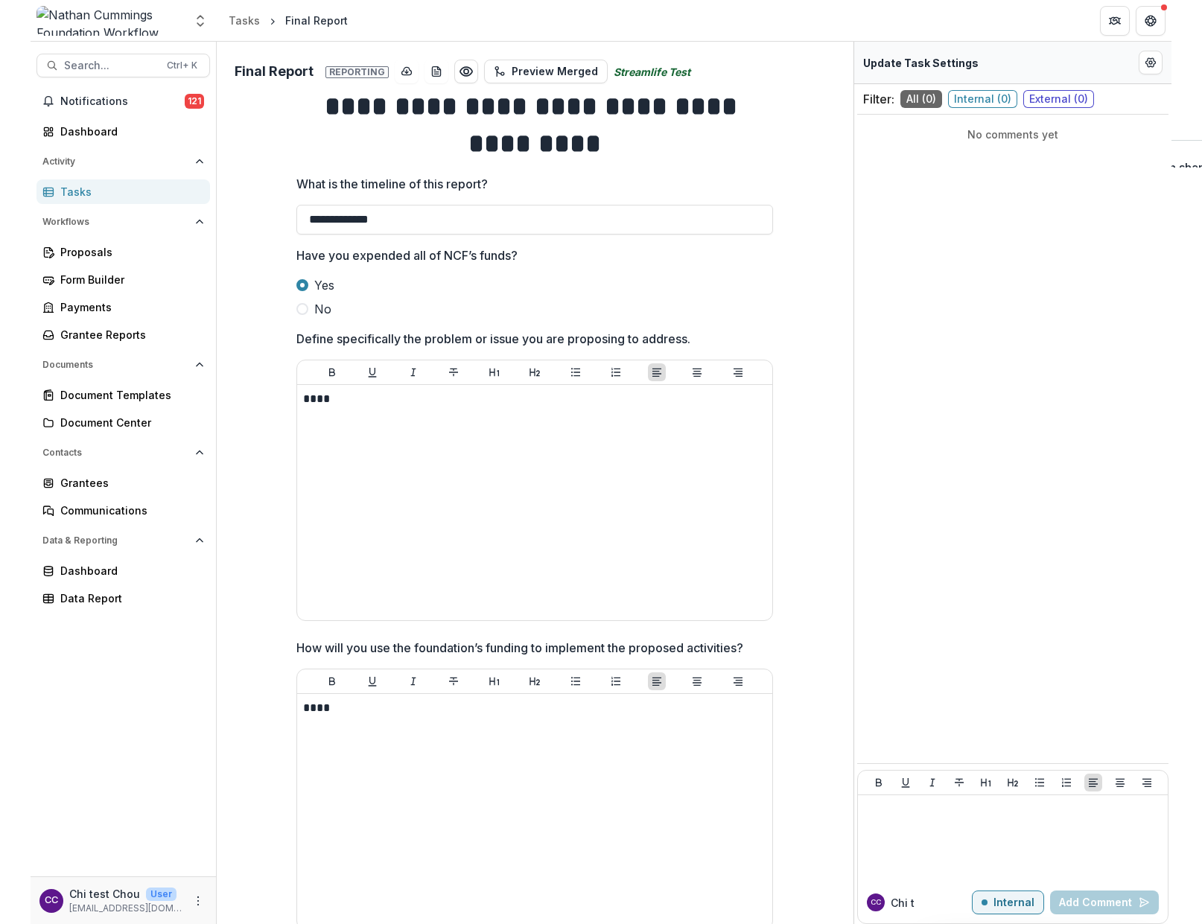
scroll to position [0, 0]
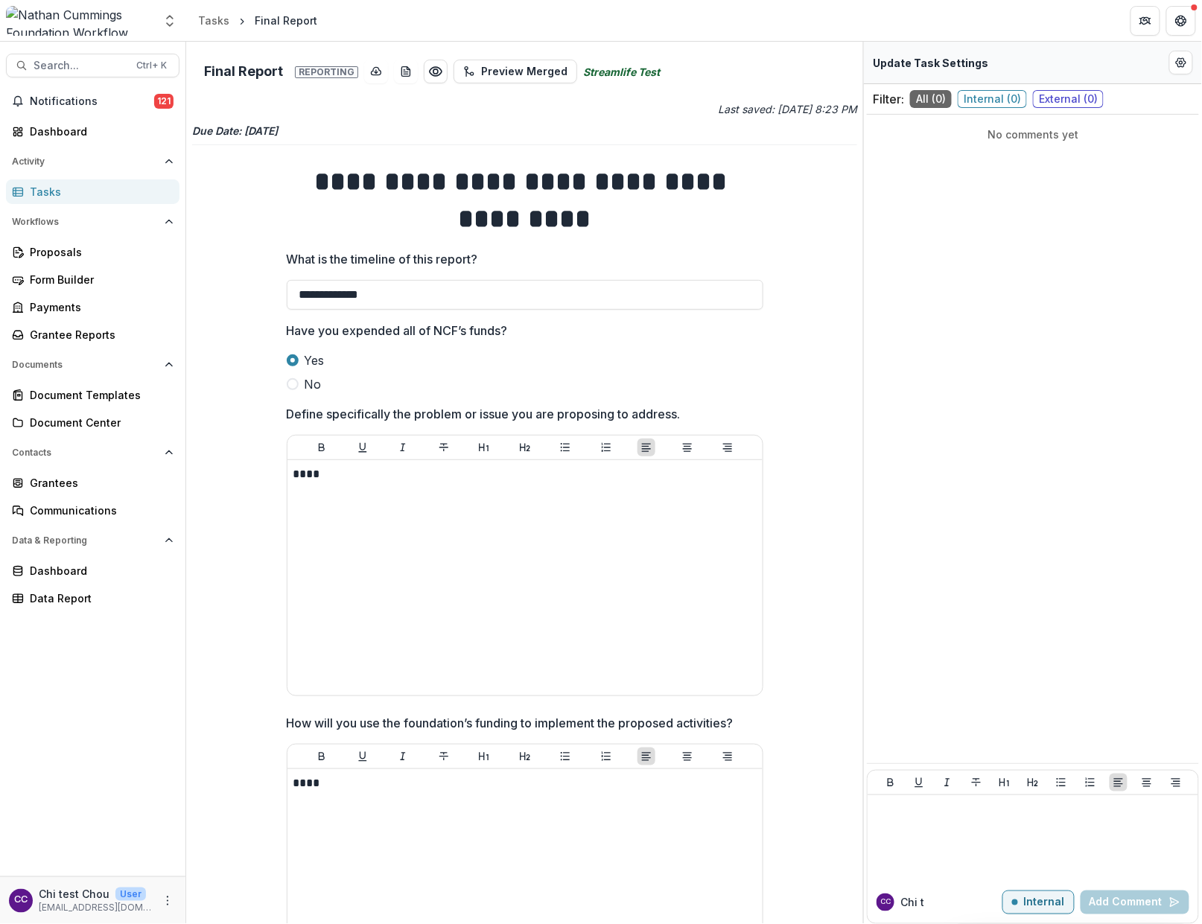
click at [794, 110] on p "Last saved: [DATE] 8:23 PM" at bounding box center [693, 109] width 330 height 16
click at [280, 19] on div "Final Report" at bounding box center [286, 21] width 63 height 16
click at [220, 19] on div "Tasks" at bounding box center [213, 21] width 31 height 16
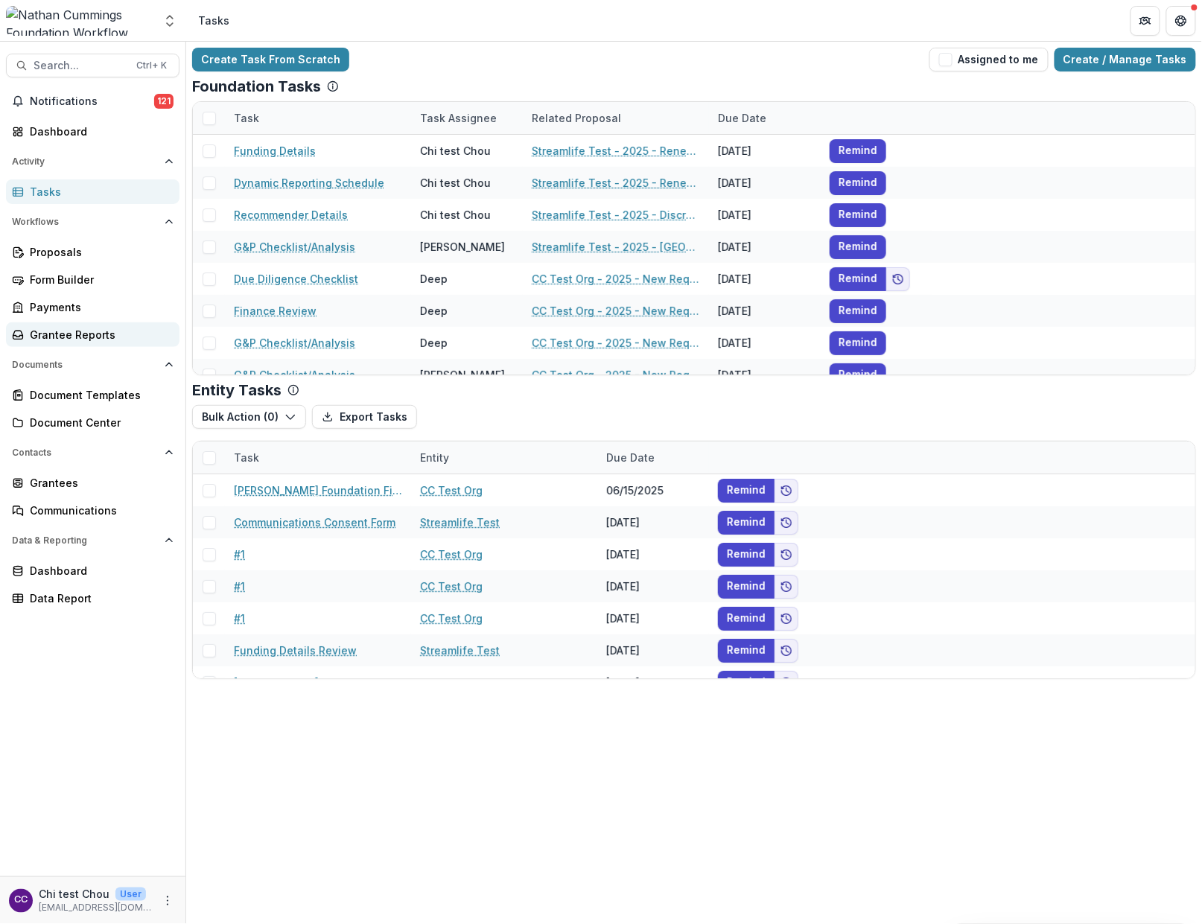
click at [37, 337] on div "Grantee Reports" at bounding box center [99, 335] width 138 height 16
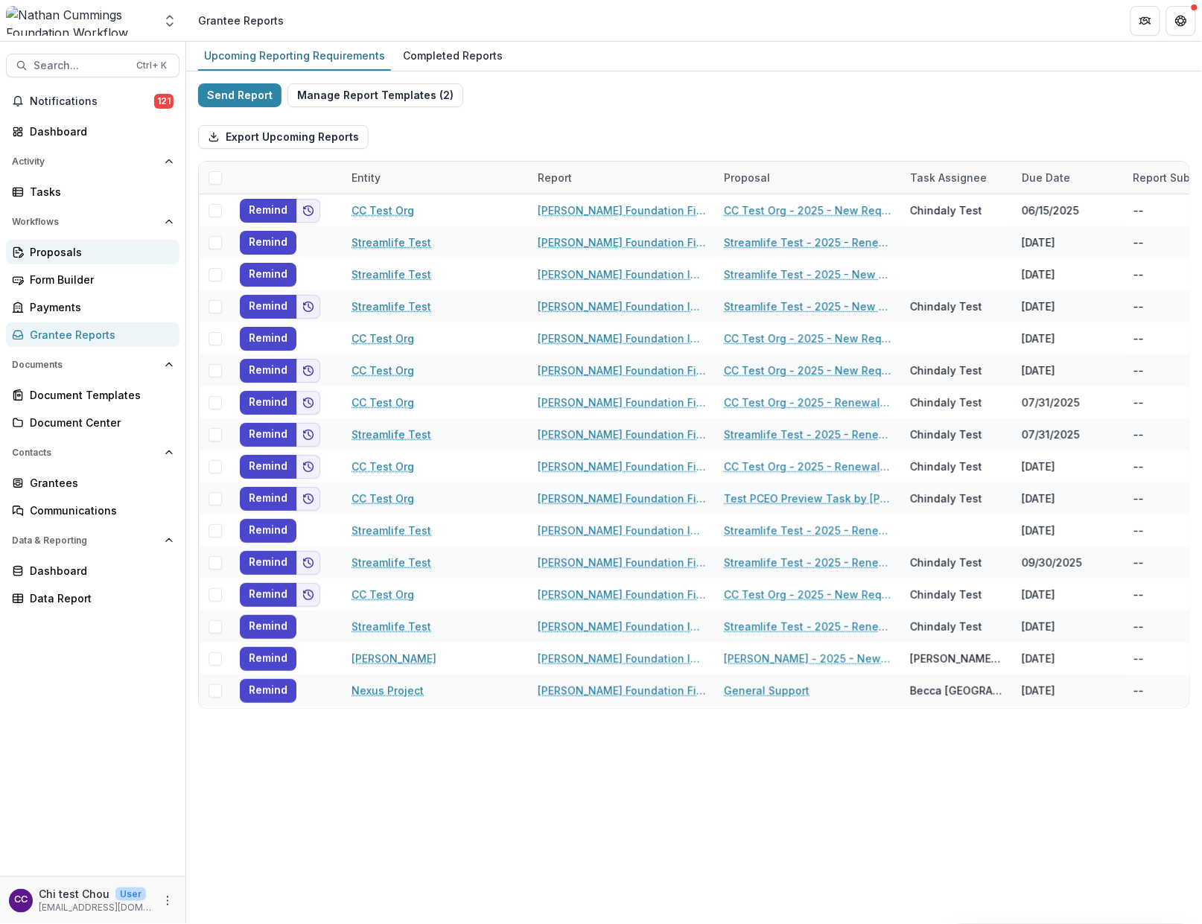
click at [39, 244] on div "Proposals" at bounding box center [99, 252] width 138 height 16
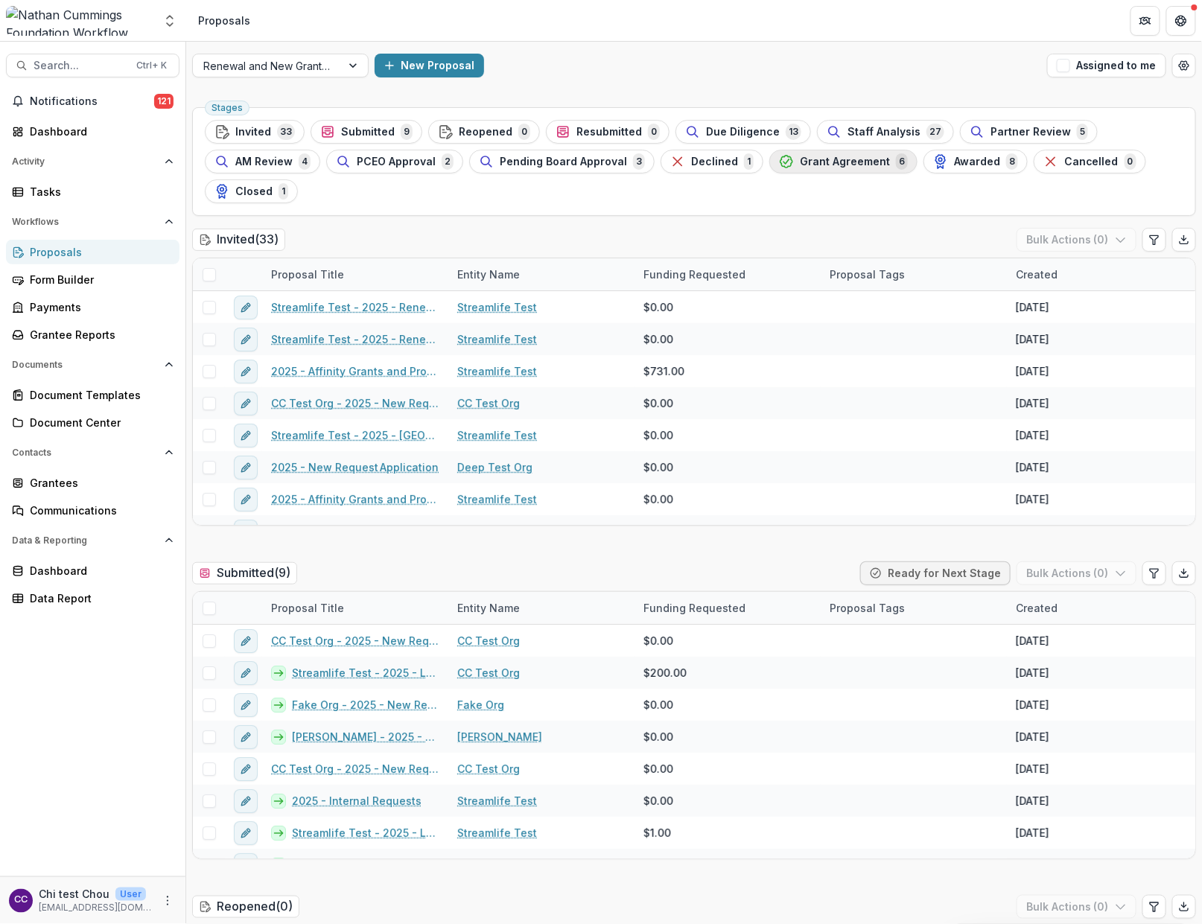
click at [837, 170] on div "Grant Agreement 6" at bounding box center [843, 161] width 129 height 16
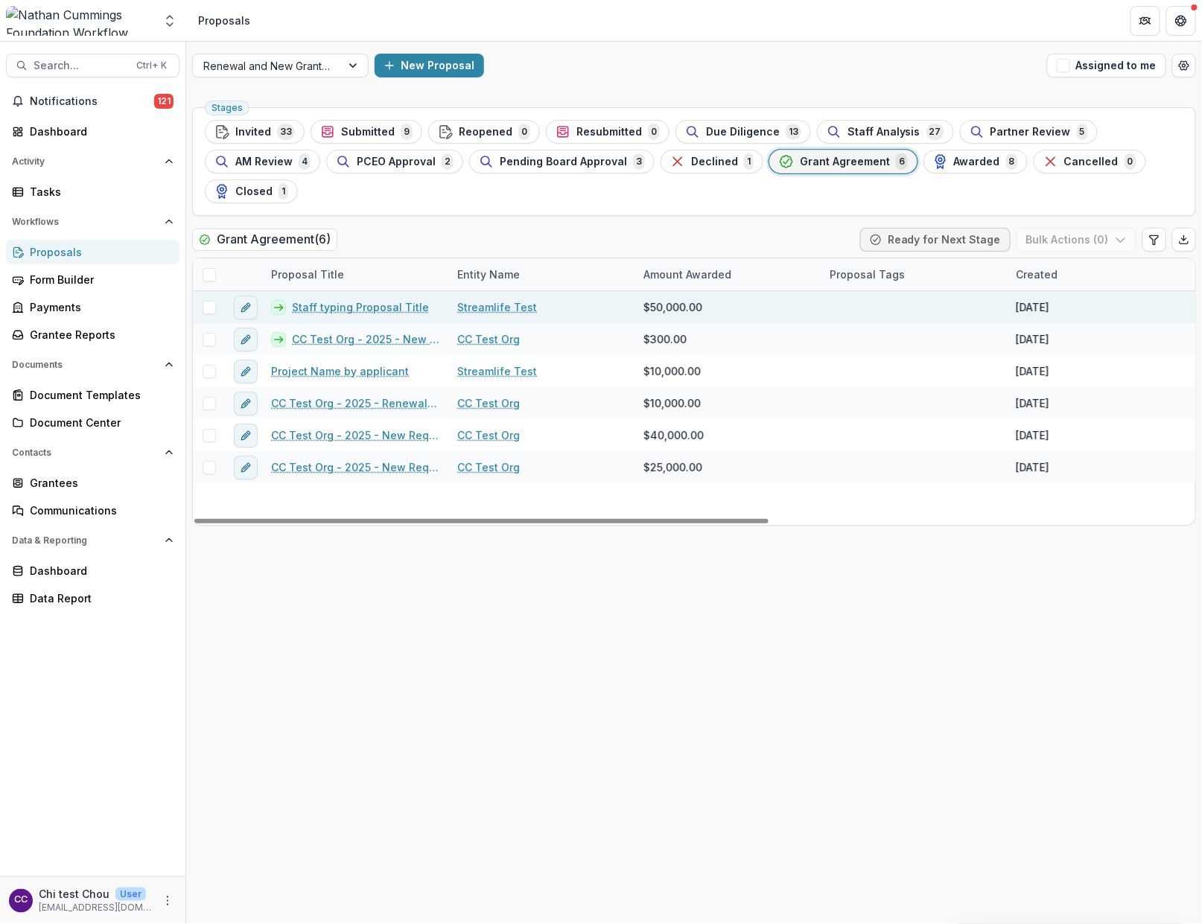
click at [376, 307] on link "Staff typing Proposal Title" at bounding box center [360, 307] width 137 height 16
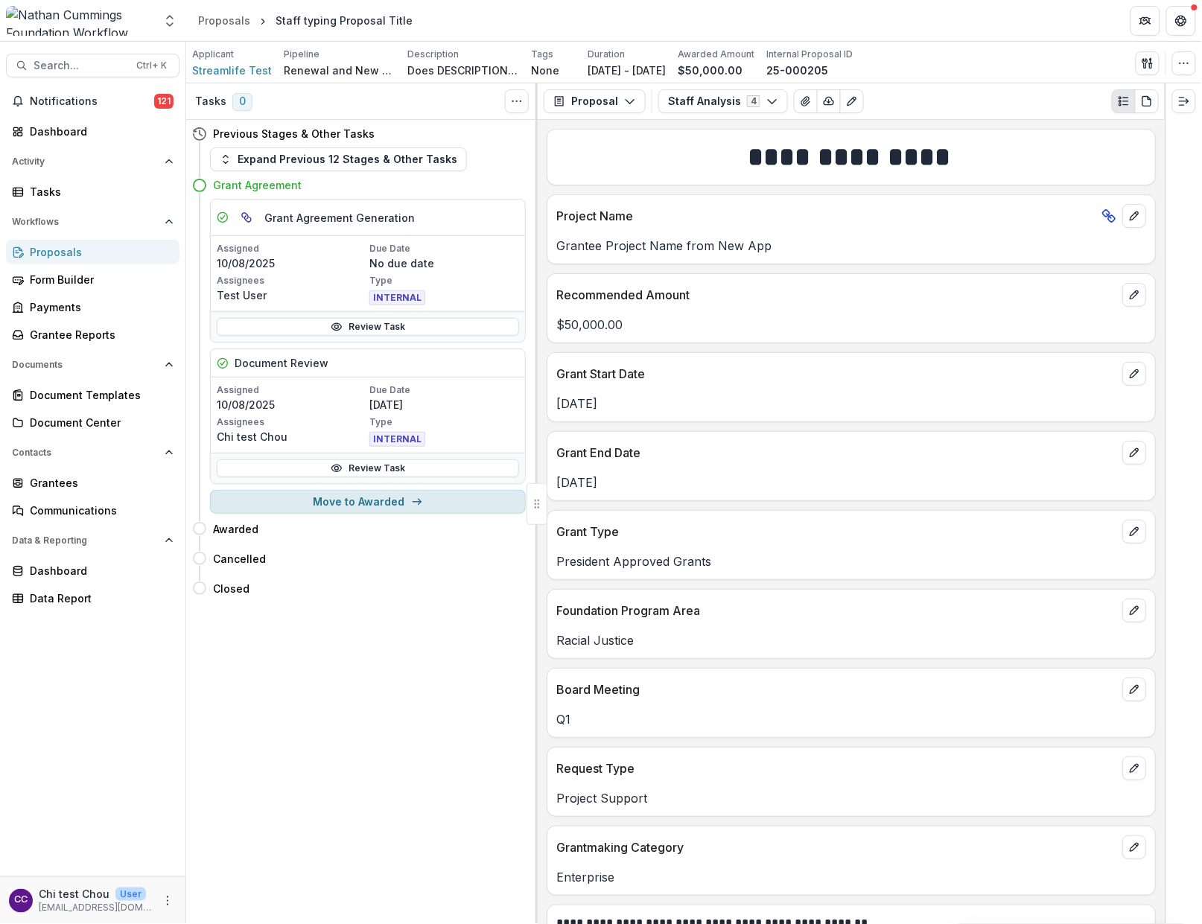
click at [469, 508] on button "Move to Awarded" at bounding box center [368, 502] width 316 height 24
select select "*******"
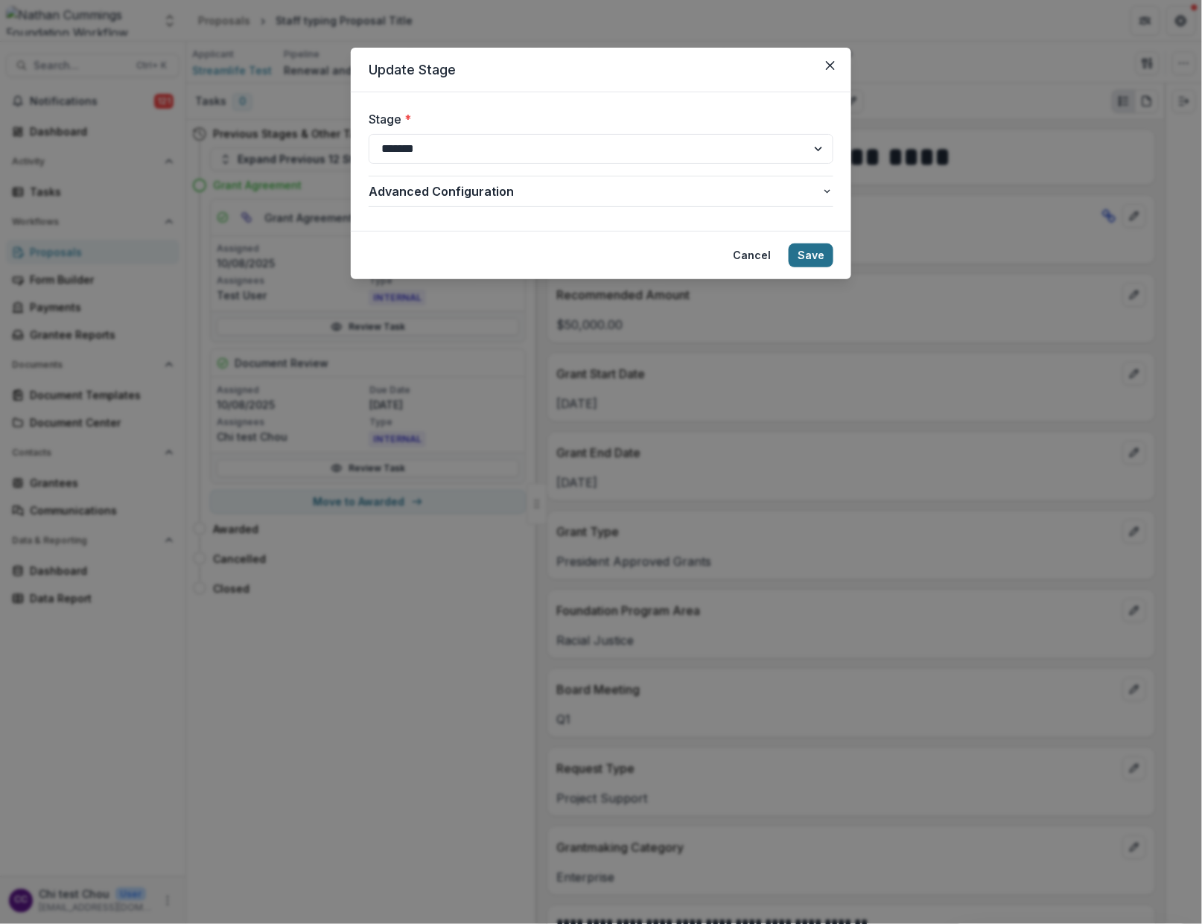
click at [820, 255] on button "Save" at bounding box center [810, 255] width 45 height 24
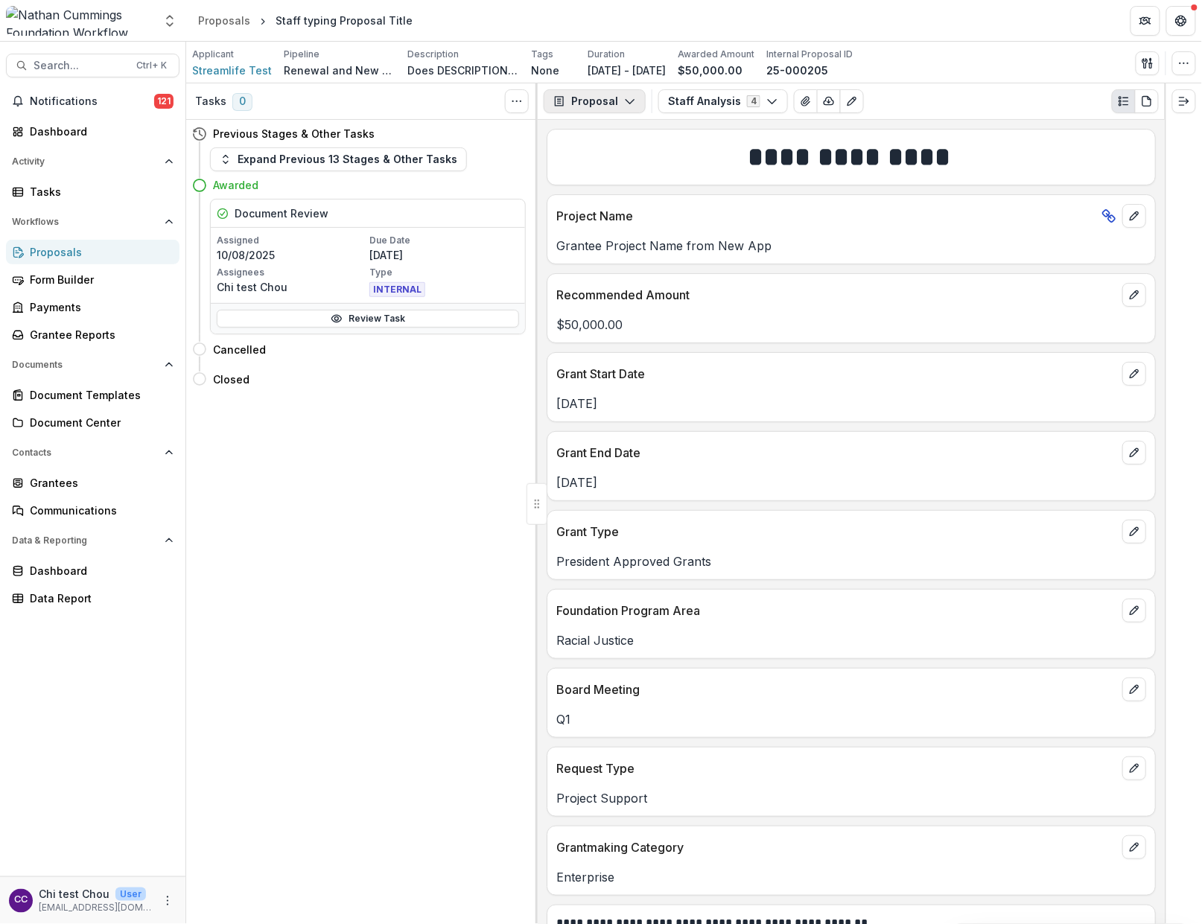
click at [591, 95] on button "Proposal" at bounding box center [595, 101] width 102 height 24
click at [599, 183] on div "Reports" at bounding box center [641, 184] width 136 height 16
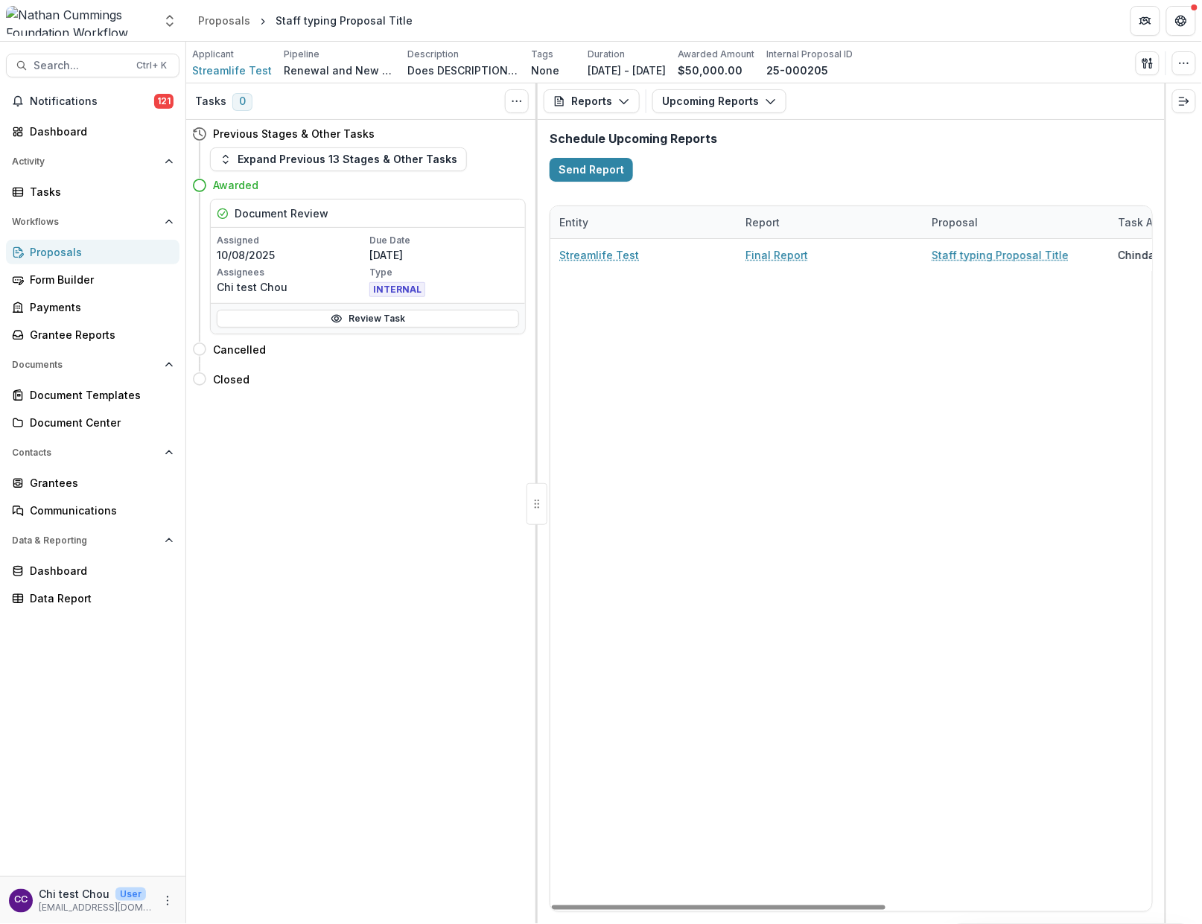
drag, startPoint x: 650, startPoint y: 907, endPoint x: 564, endPoint y: 874, distance: 92.4
click at [584, 890] on div at bounding box center [719, 907] width 334 height 4
click at [590, 174] on button "Send Report" at bounding box center [590, 170] width 83 height 24
select select "********"
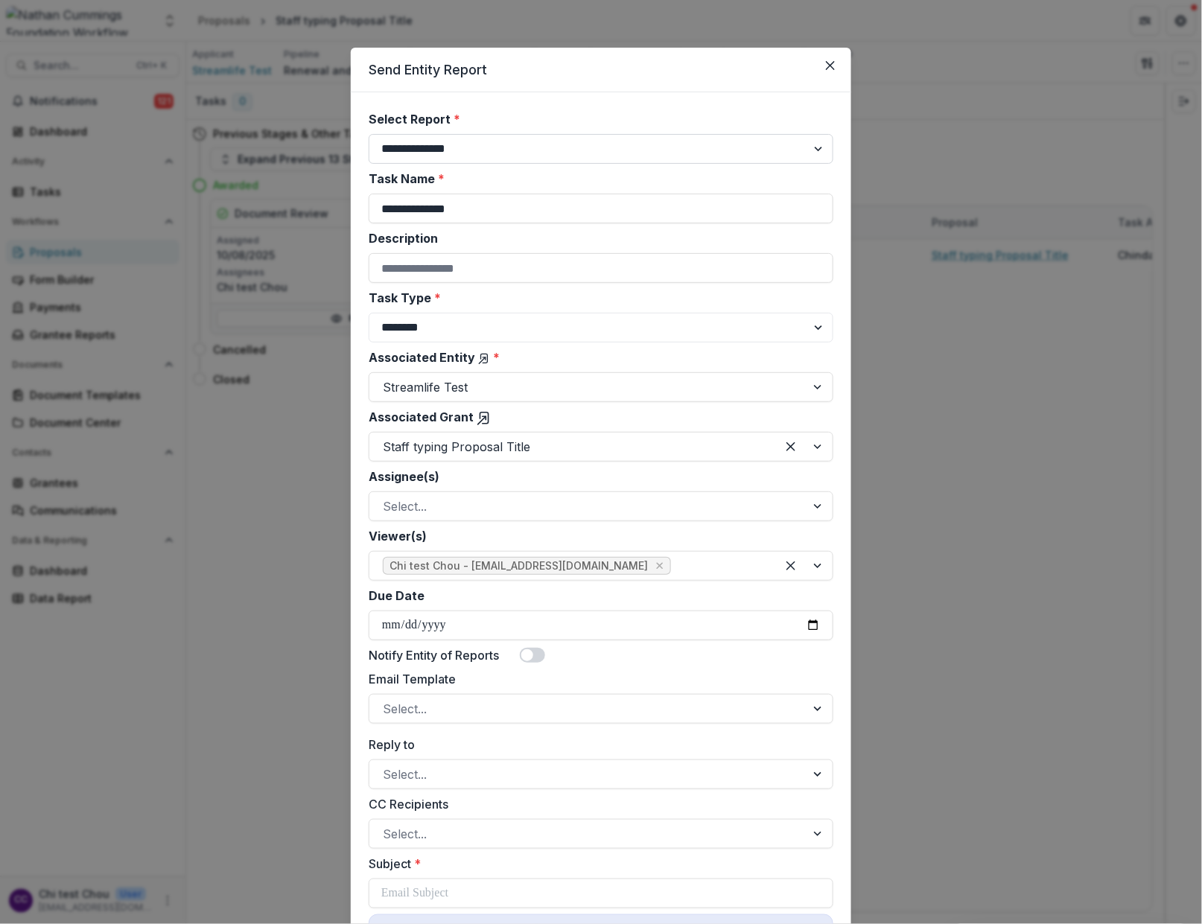
click at [477, 153] on select "**********" at bounding box center [601, 149] width 465 height 30
click at [477, 200] on input "**********" at bounding box center [601, 209] width 465 height 30
click at [480, 275] on input "Description" at bounding box center [601, 268] width 465 height 30
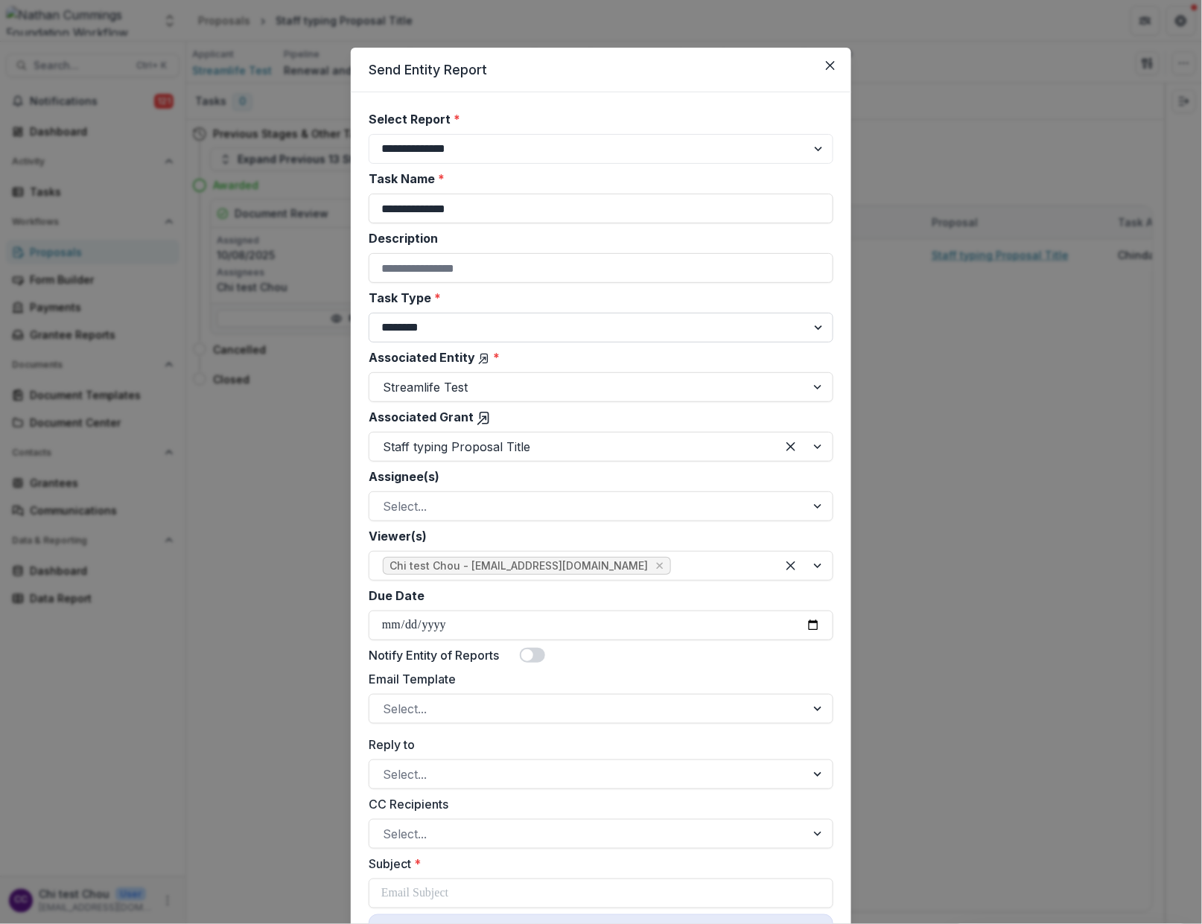
click at [451, 320] on select "******** ********" at bounding box center [601, 328] width 465 height 30
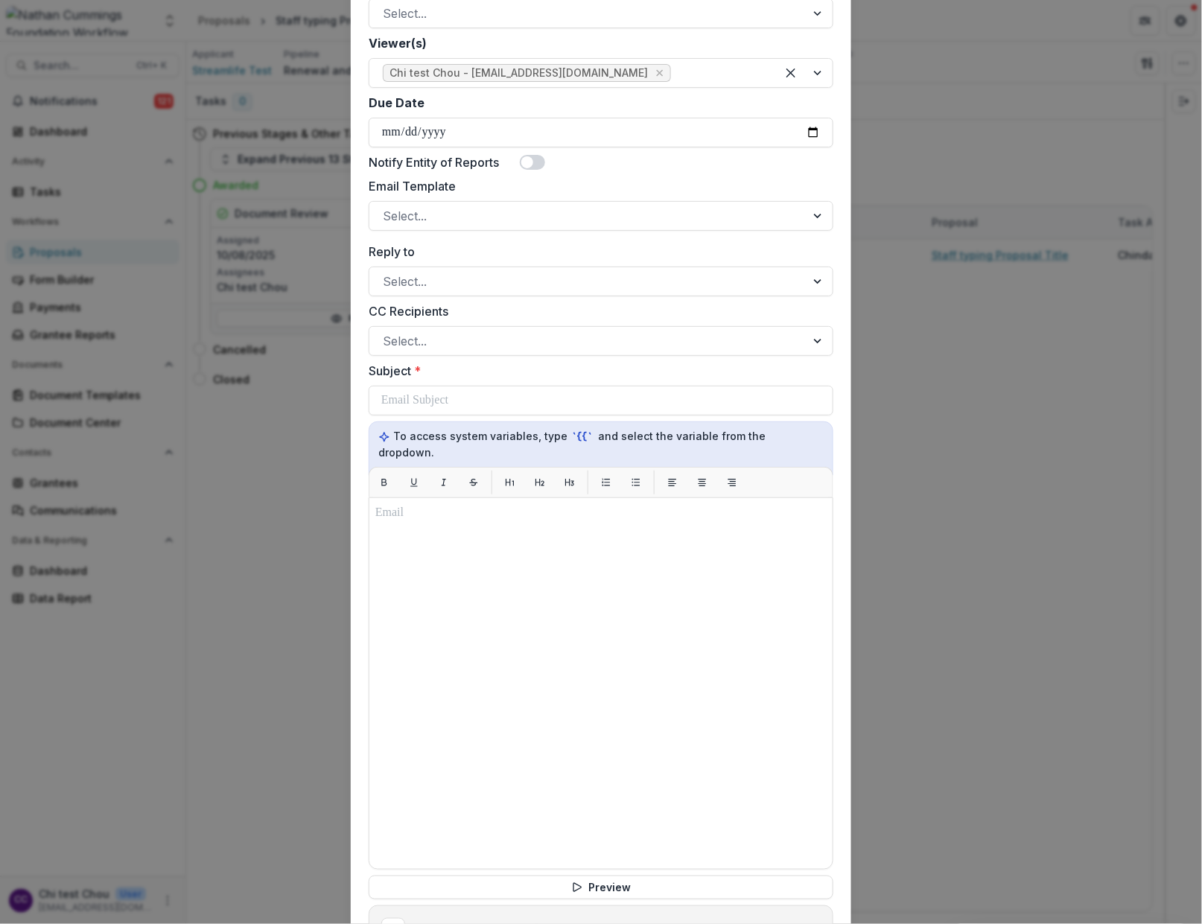
scroll to position [494, 0]
click at [805, 123] on input "Due Date" at bounding box center [601, 131] width 465 height 30
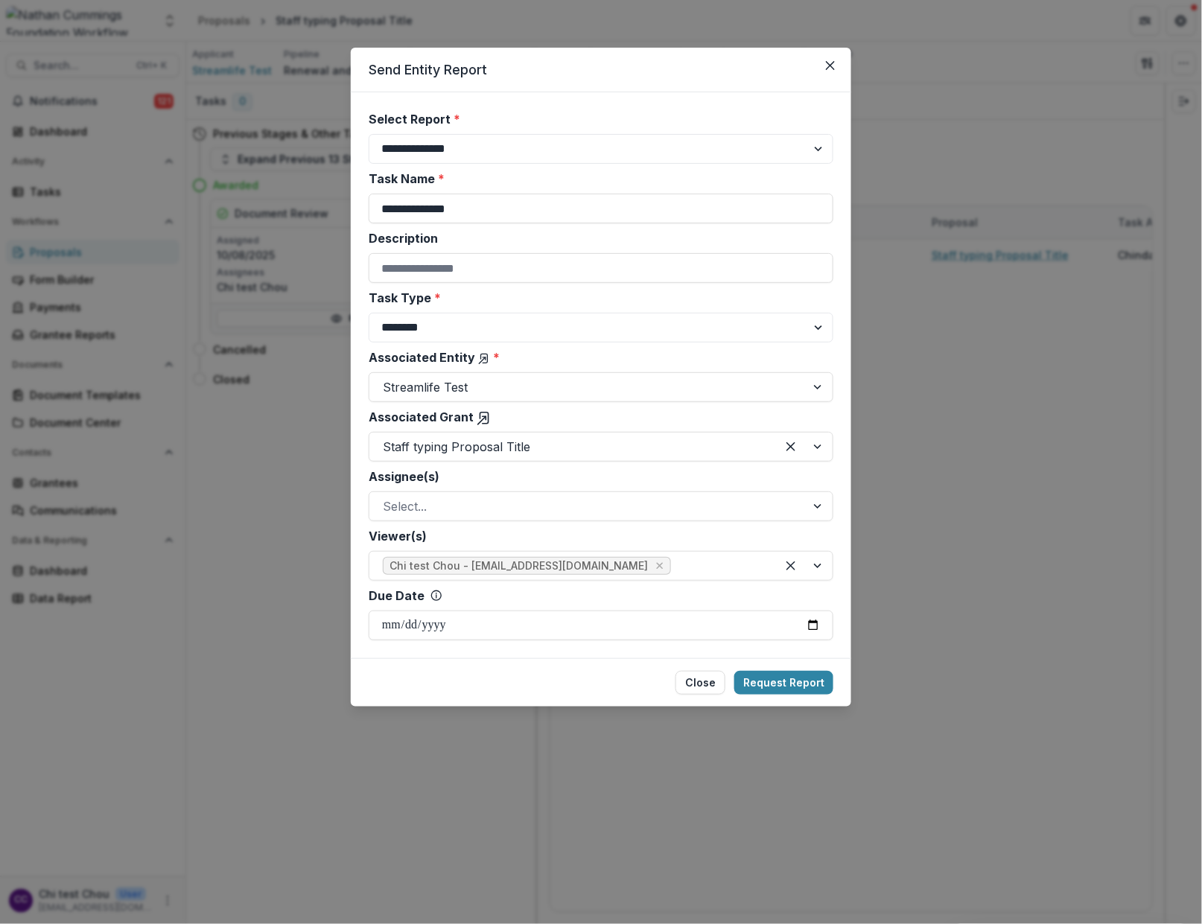
scroll to position [0, 0]
type input "**********"
click at [769, 673] on button "Request Report" at bounding box center [783, 683] width 99 height 24
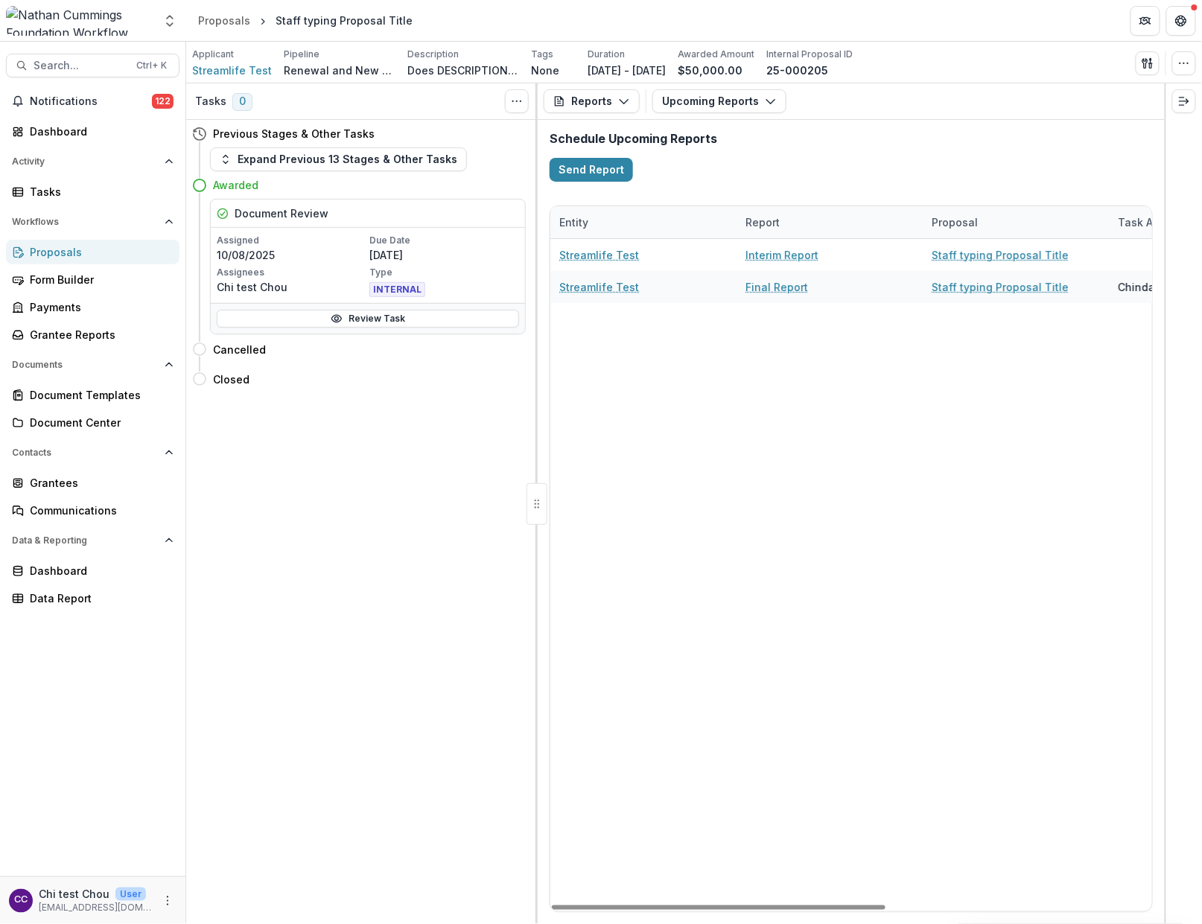
drag, startPoint x: 790, startPoint y: 909, endPoint x: 701, endPoint y: 917, distance: 89.7
click at [710, 890] on div at bounding box center [719, 907] width 334 height 4
click at [762, 284] on link "Final Report" at bounding box center [776, 287] width 63 height 16
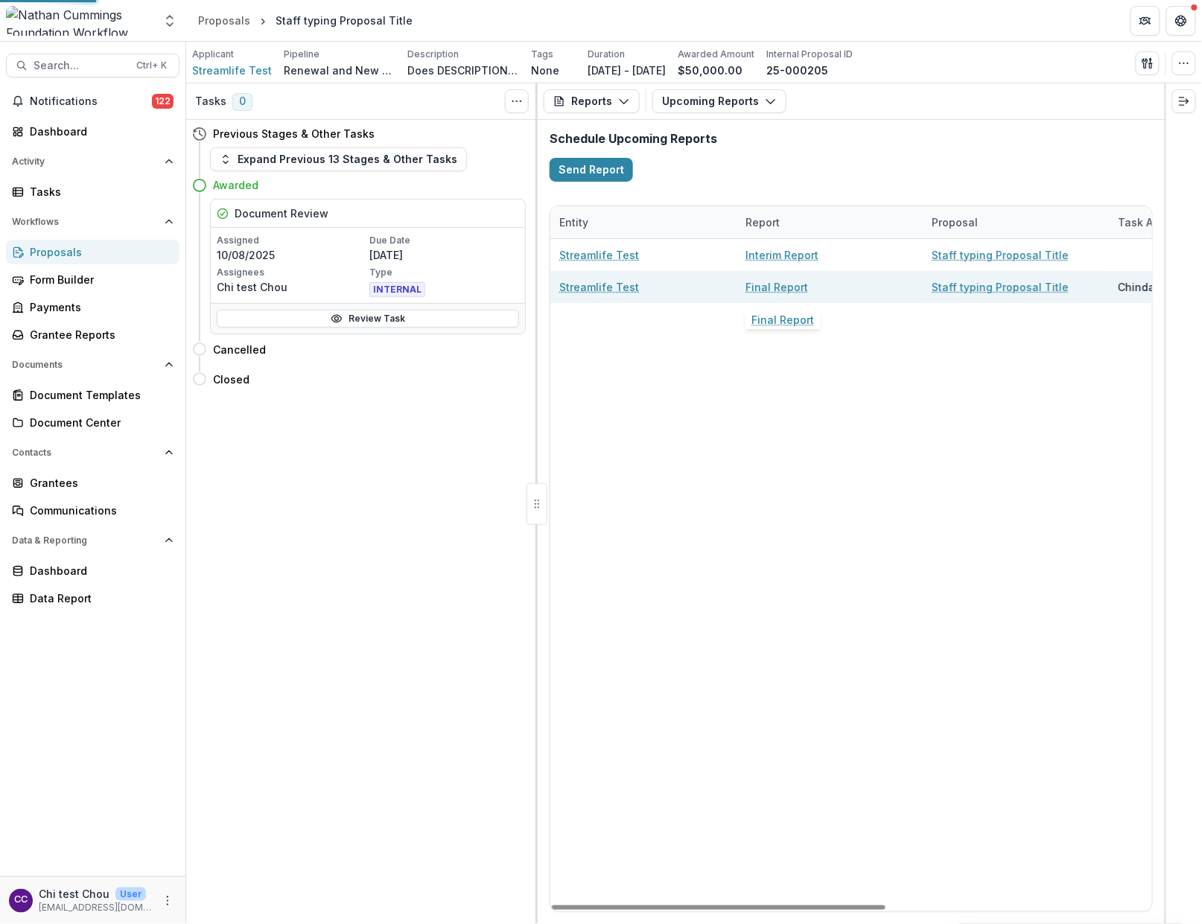
select select "********"
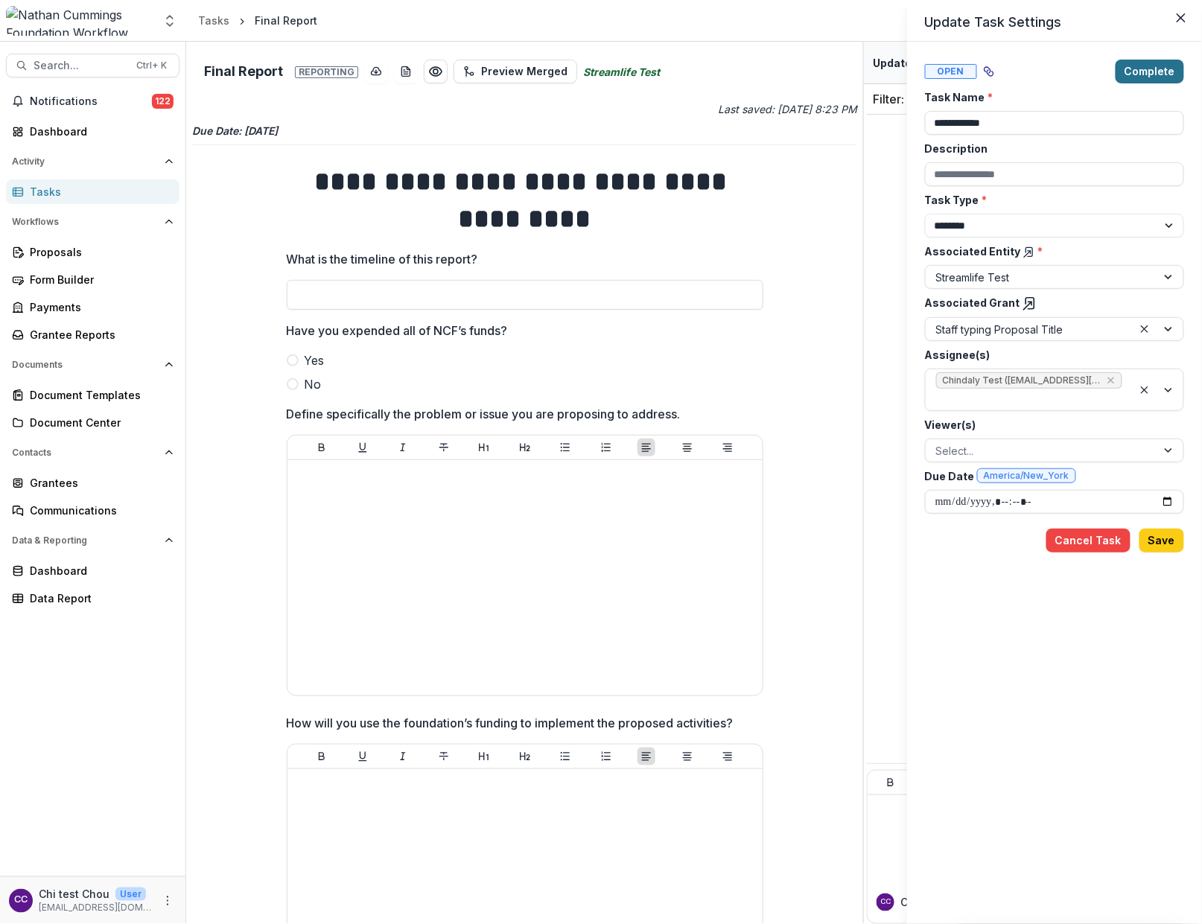
click at [1153, 79] on button "Complete" at bounding box center [1149, 72] width 68 height 24
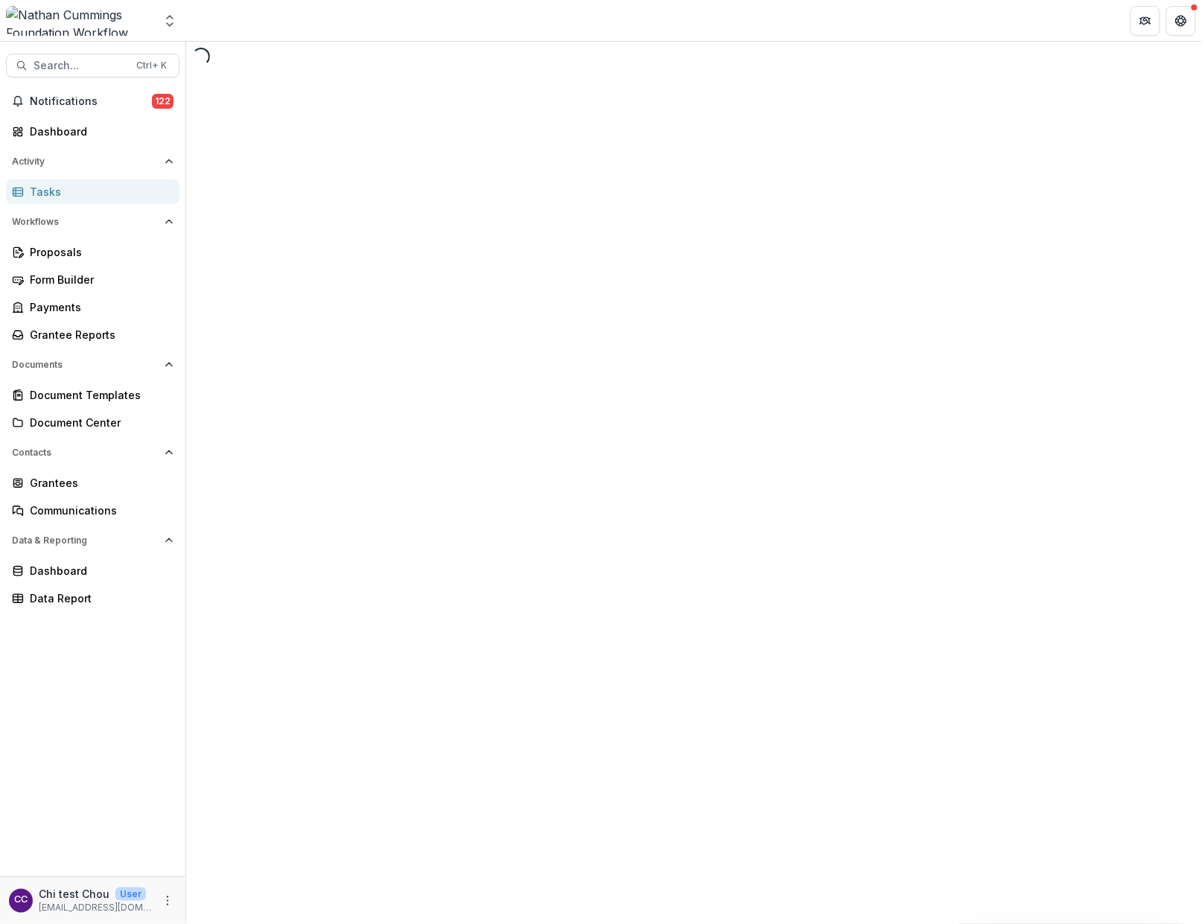
select select "********"
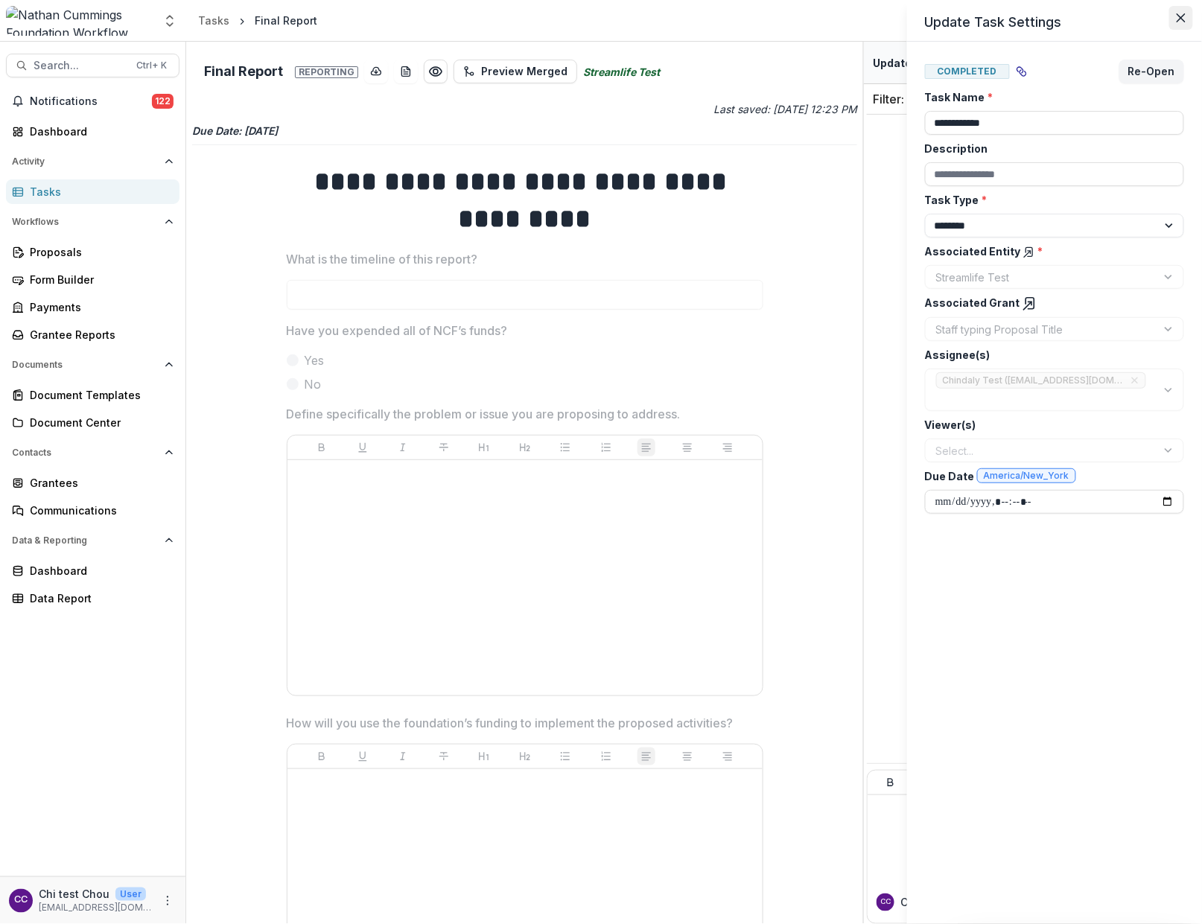
click at [1178, 18] on icon "Close" at bounding box center [1180, 17] width 9 height 9
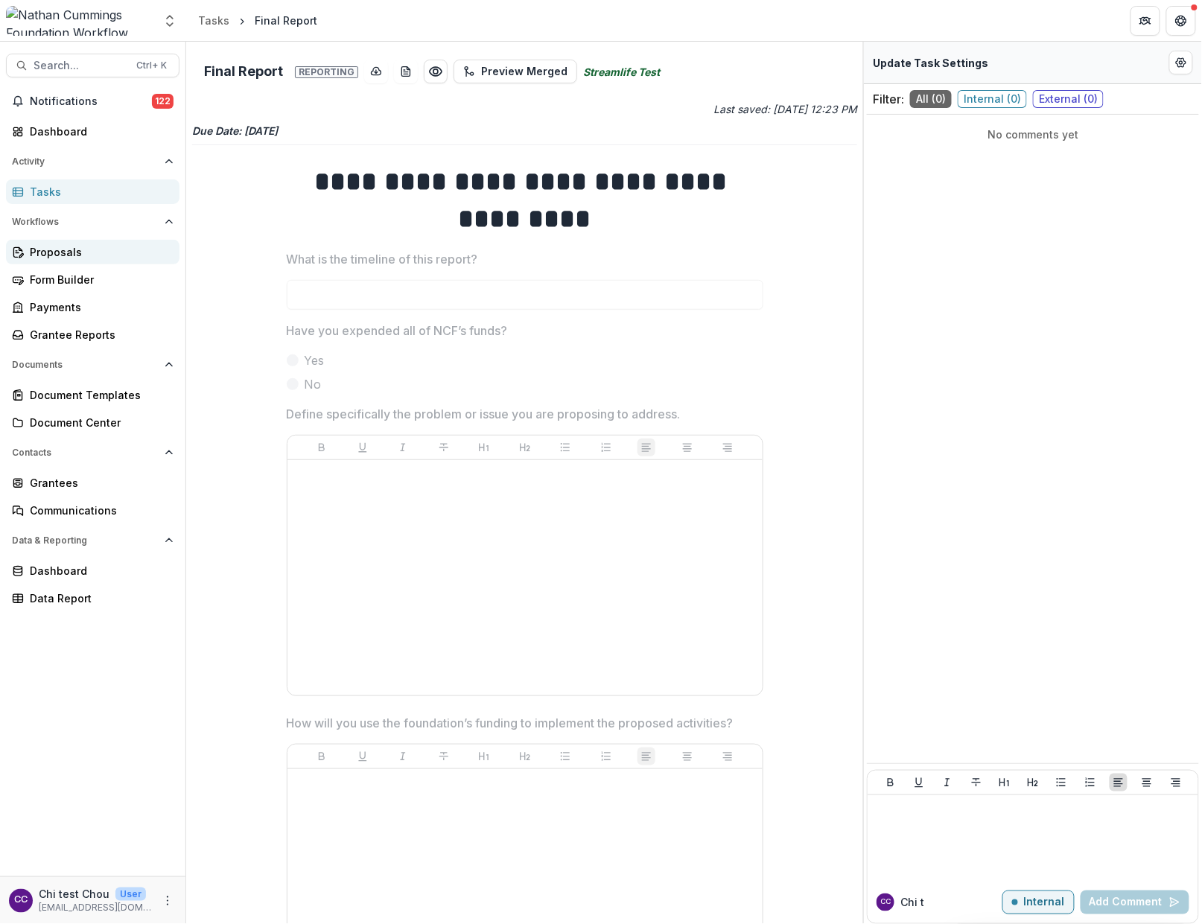
click at [64, 245] on div "Proposals" at bounding box center [99, 252] width 138 height 16
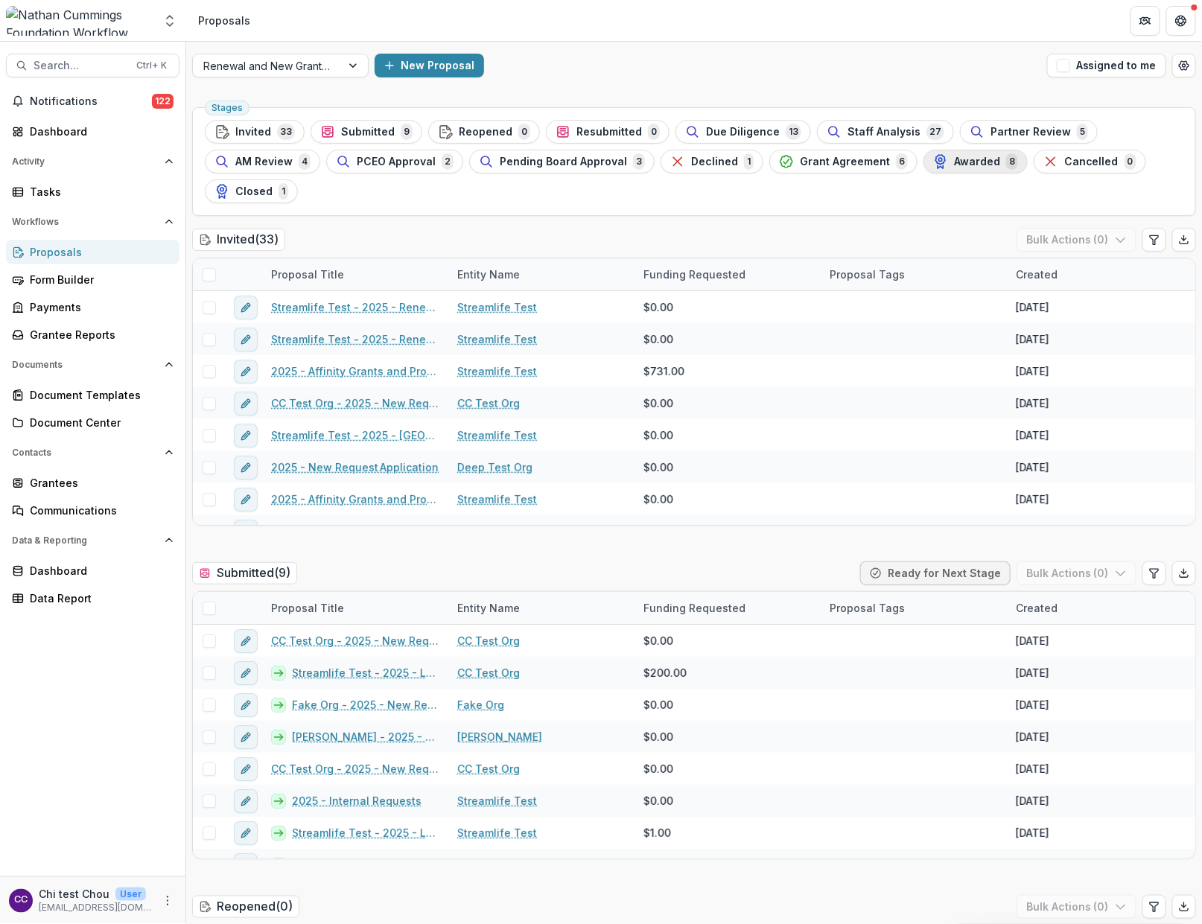
click at [943, 170] on button "Awarded 8" at bounding box center [975, 162] width 104 height 24
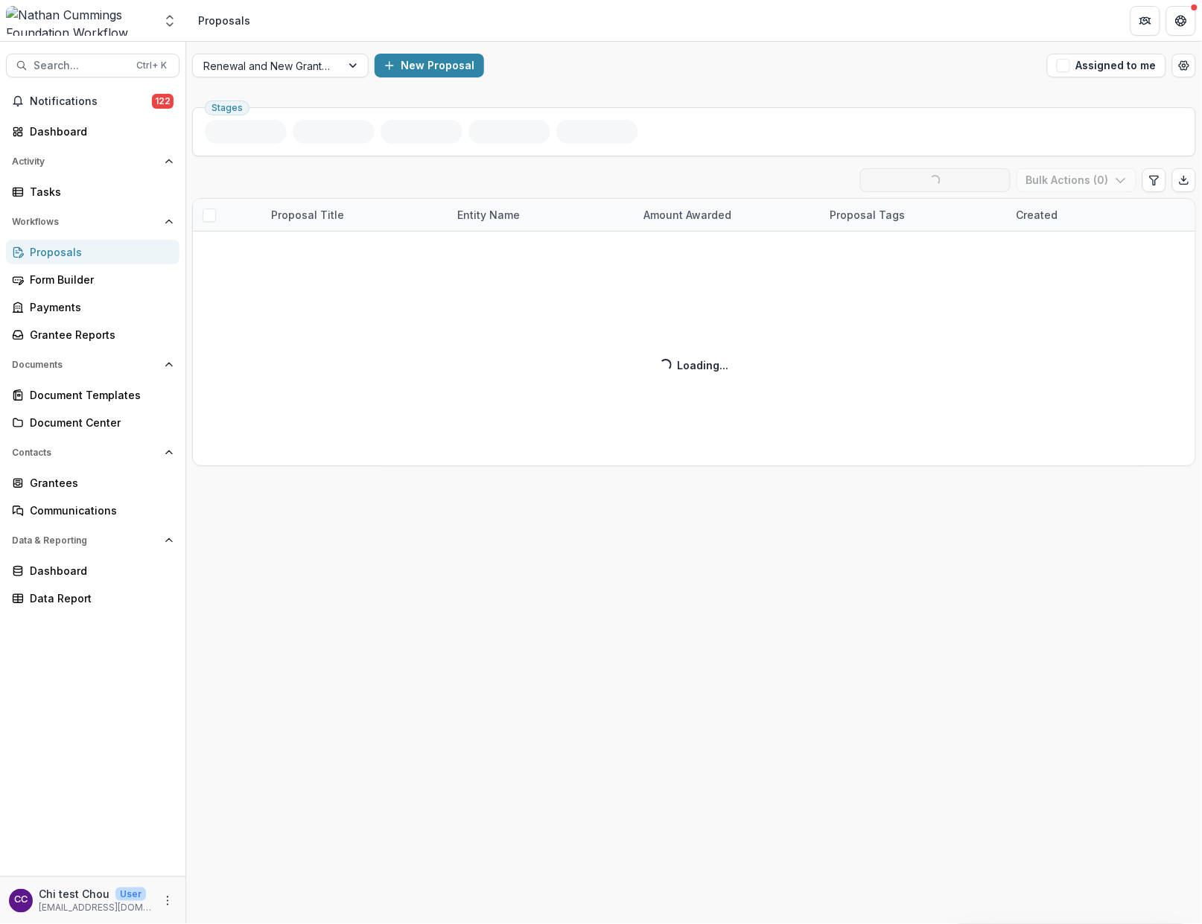
drag, startPoint x: 1198, startPoint y: 165, endPoint x: 1206, endPoint y: 490, distance: 324.7
click at [1202, 490] on html "Skip to content Aggregate Analysis Foundations [PERSON_NAME] Foundation Workflo…" at bounding box center [601, 462] width 1202 height 924
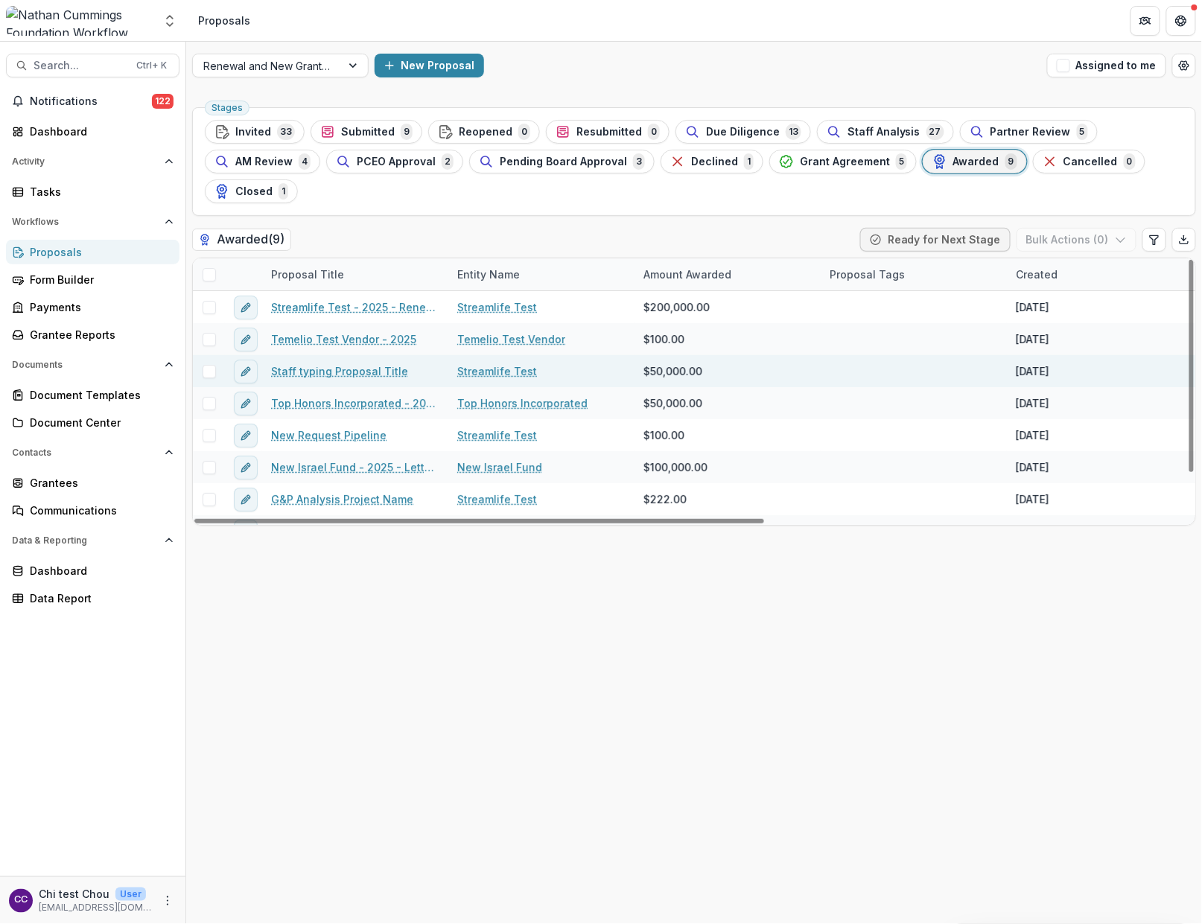
click at [340, 366] on link "Staff typing Proposal Title" at bounding box center [339, 371] width 137 height 16
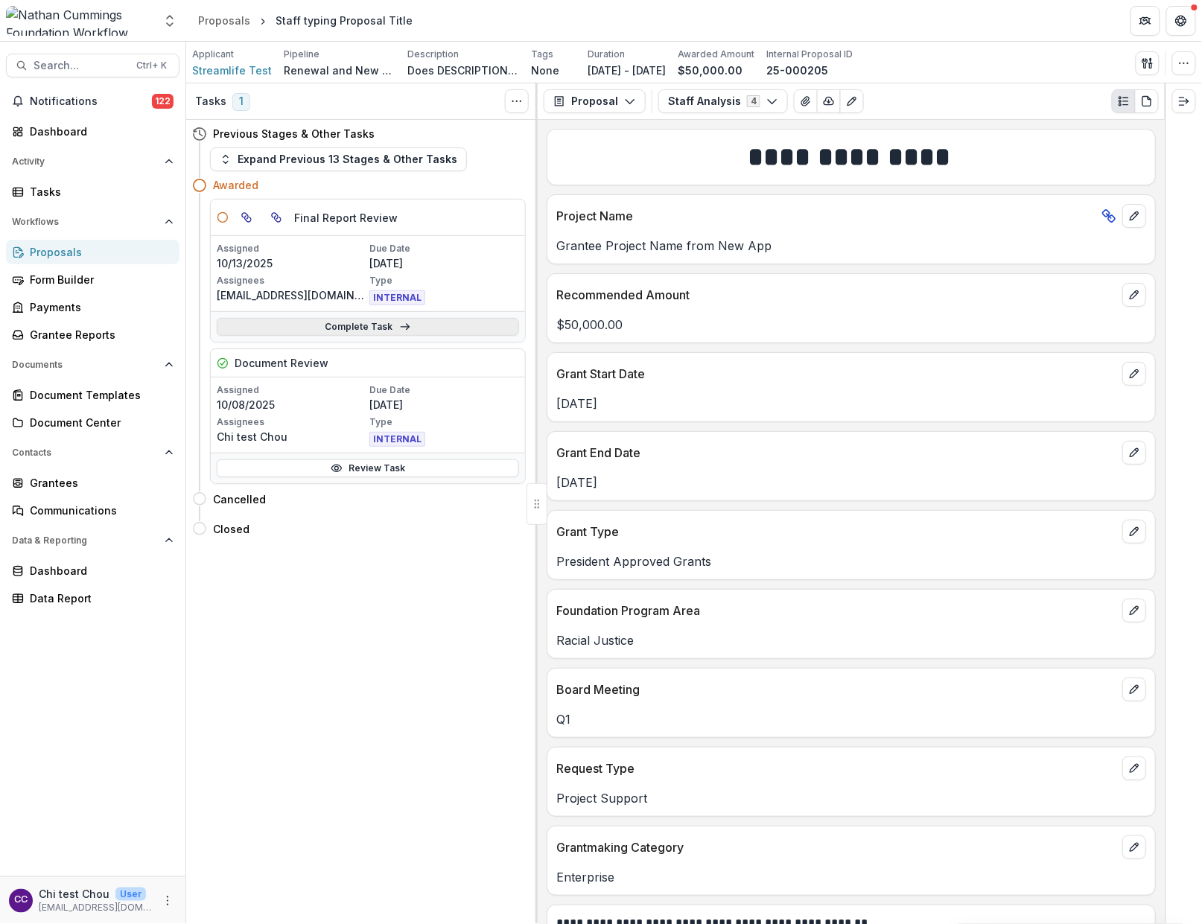
click at [337, 336] on link "Complete Task" at bounding box center [368, 327] width 302 height 18
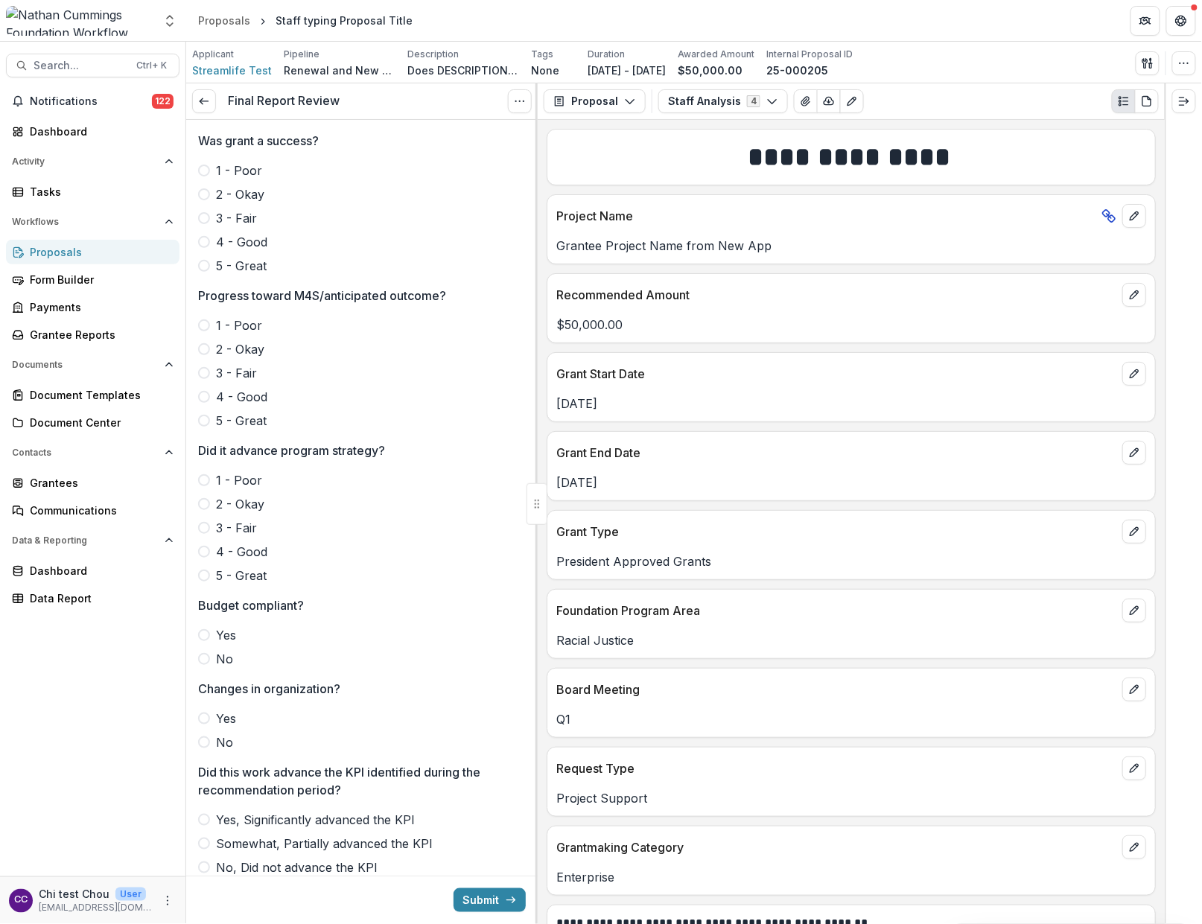
click at [1085, 21] on header "Proposals Staff typing Proposal Title" at bounding box center [694, 20] width 1016 height 41
click at [209, 268] on span at bounding box center [204, 266] width 12 height 12
click at [208, 424] on span at bounding box center [204, 421] width 12 height 12
click at [206, 579] on span at bounding box center [204, 576] width 12 height 12
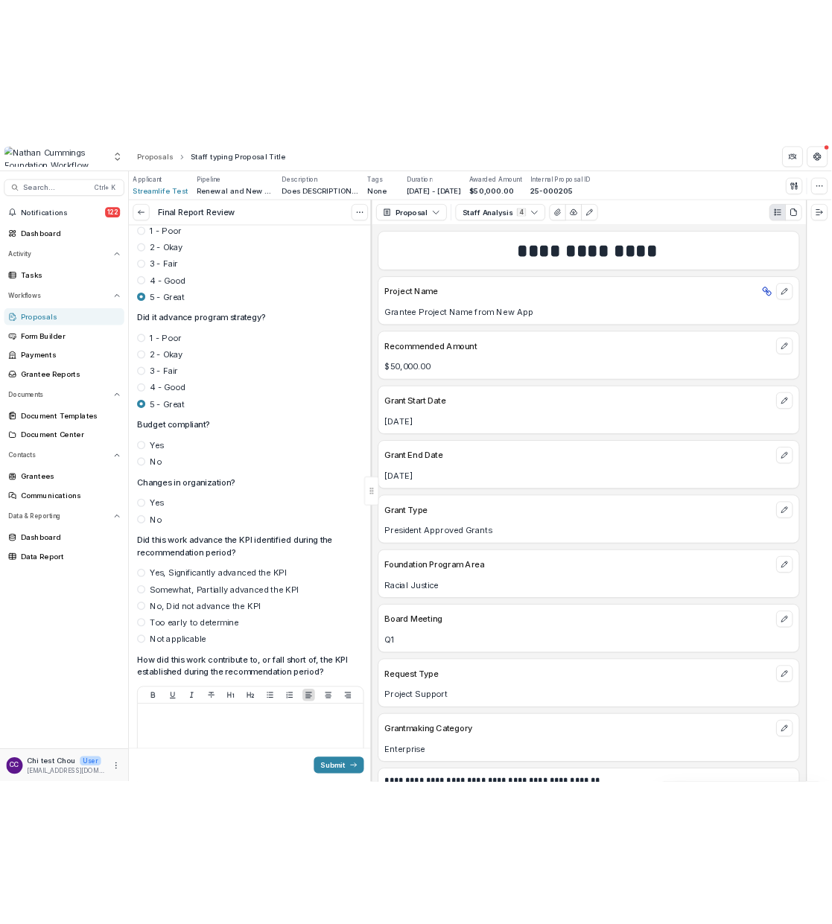
scroll to position [198, 0]
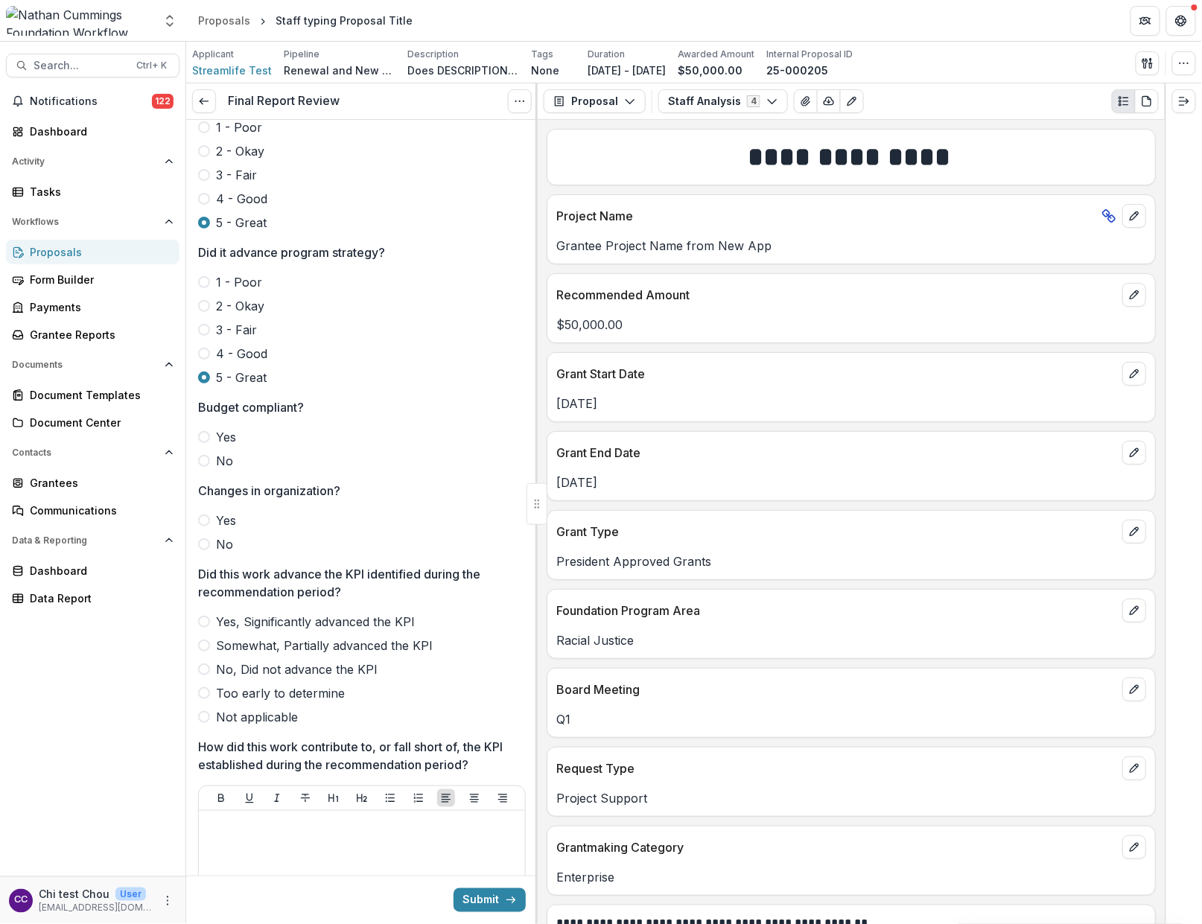
click at [203, 436] on span at bounding box center [204, 437] width 12 height 12
click at [206, 540] on span at bounding box center [204, 544] width 12 height 12
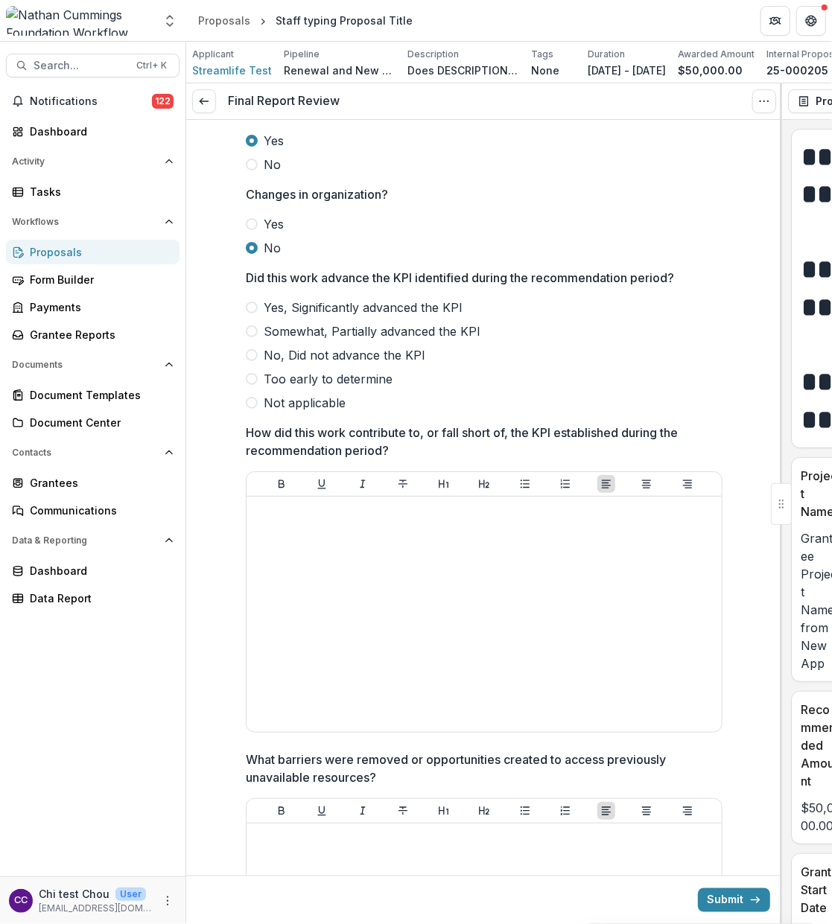
scroll to position [495, 0]
click at [253, 313] on span at bounding box center [252, 307] width 12 height 12
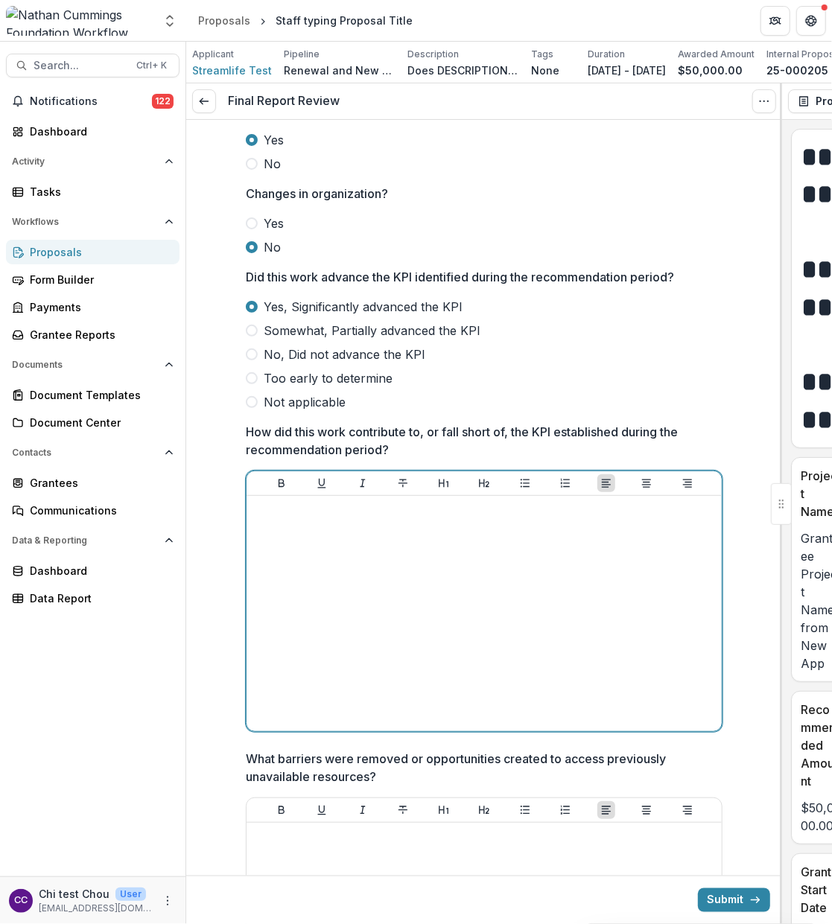
click at [426, 557] on div at bounding box center [483, 613] width 463 height 223
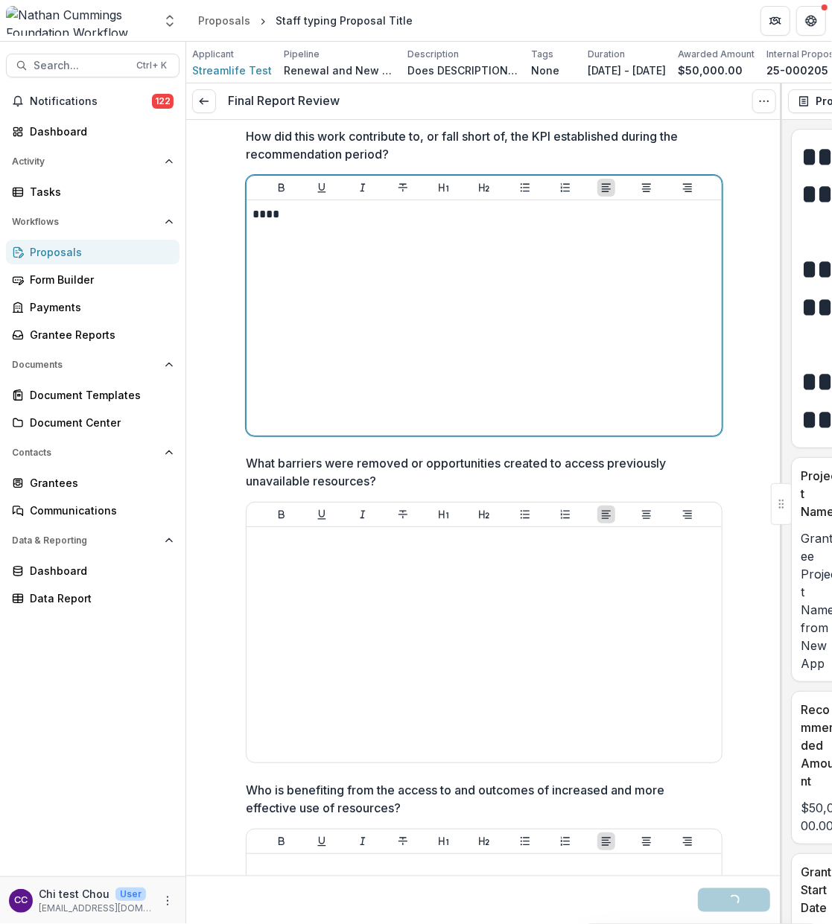
scroll to position [793, 0]
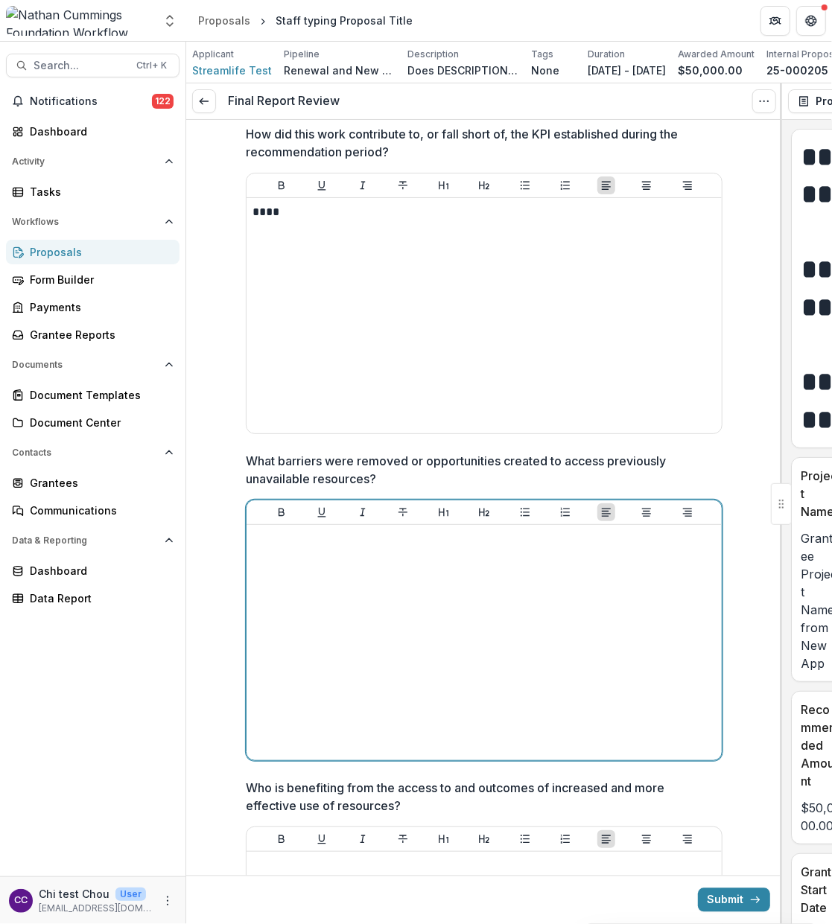
click at [417, 609] on div at bounding box center [483, 642] width 463 height 223
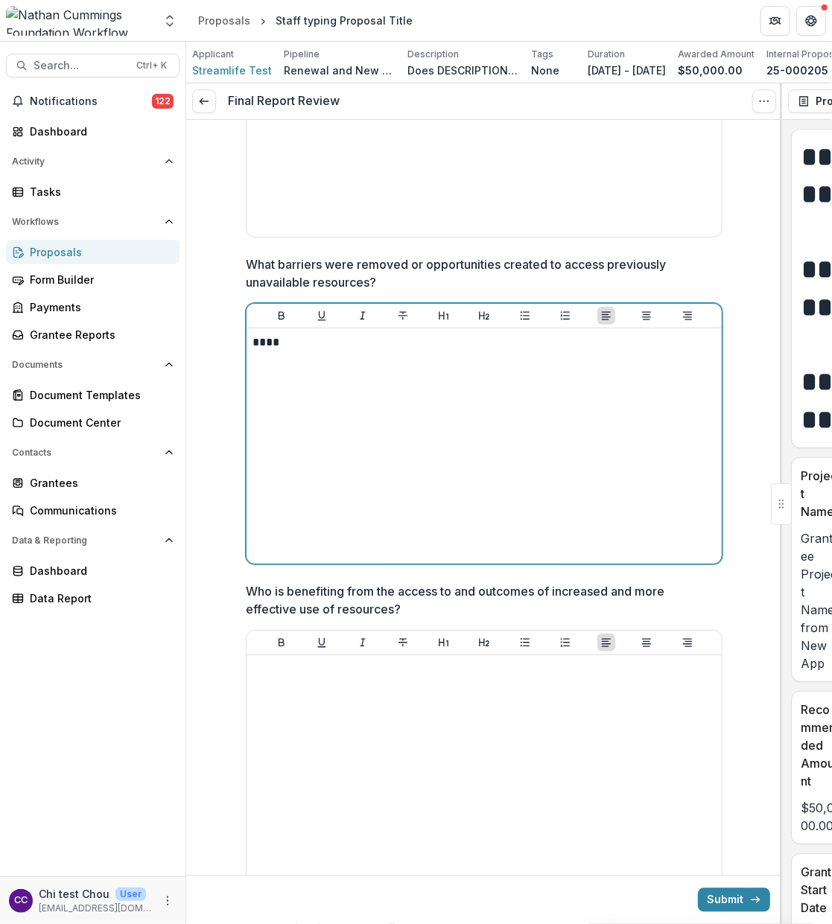
scroll to position [990, 0]
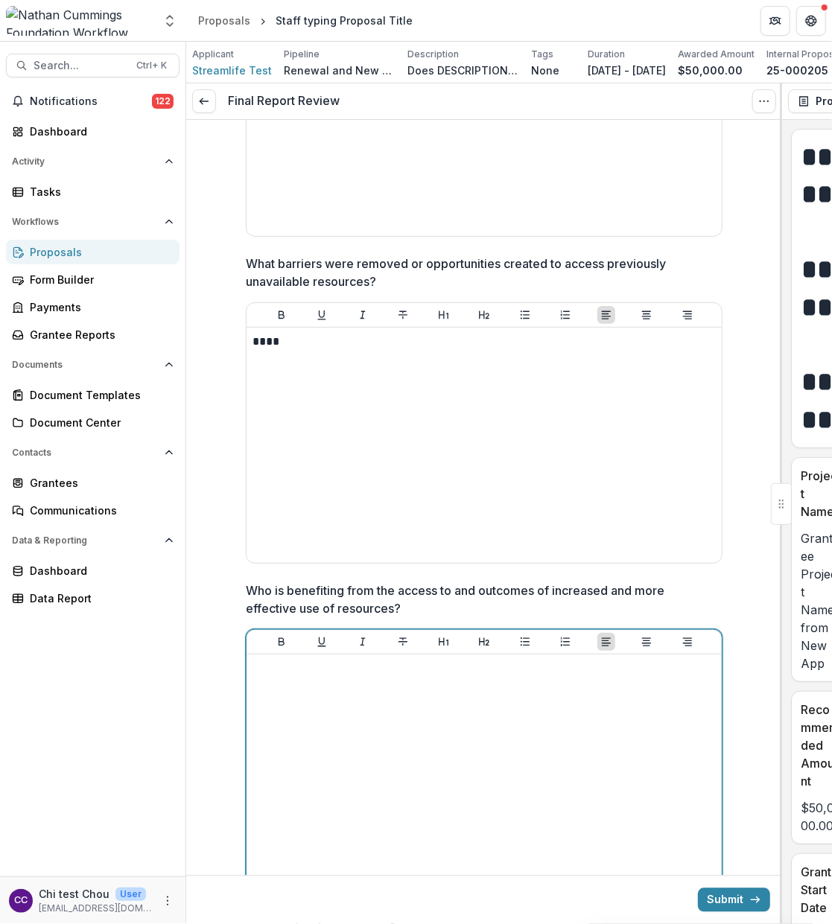
click at [420, 701] on div at bounding box center [483, 771] width 463 height 223
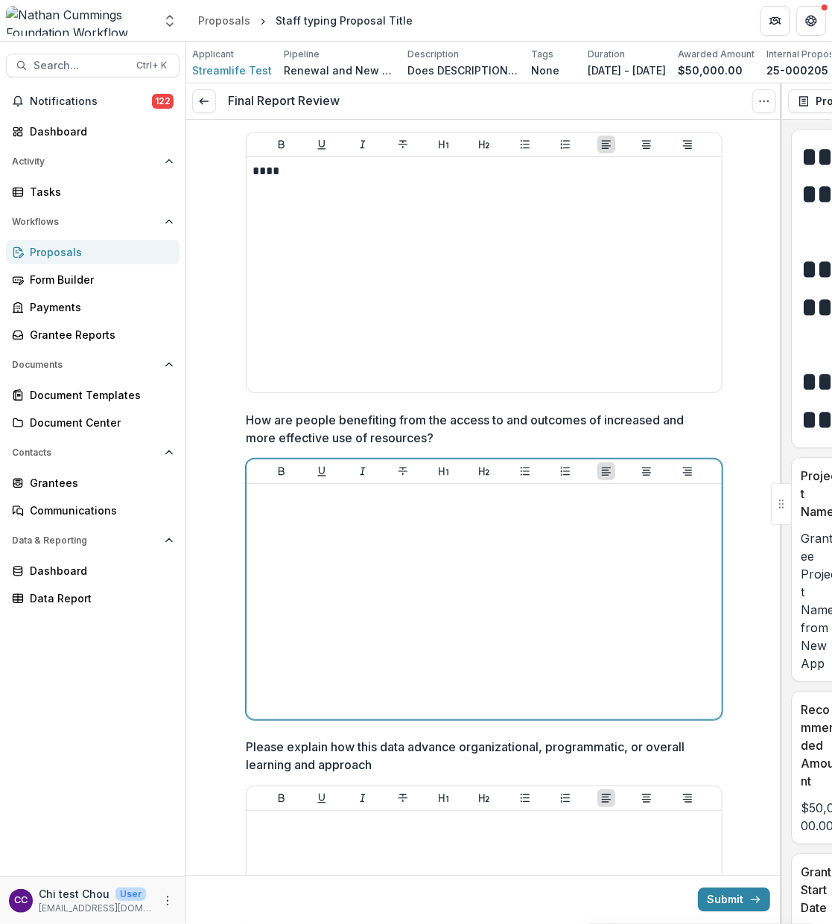
click at [411, 519] on div at bounding box center [483, 601] width 463 height 223
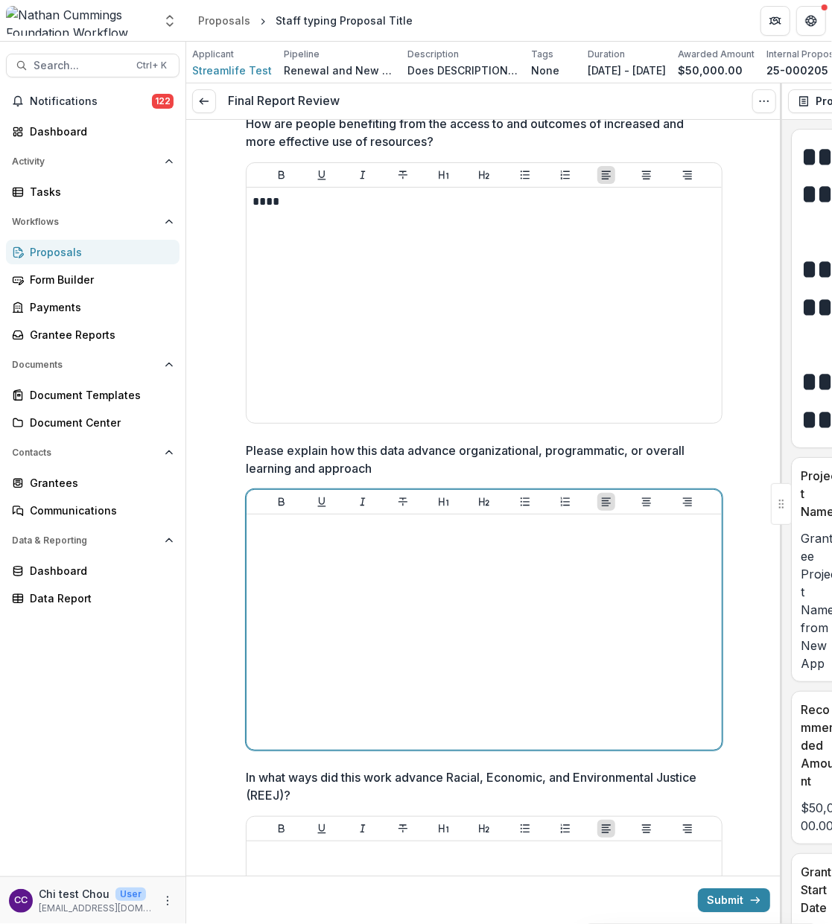
click at [411, 567] on div at bounding box center [483, 631] width 463 height 223
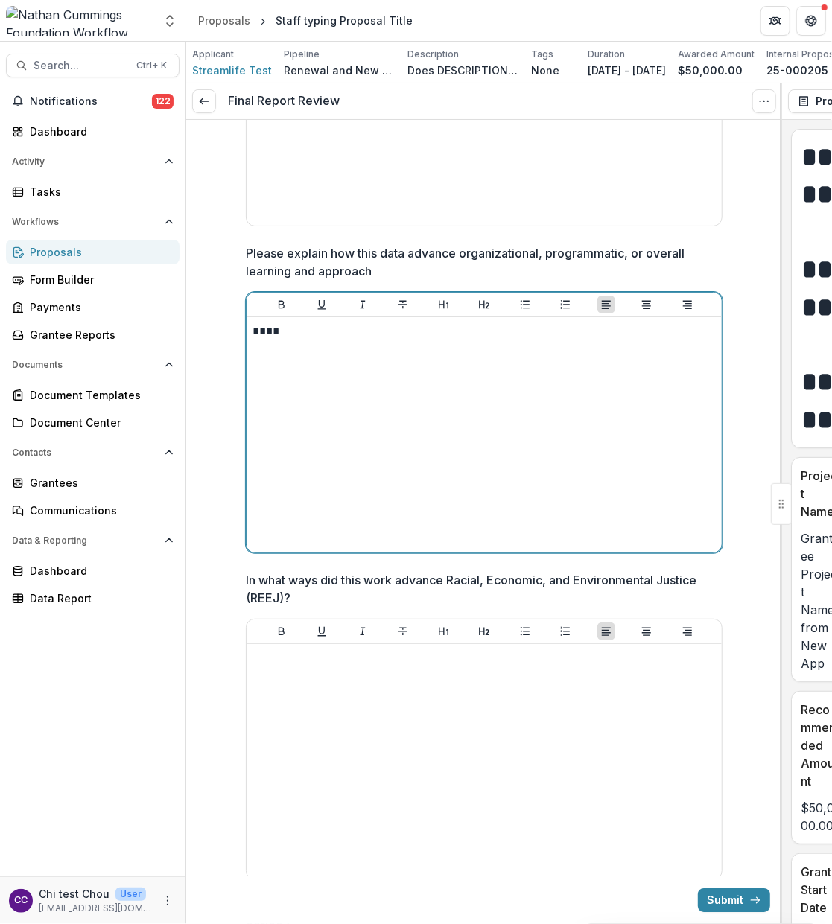
scroll to position [1982, 0]
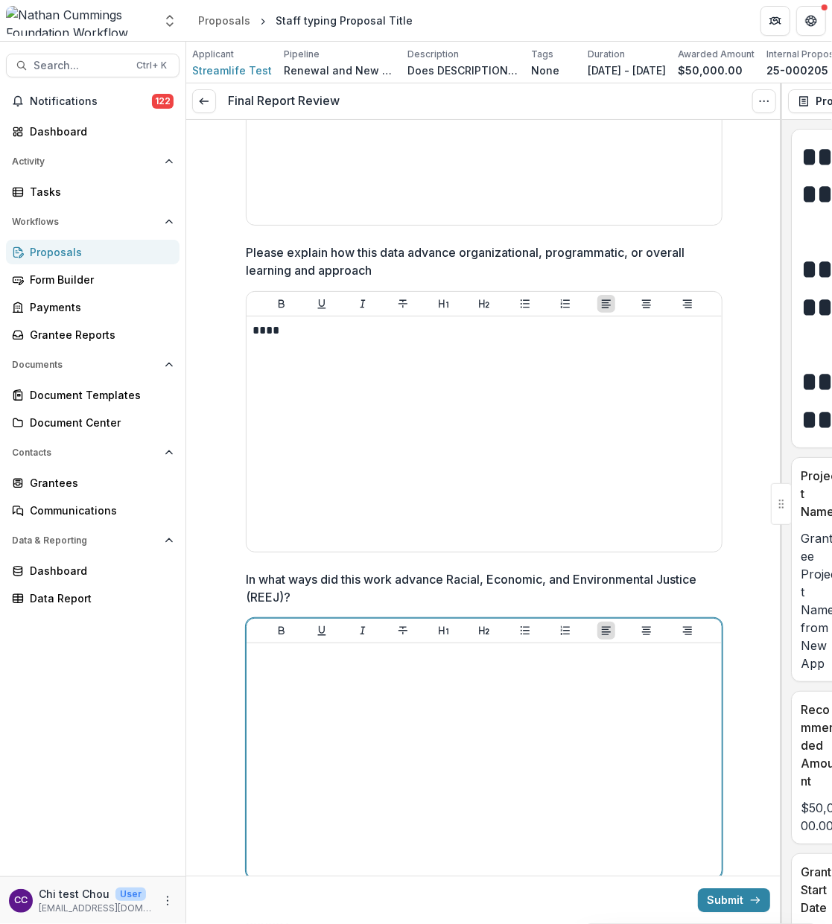
click at [293, 704] on div at bounding box center [483, 760] width 463 height 223
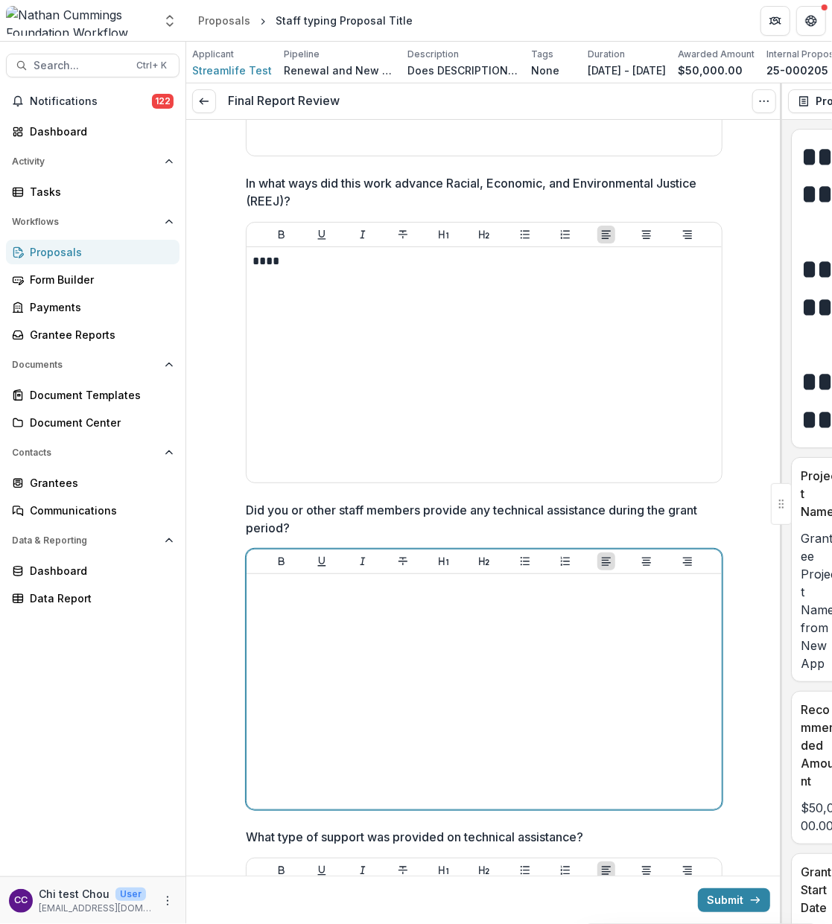
click at [299, 680] on div at bounding box center [483, 691] width 463 height 223
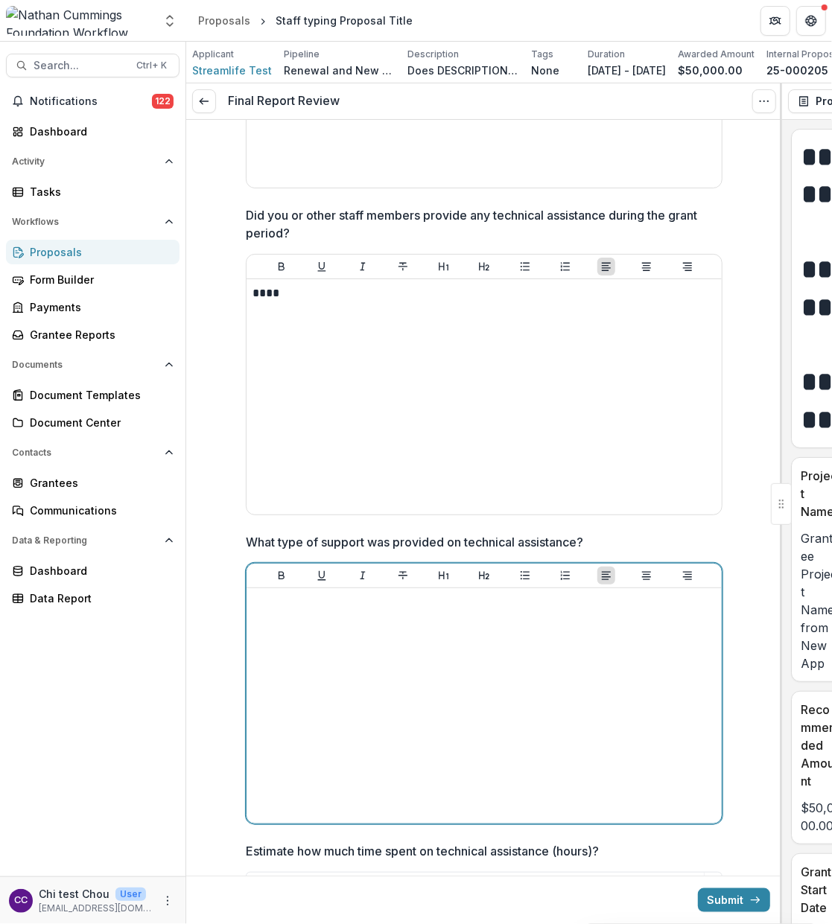
scroll to position [2676, 0]
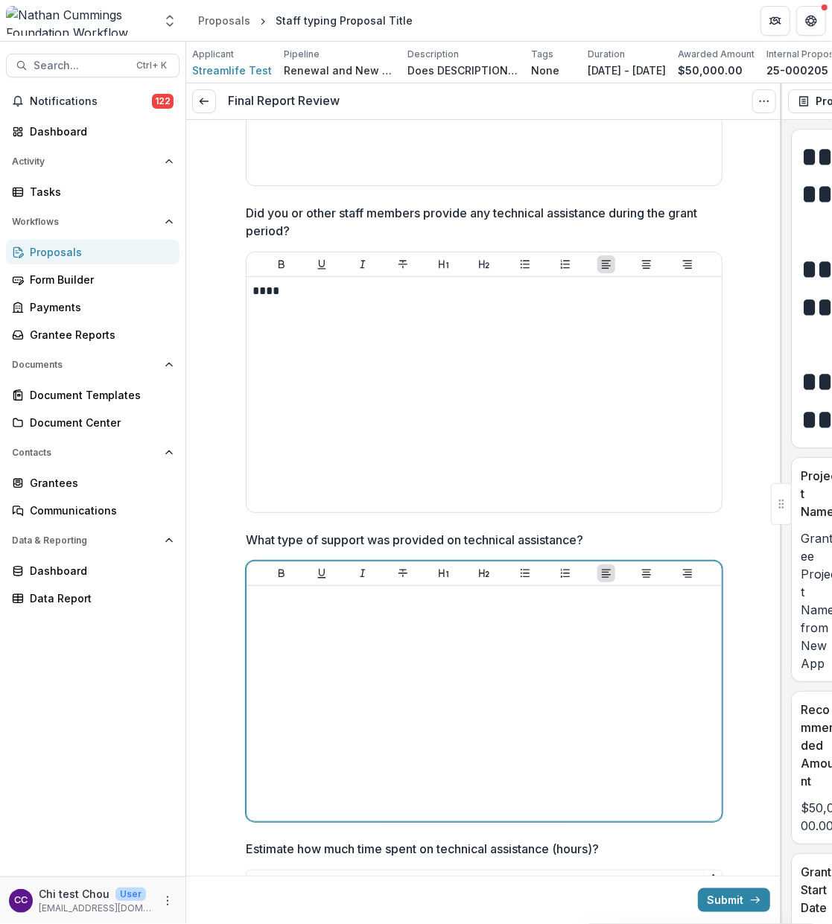
click at [311, 660] on div at bounding box center [483, 703] width 463 height 223
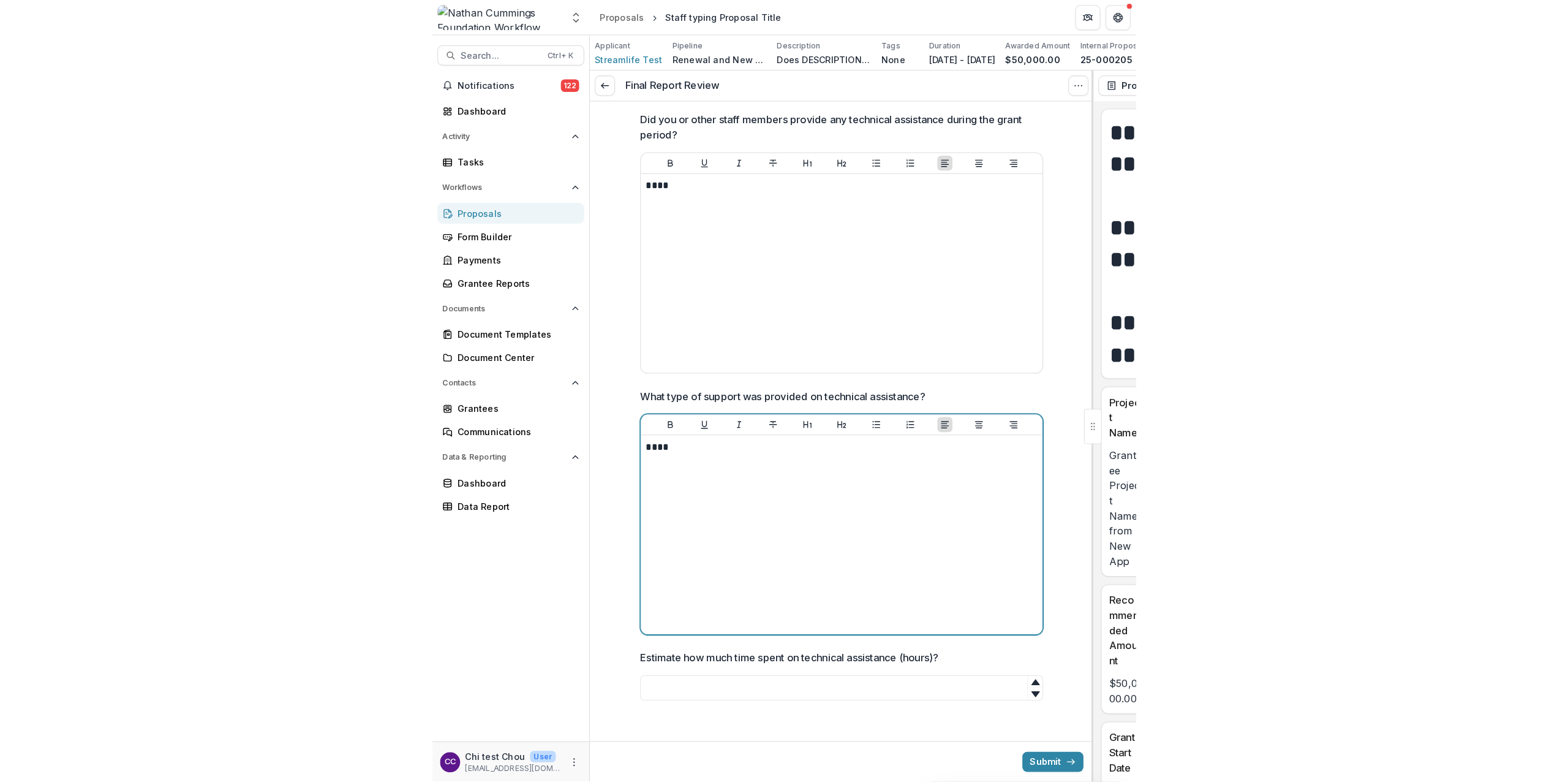
scroll to position [2274, 0]
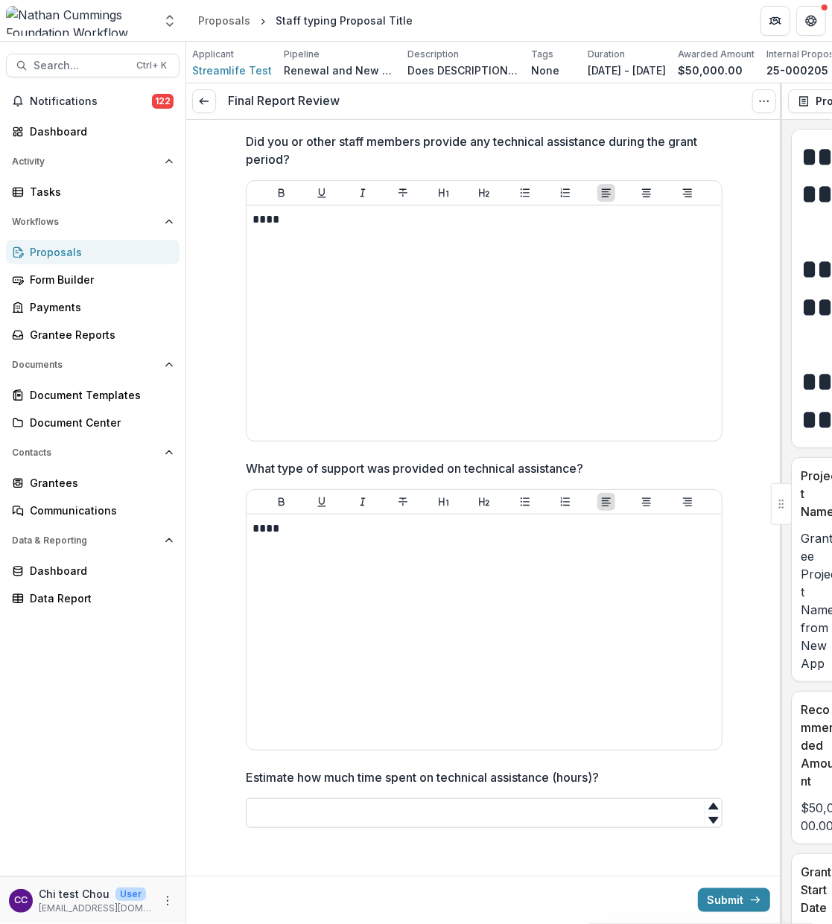
click at [337, 814] on input "Estimate how much time spent on technical assistance (hours)?" at bounding box center [484, 813] width 477 height 30
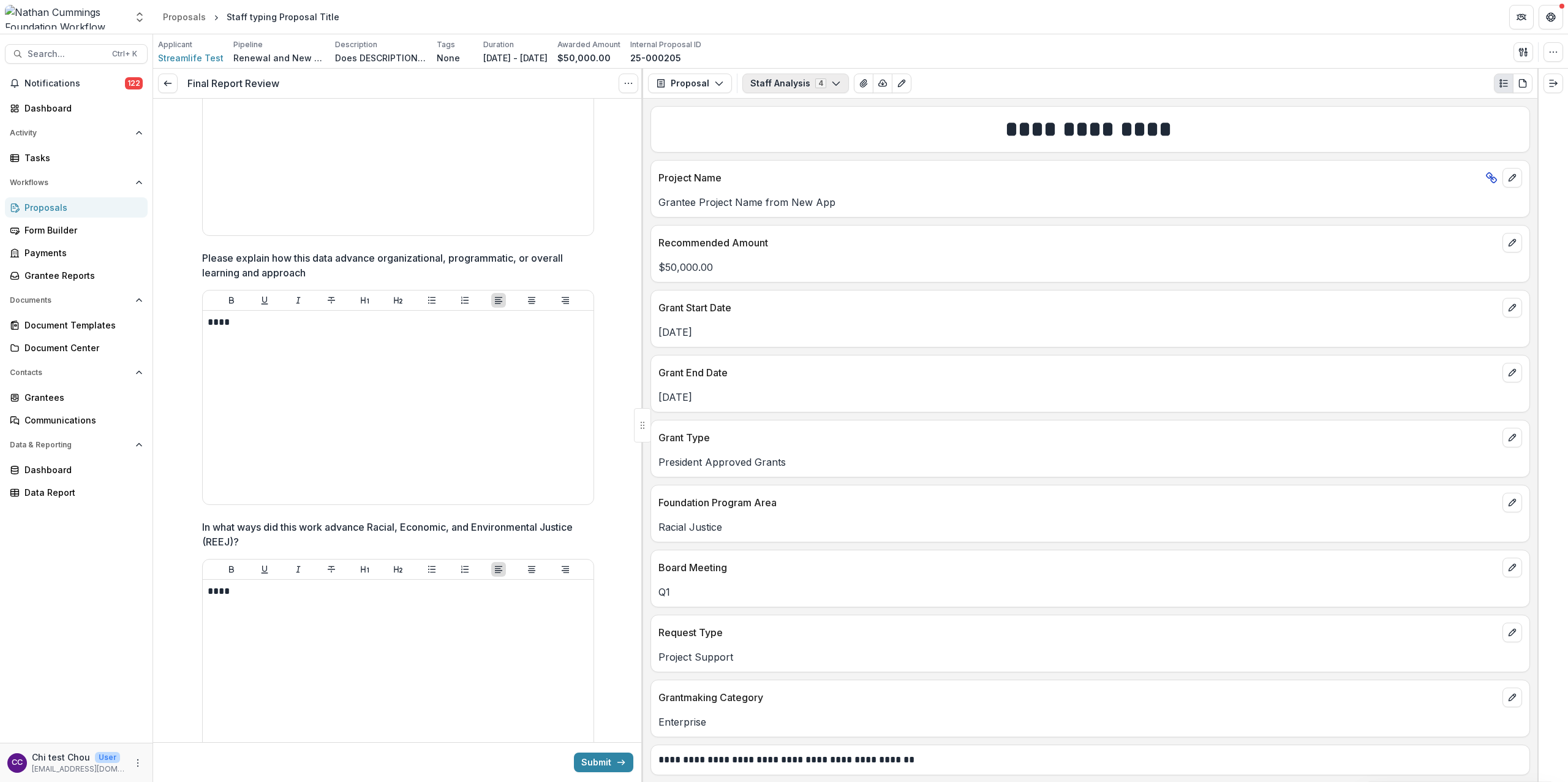
scroll to position [1580, 0]
type input "**"
click at [764, 77] on button "Staff Analysis 4" at bounding box center [796, 83] width 107 height 20
click at [577, 733] on button "Submit" at bounding box center [604, 762] width 59 height 20
click at [698, 86] on button "Proposal" at bounding box center [690, 83] width 84 height 20
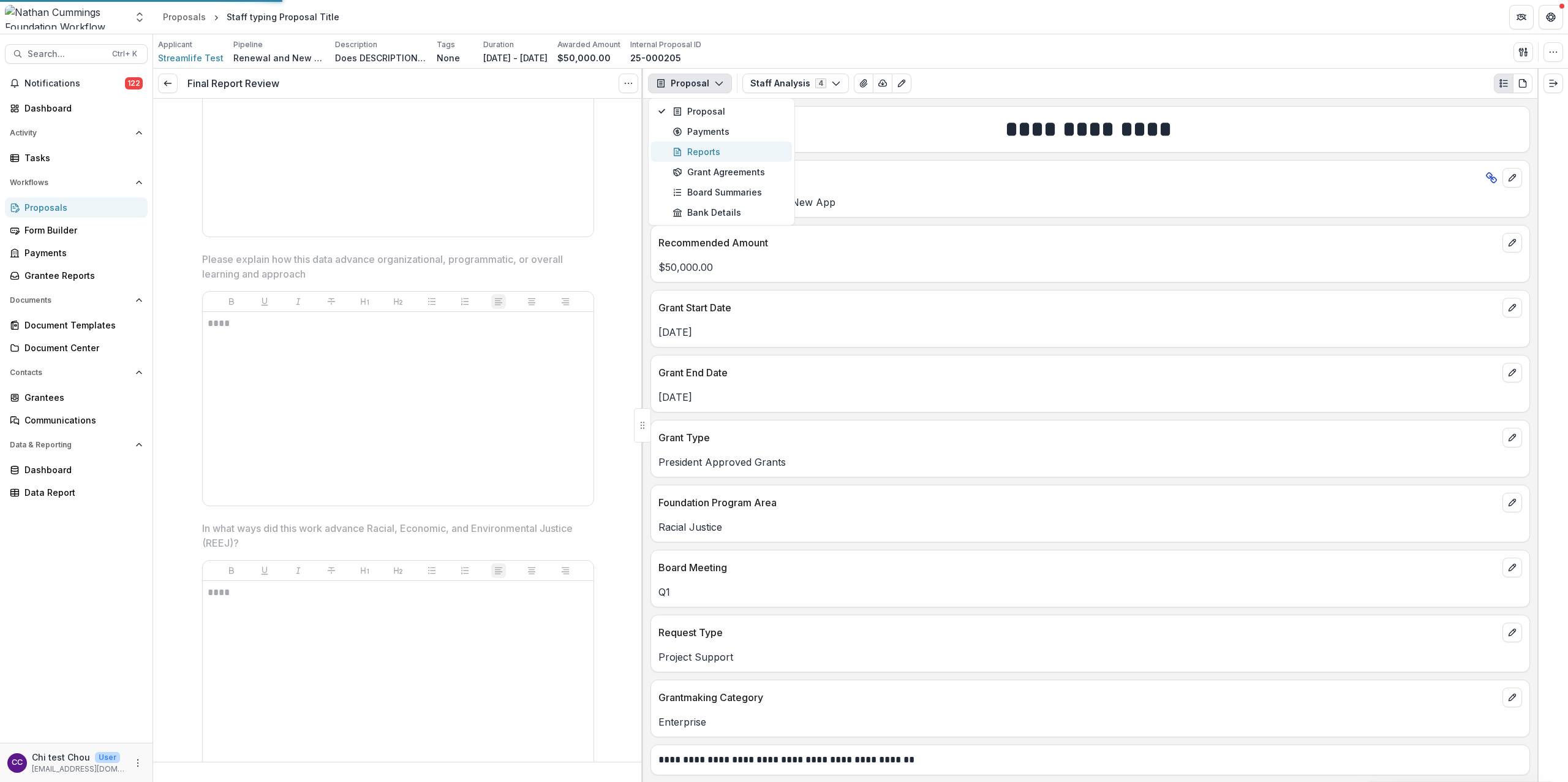
click at [703, 155] on div "Reports" at bounding box center [728, 151] width 112 height 13
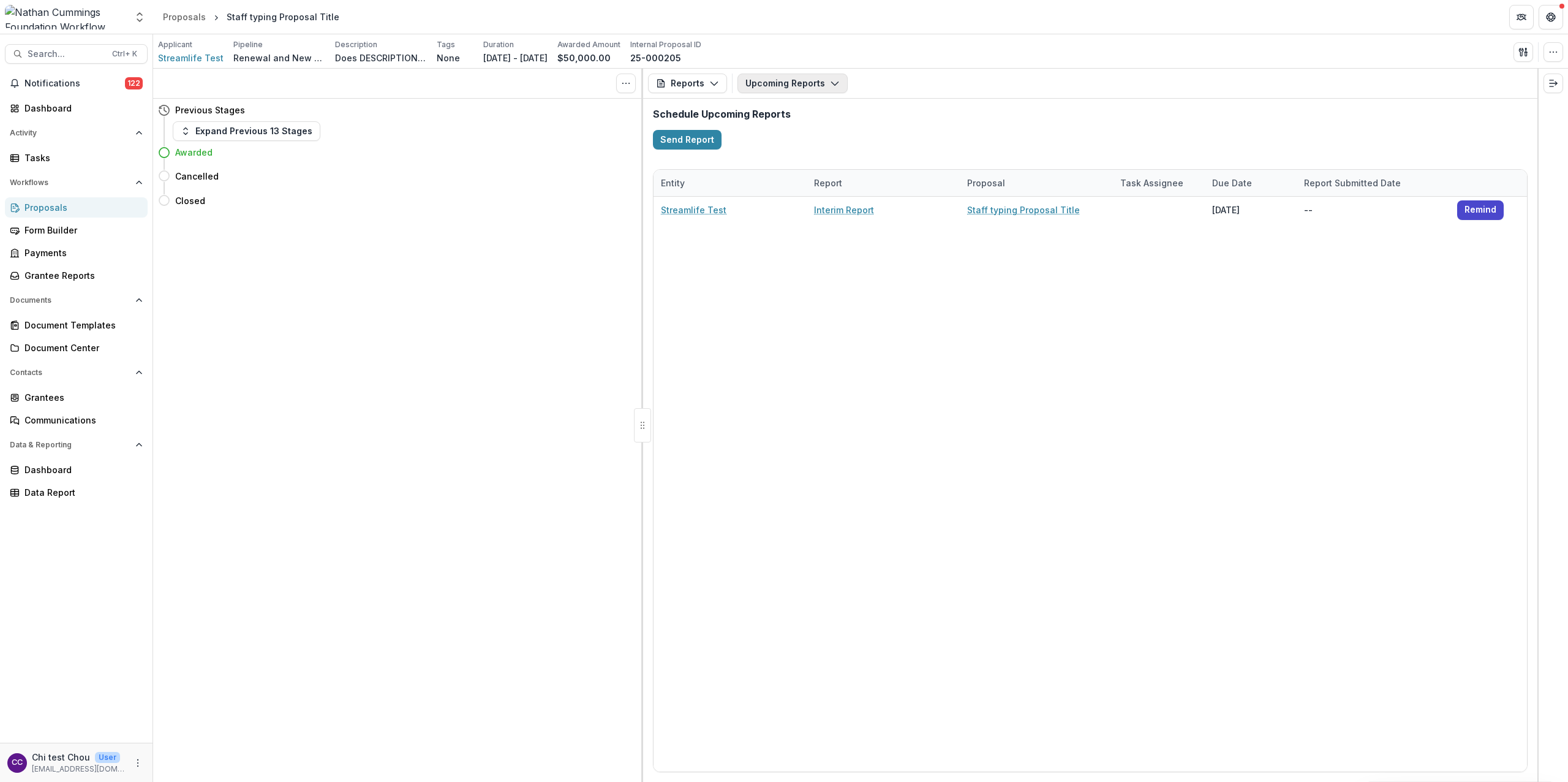
click at [758, 86] on button "Upcoming Reports" at bounding box center [792, 83] width 110 height 20
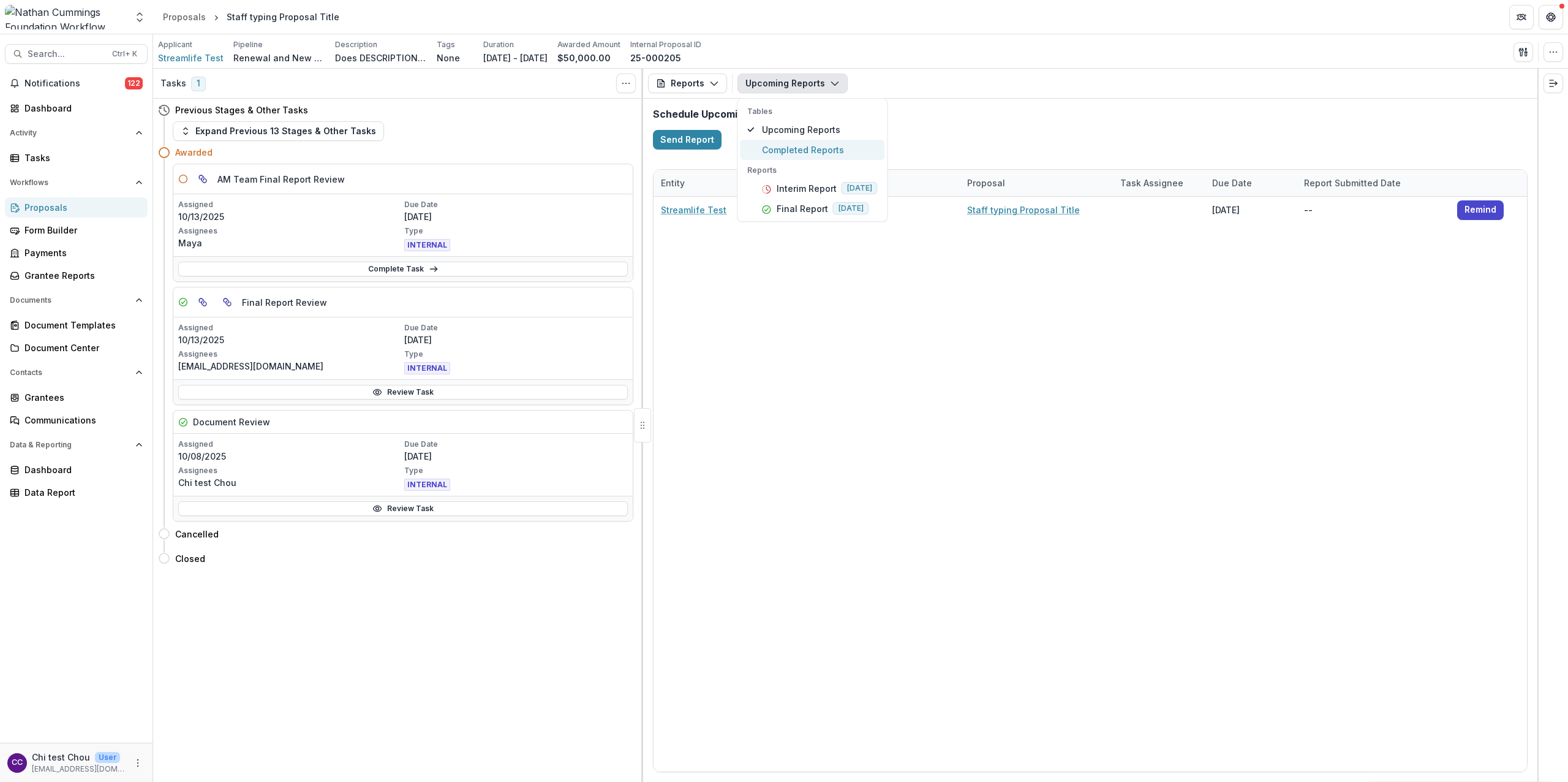
click at [781, 145] on span "Completed Reports" at bounding box center [819, 150] width 116 height 13
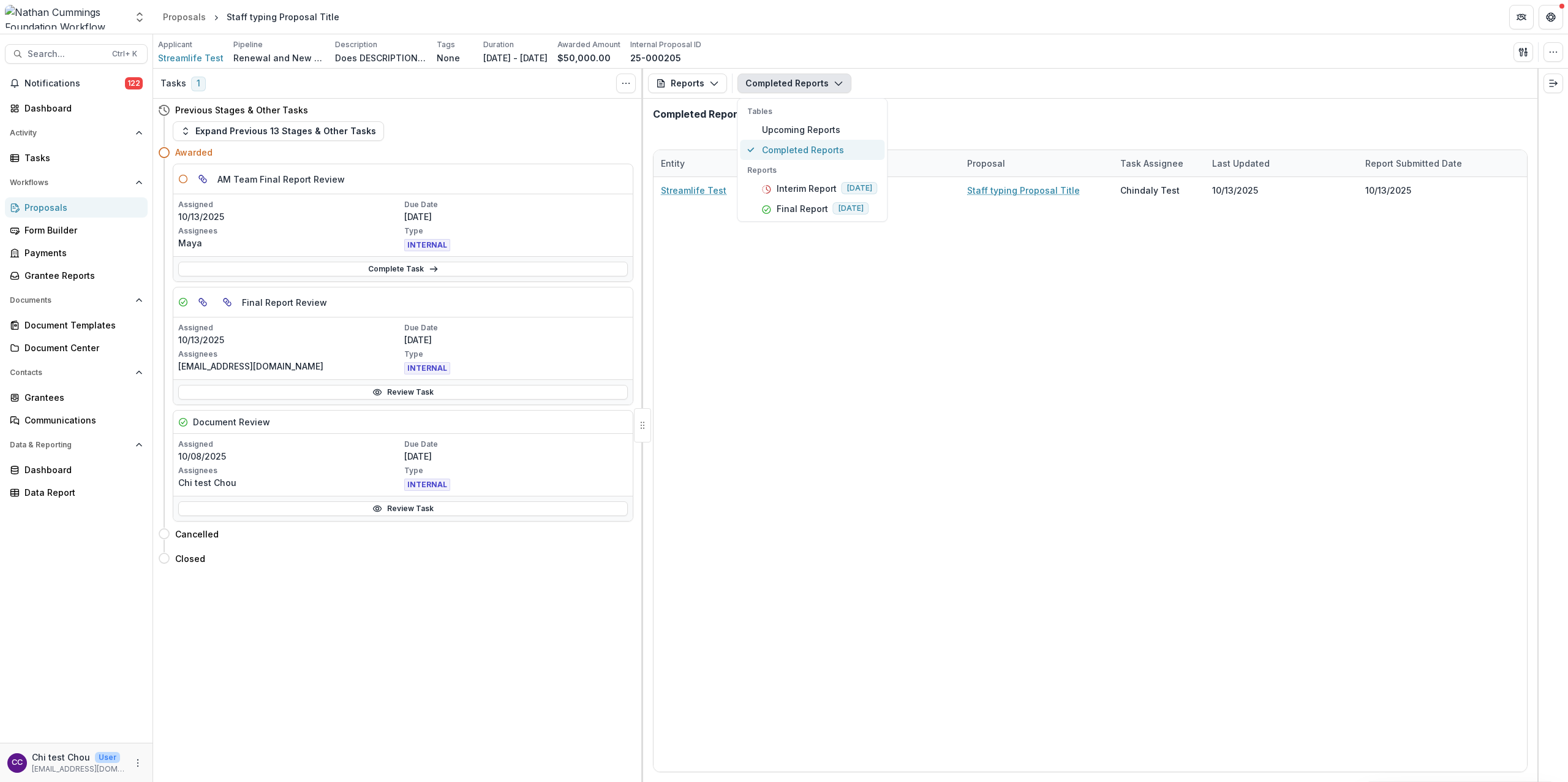
click at [781, 145] on span "Completed Reports" at bounding box center [819, 150] width 116 height 13
click at [397, 394] on link "Review Task" at bounding box center [403, 393] width 449 height 15
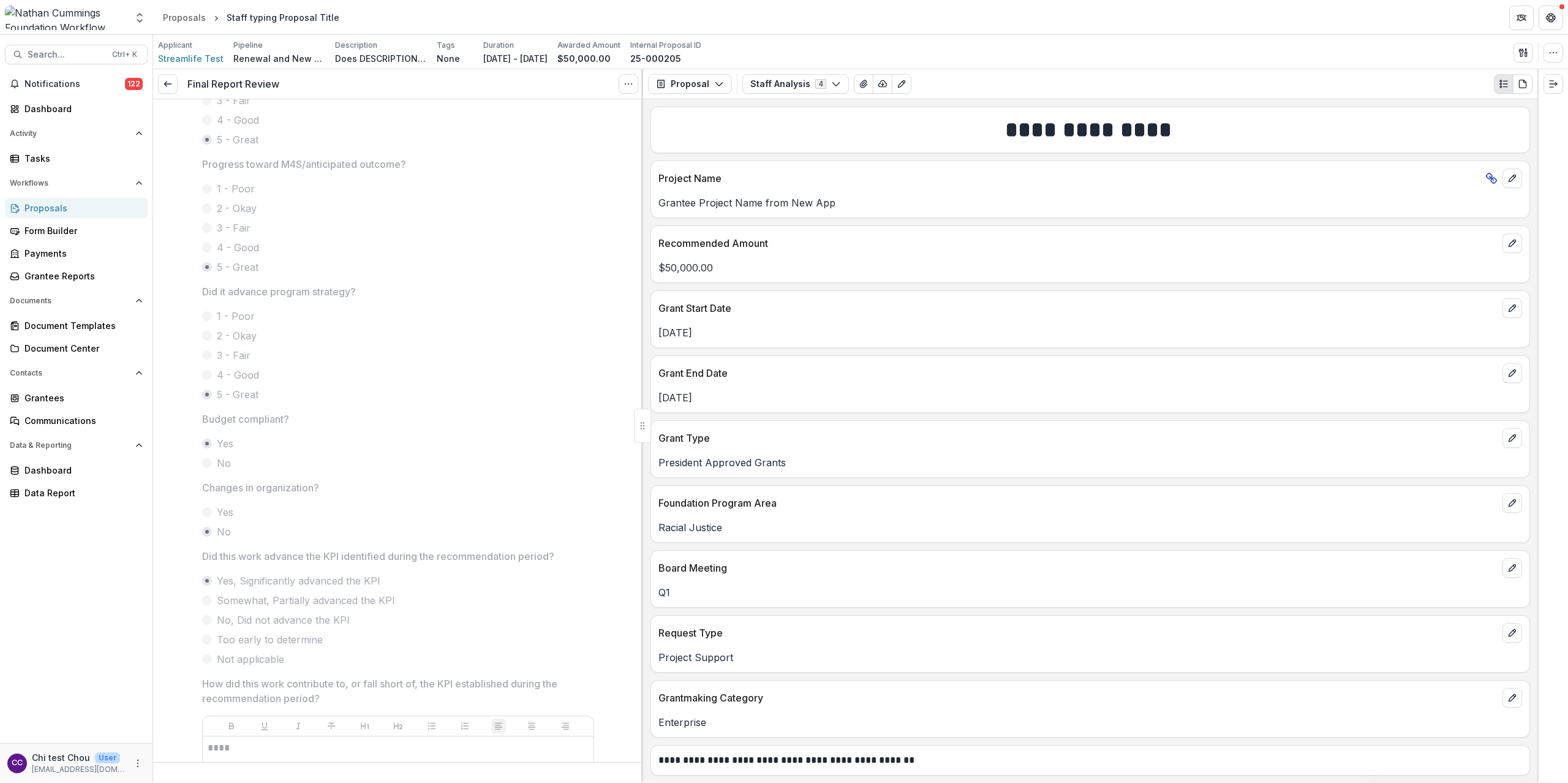
scroll to position [81, 0]
click at [799, 79] on button "Staff Analysis 4" at bounding box center [796, 83] width 107 height 20
click at [701, 77] on button "Proposal" at bounding box center [690, 83] width 84 height 20
click at [697, 150] on div "Reports" at bounding box center [728, 151] width 112 height 13
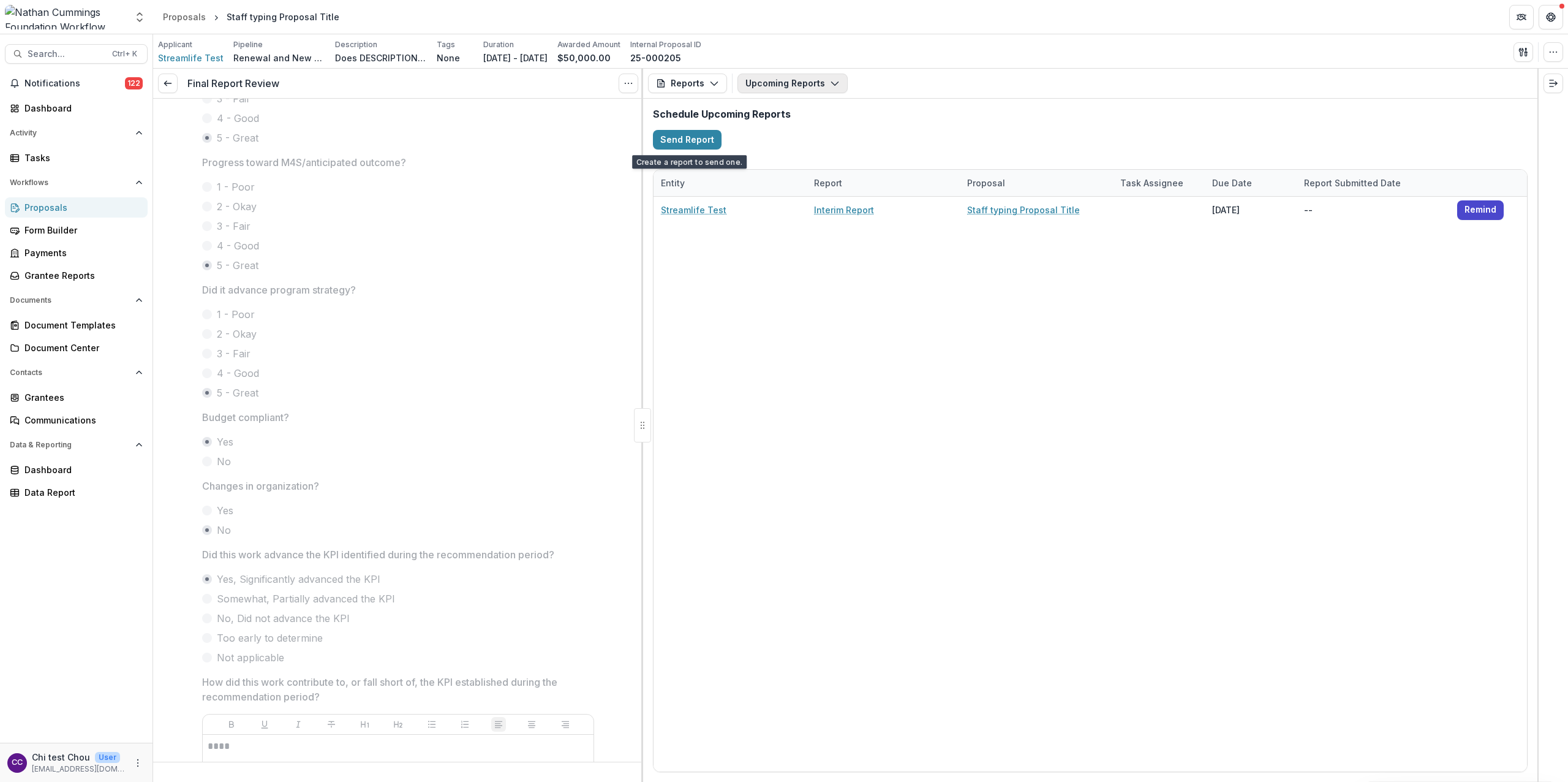
click at [781, 78] on button "Upcoming Reports" at bounding box center [792, 83] width 110 height 20
click at [786, 145] on span "Completed Reports" at bounding box center [819, 150] width 116 height 13
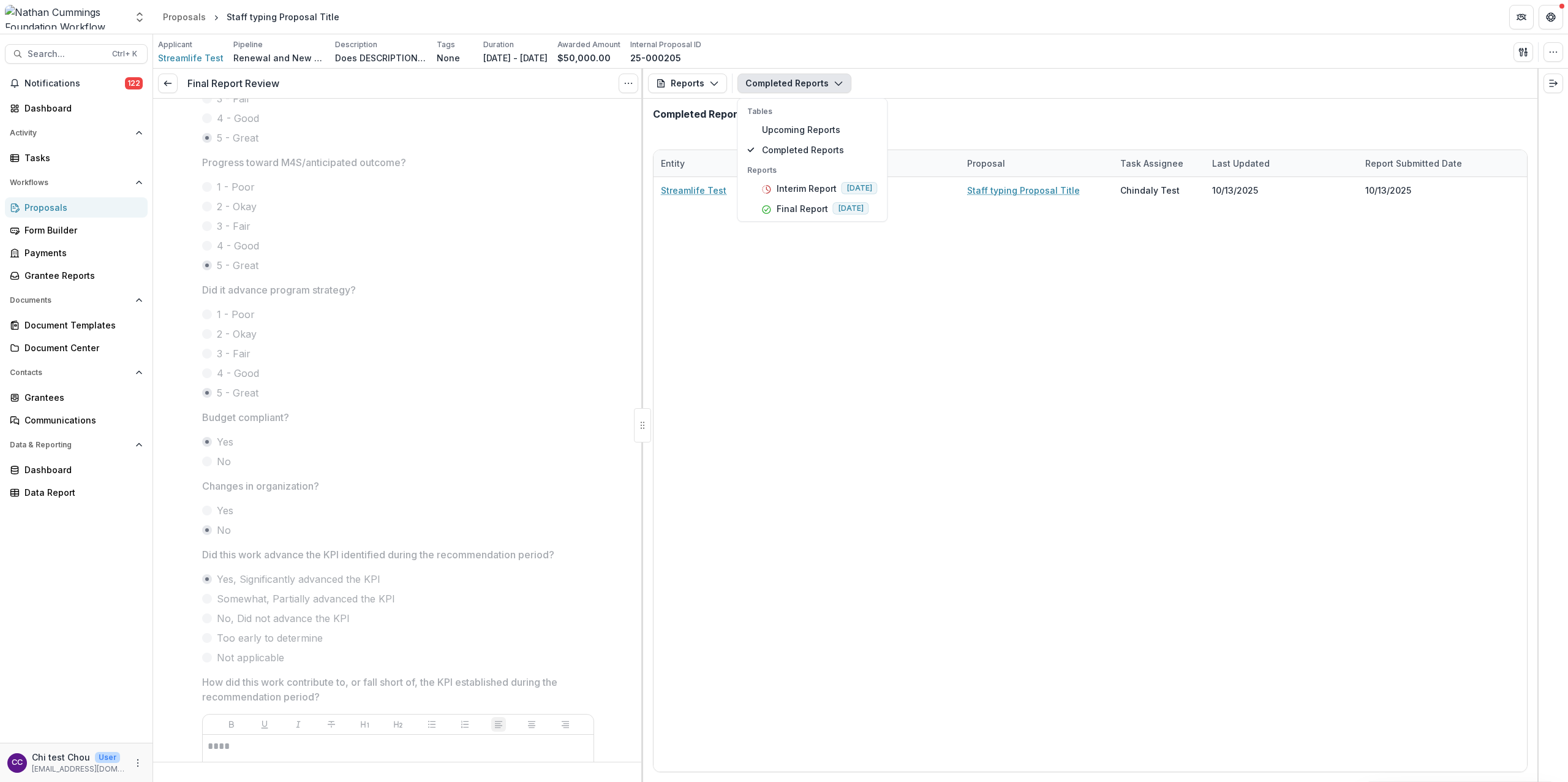
click at [771, 265] on div "Streamlife Test Final Report Staff typing Proposal Title Chindaly Test [DATE] […" at bounding box center [1090, 474] width 874 height 594
click at [52, 209] on div "Proposals" at bounding box center [81, 207] width 114 height 13
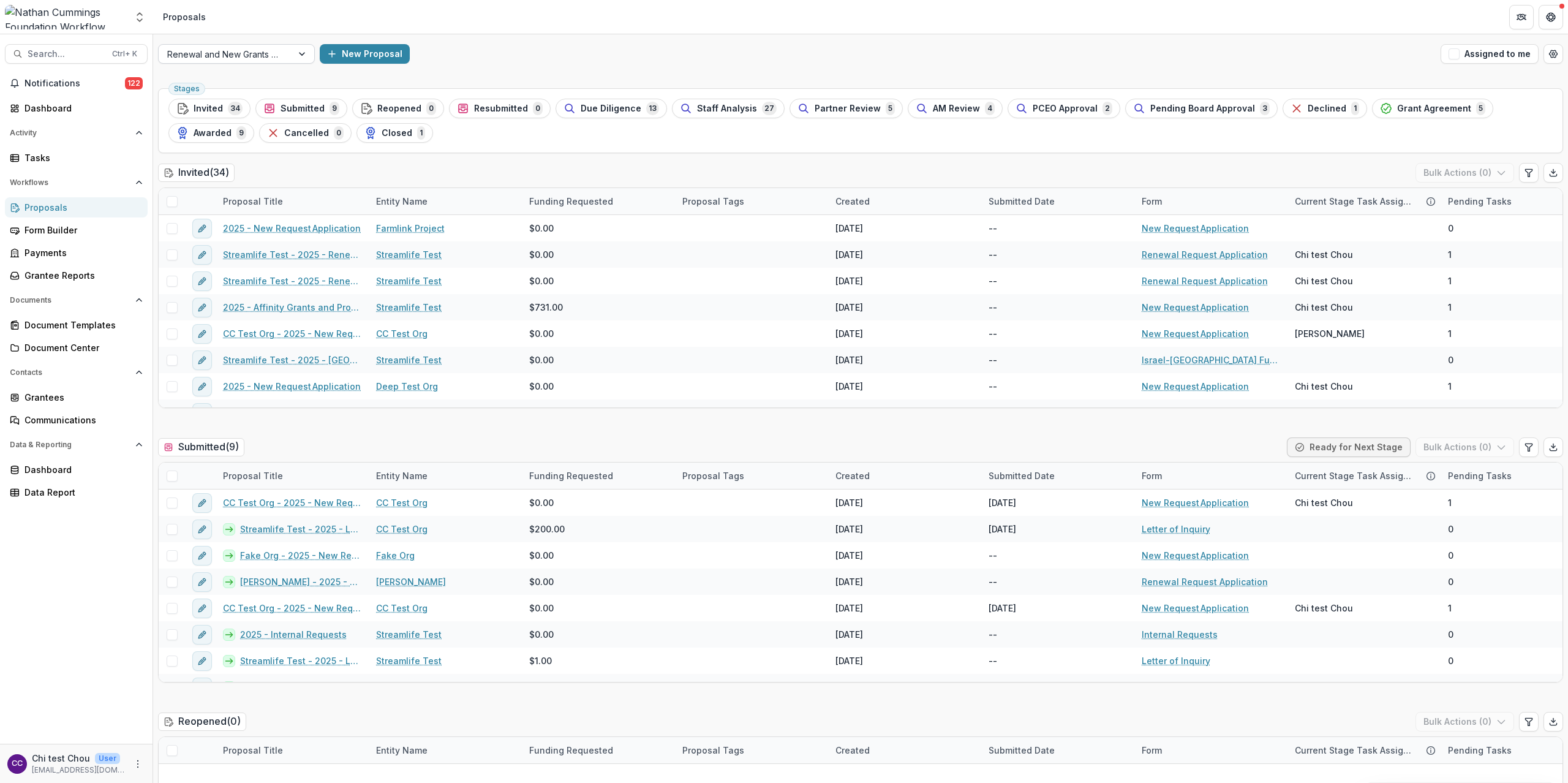
click at [240, 54] on div at bounding box center [225, 54] width 116 height 16
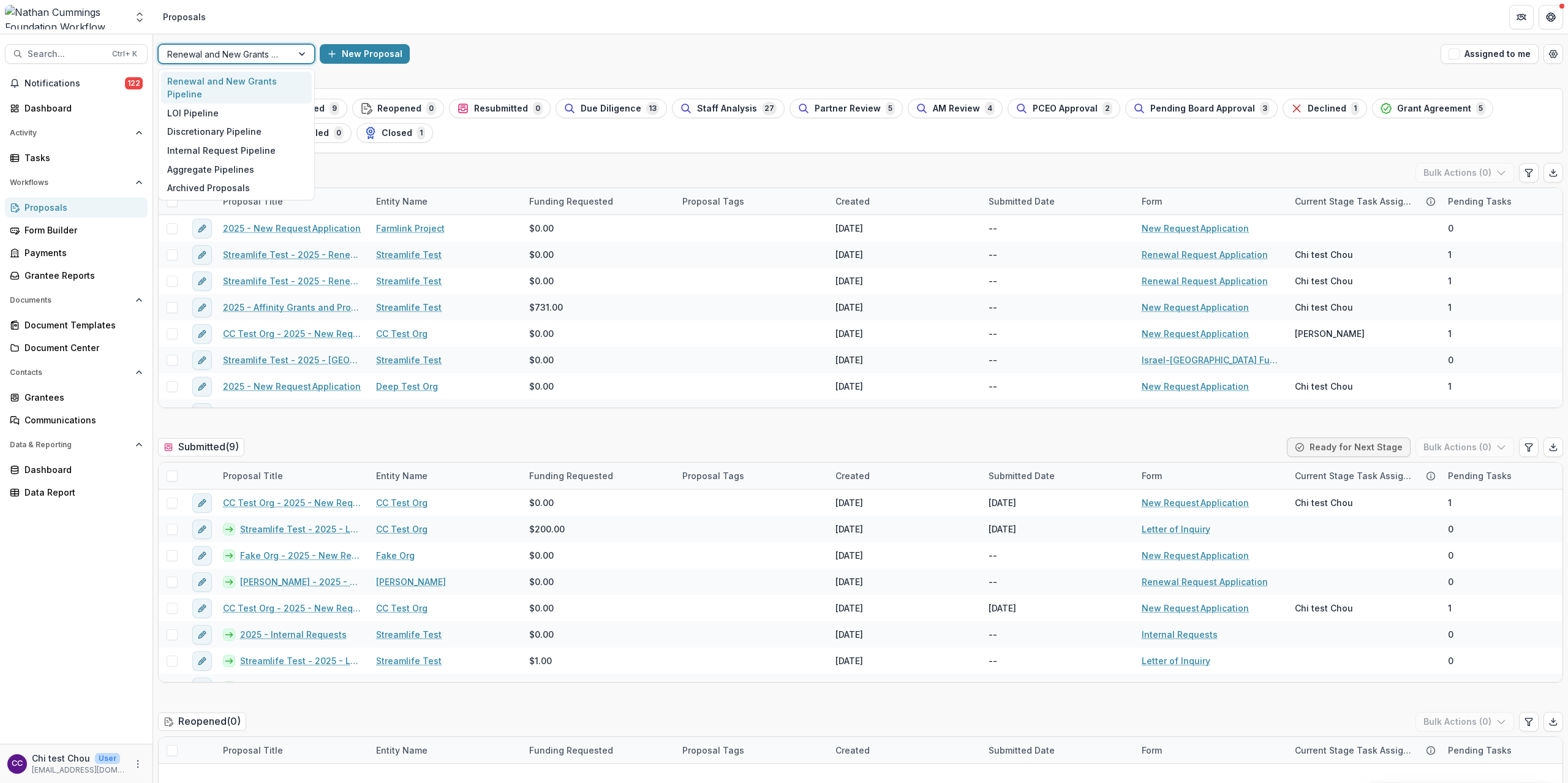
click at [226, 104] on div "LOI Pipeline" at bounding box center [236, 113] width 151 height 19
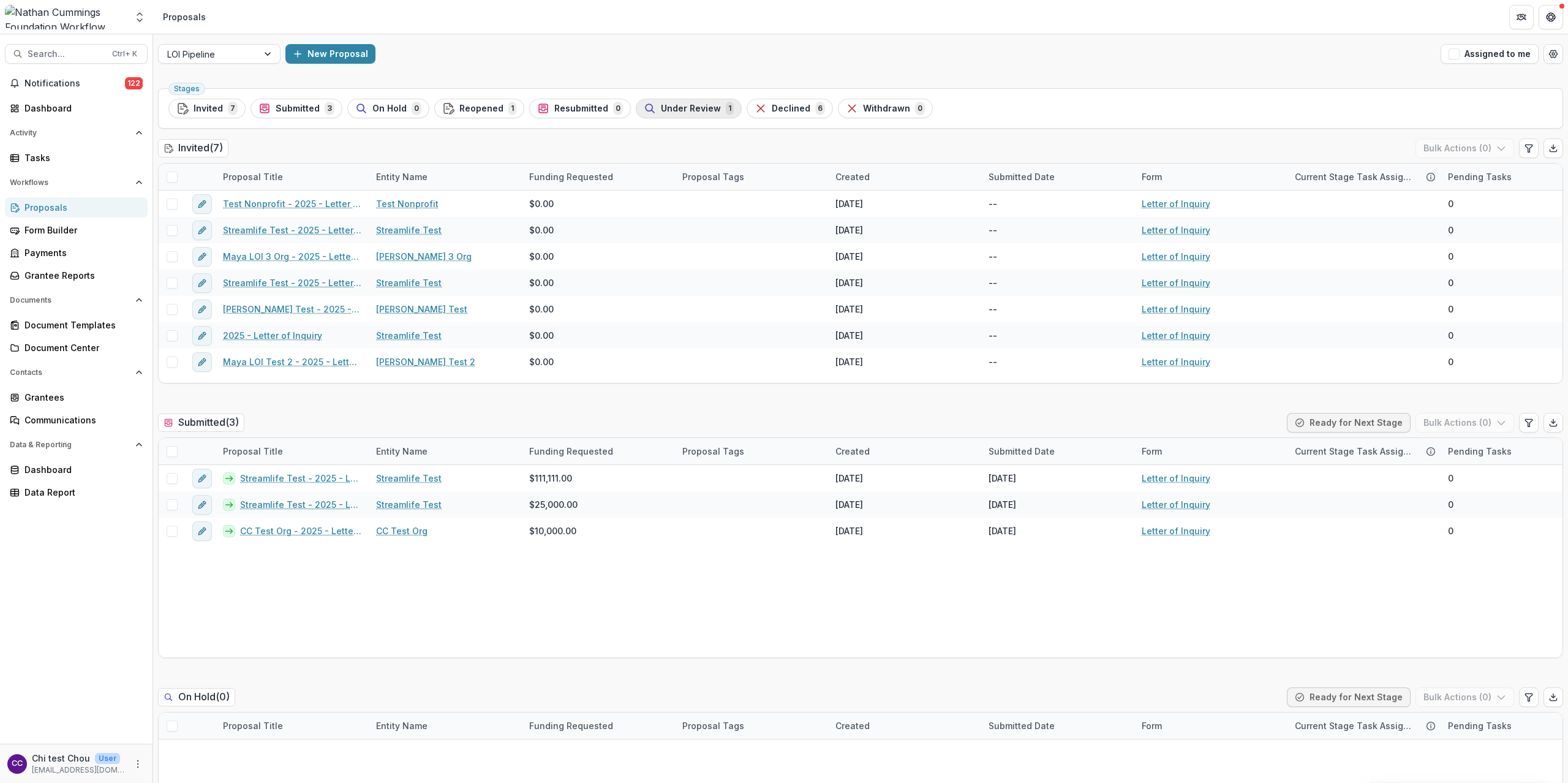
click at [682, 105] on span "Under Review" at bounding box center [690, 109] width 60 height 11
